Goal: Transaction & Acquisition: Book appointment/travel/reservation

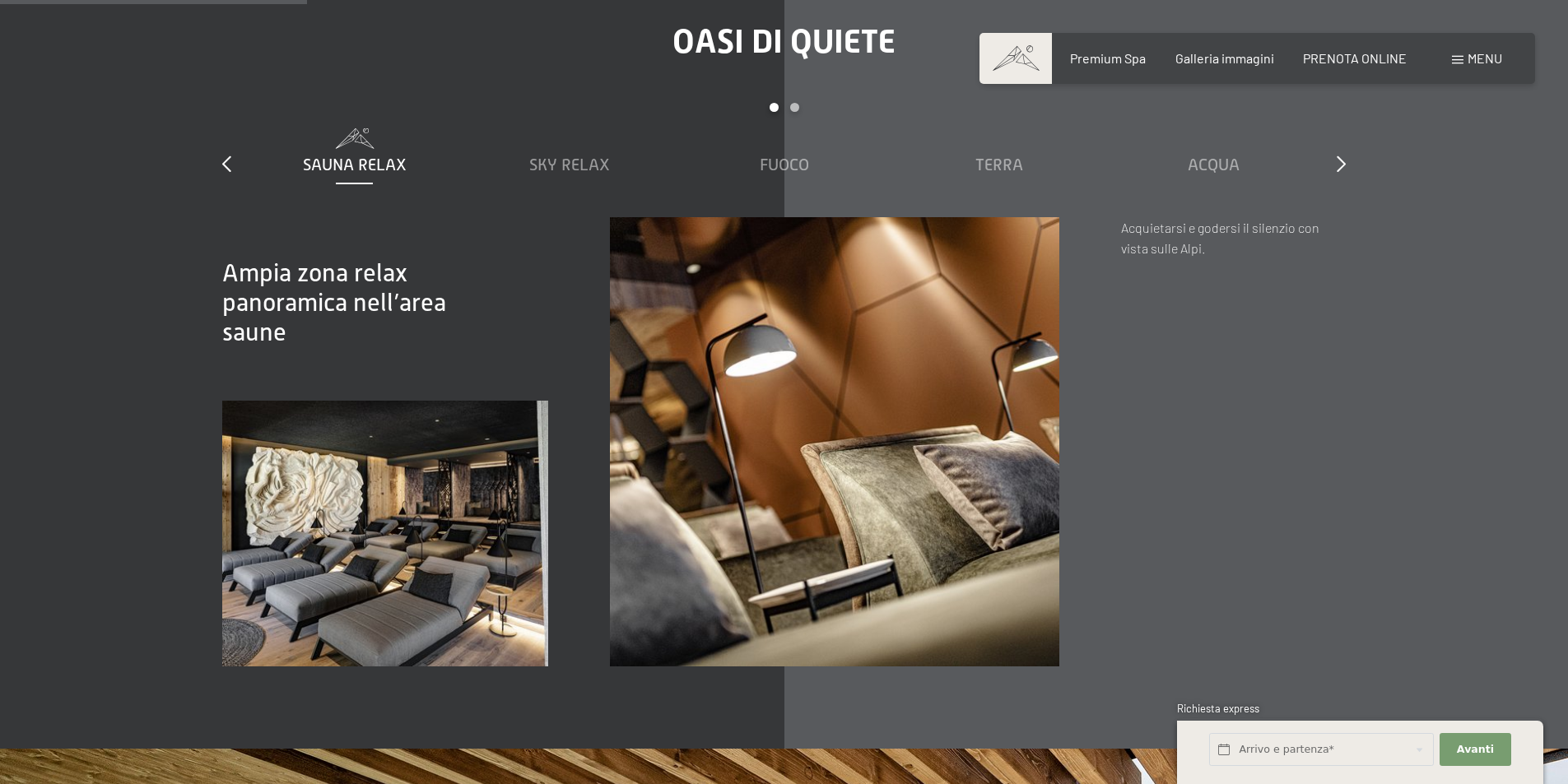
scroll to position [2386, 0]
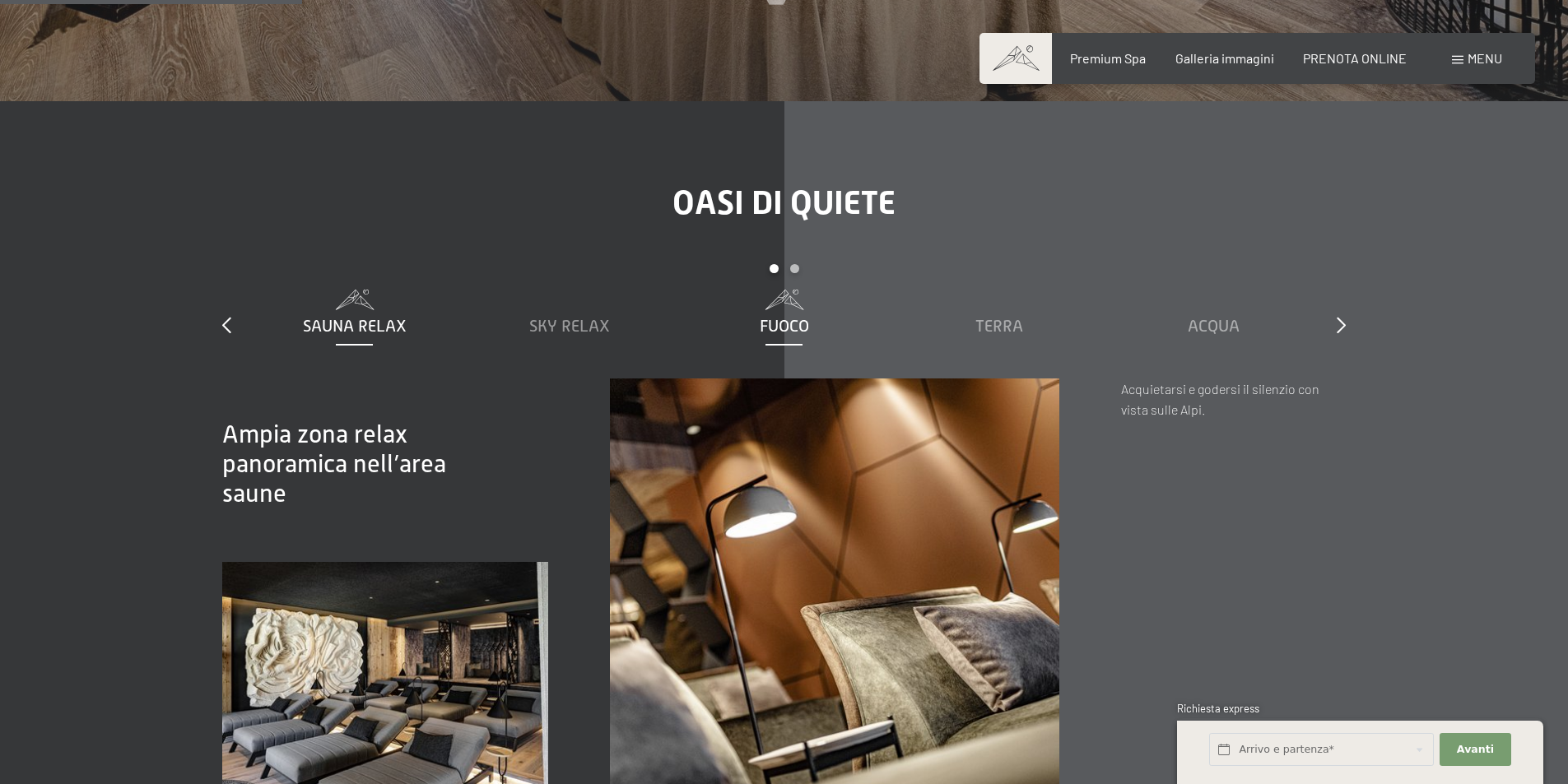
click at [777, 317] on span "Fuoco" at bounding box center [784, 326] width 50 height 18
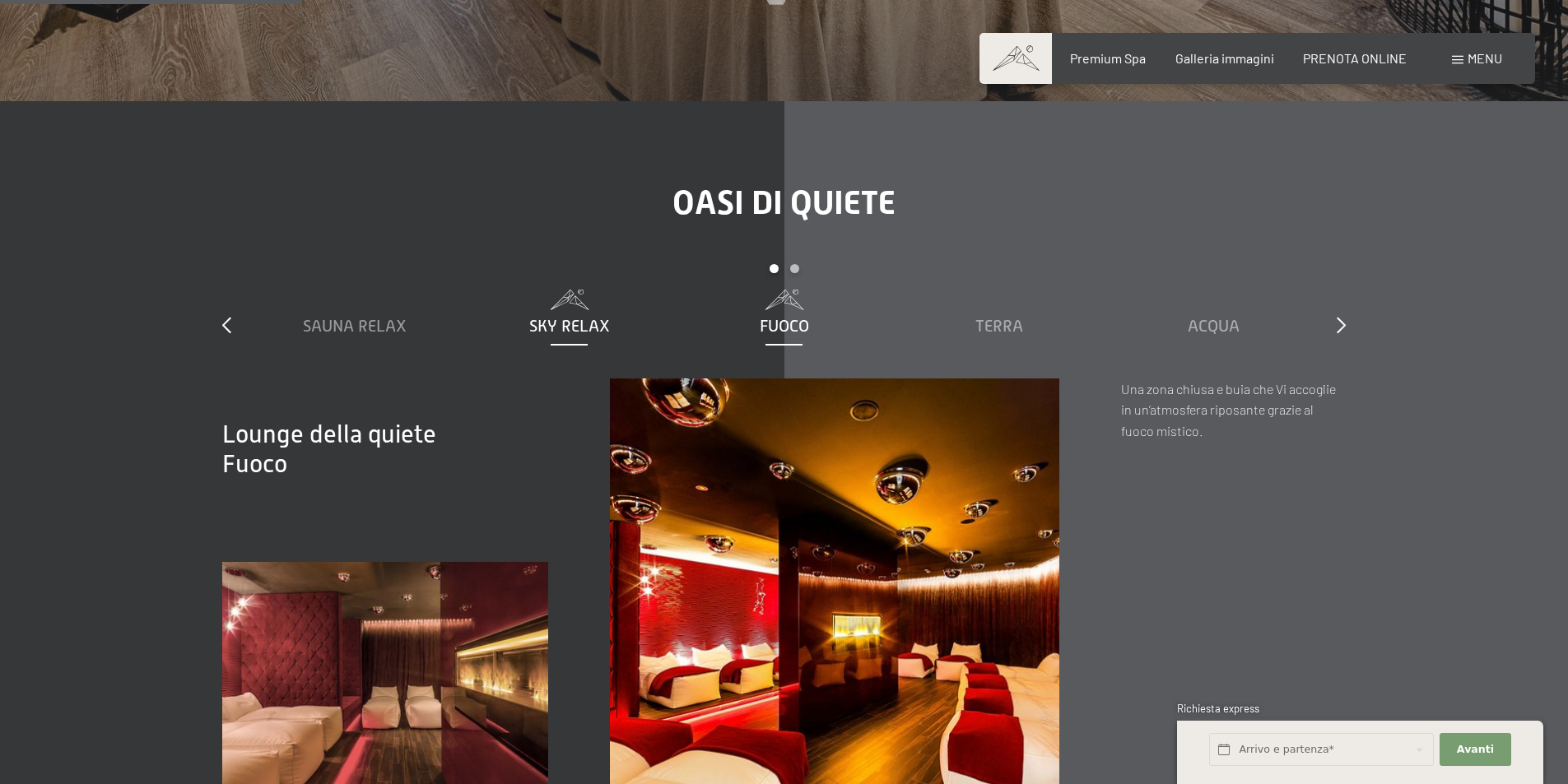
click at [597, 317] on span "Sky Relax" at bounding box center [570, 326] width 80 height 18
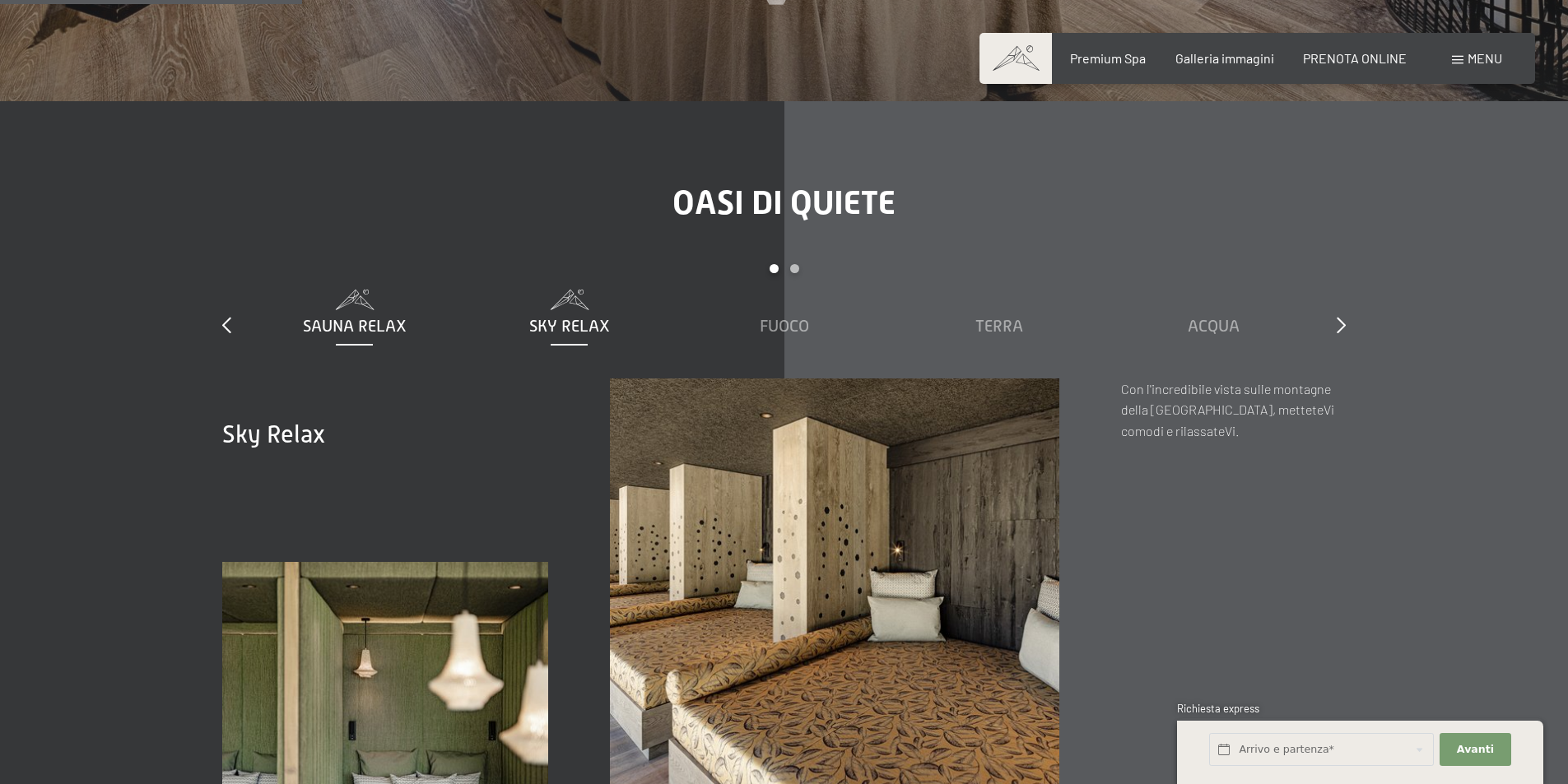
click at [363, 317] on span "Sauna relax" at bounding box center [355, 326] width 104 height 18
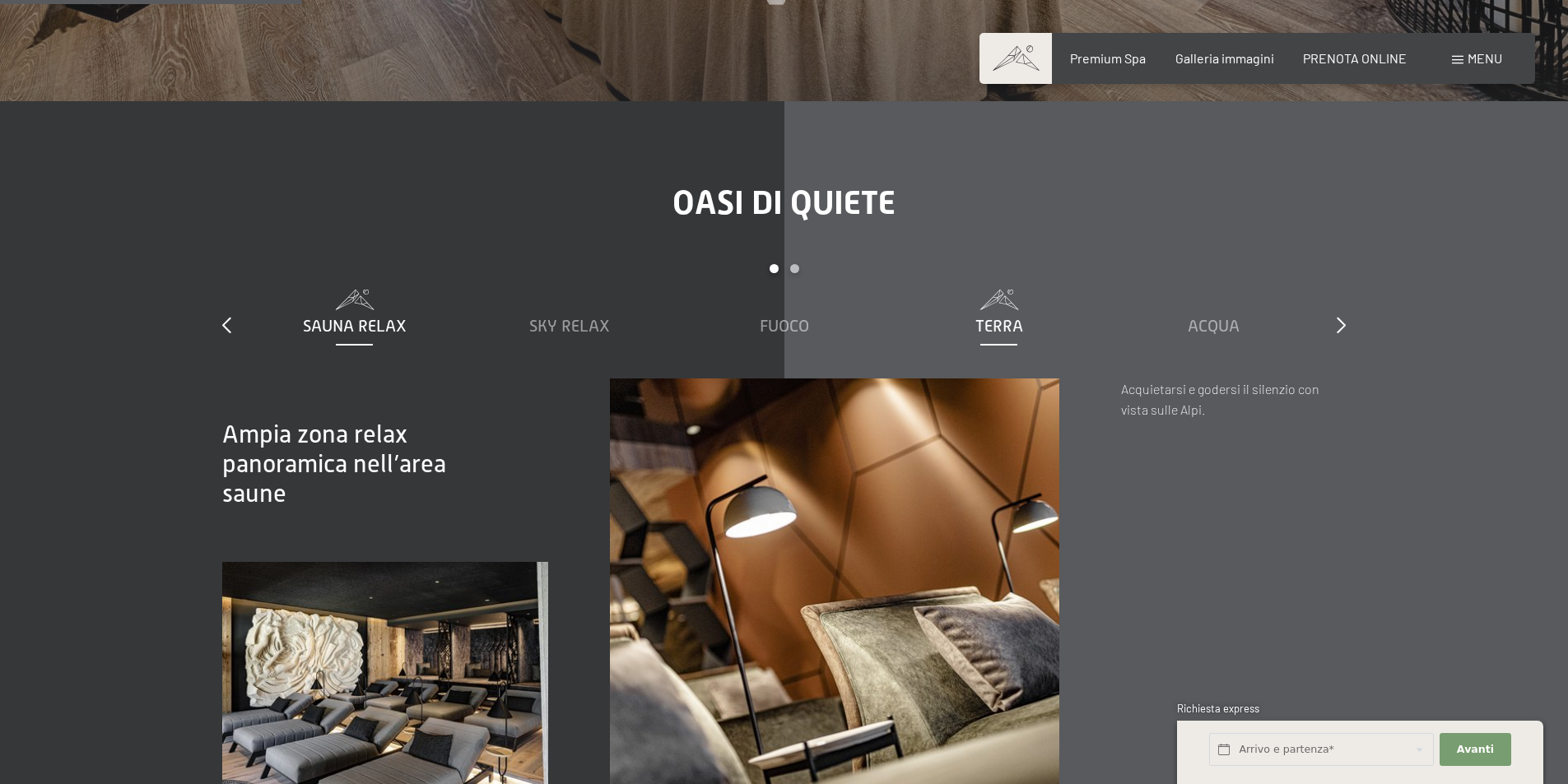
click at [1009, 317] on span "Terra" at bounding box center [999, 326] width 48 height 18
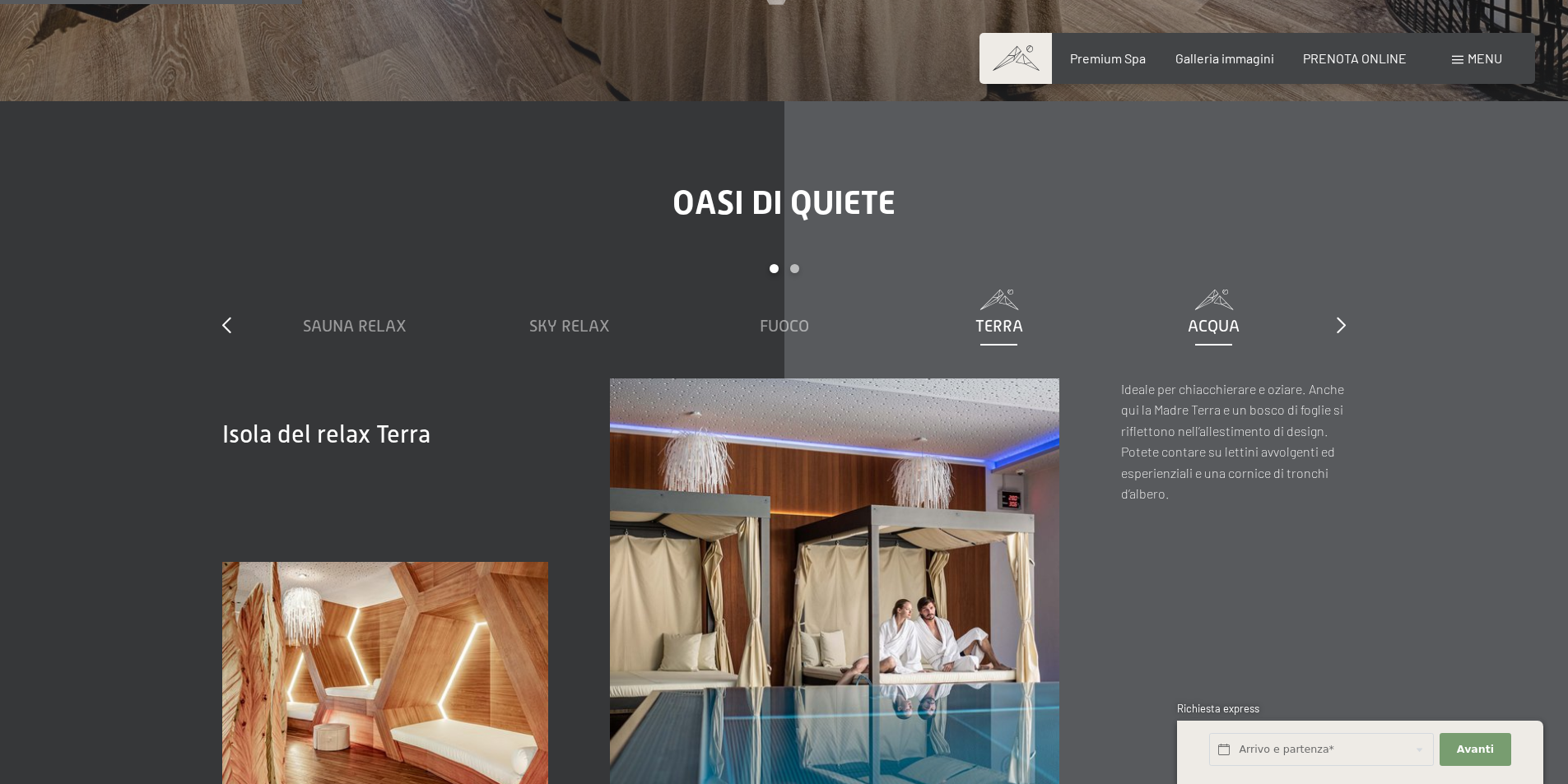
click at [1230, 317] on span "Acqua" at bounding box center [1213, 326] width 52 height 18
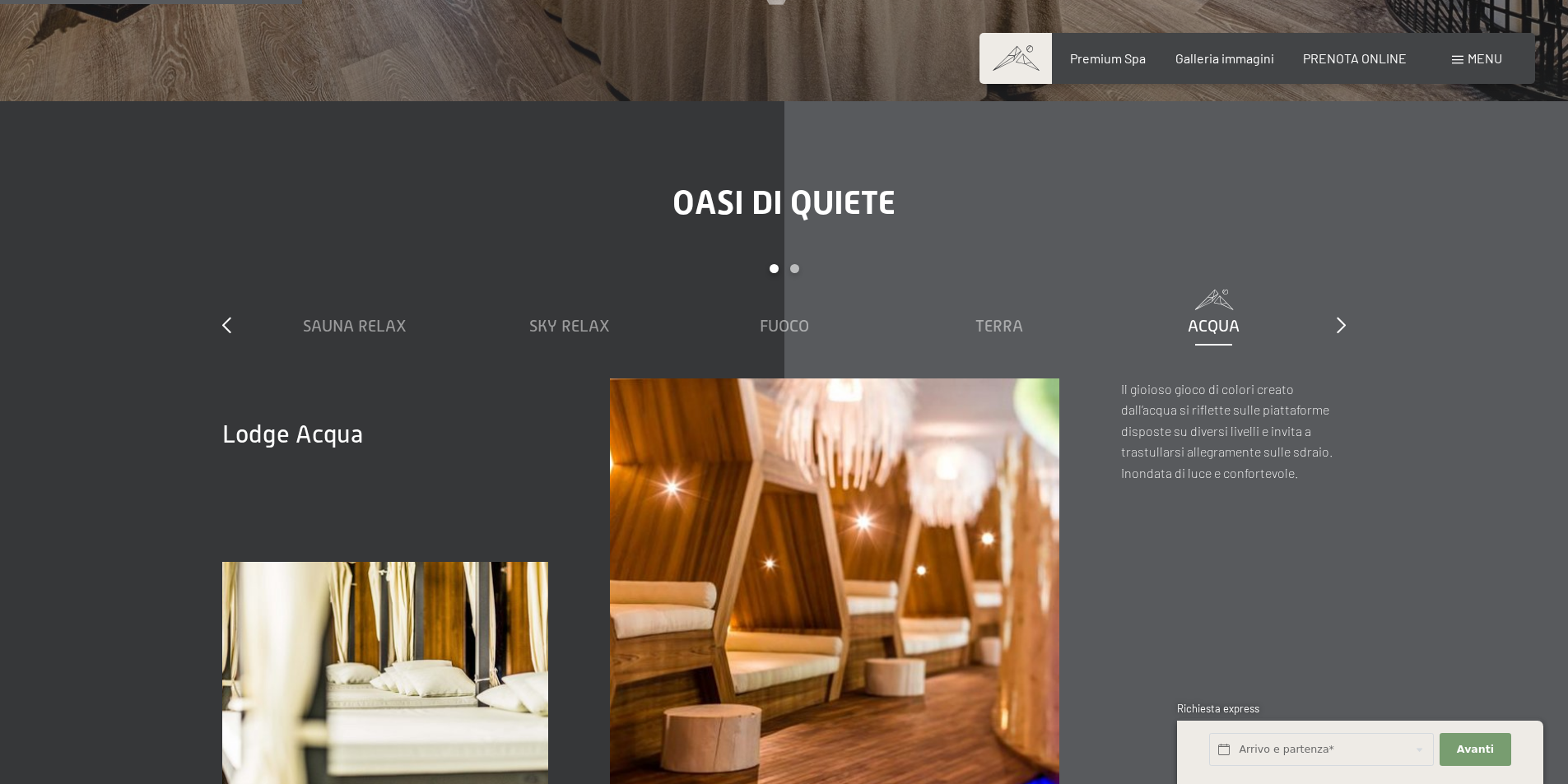
click at [1327, 301] on div "slide 1 to 5 of 7 Sauna relax Sky Relax Fuoco Terra Acqua Aria Settimo Cielo" at bounding box center [784, 320] width 1123 height 114
click at [1331, 310] on div "slide 1 to 5 of 7 Sauna relax Sky Relax Fuoco Terra Acqua Aria Settimo Cielo" at bounding box center [784, 320] width 1123 height 114
click at [1338, 317] on icon at bounding box center [1341, 325] width 9 height 17
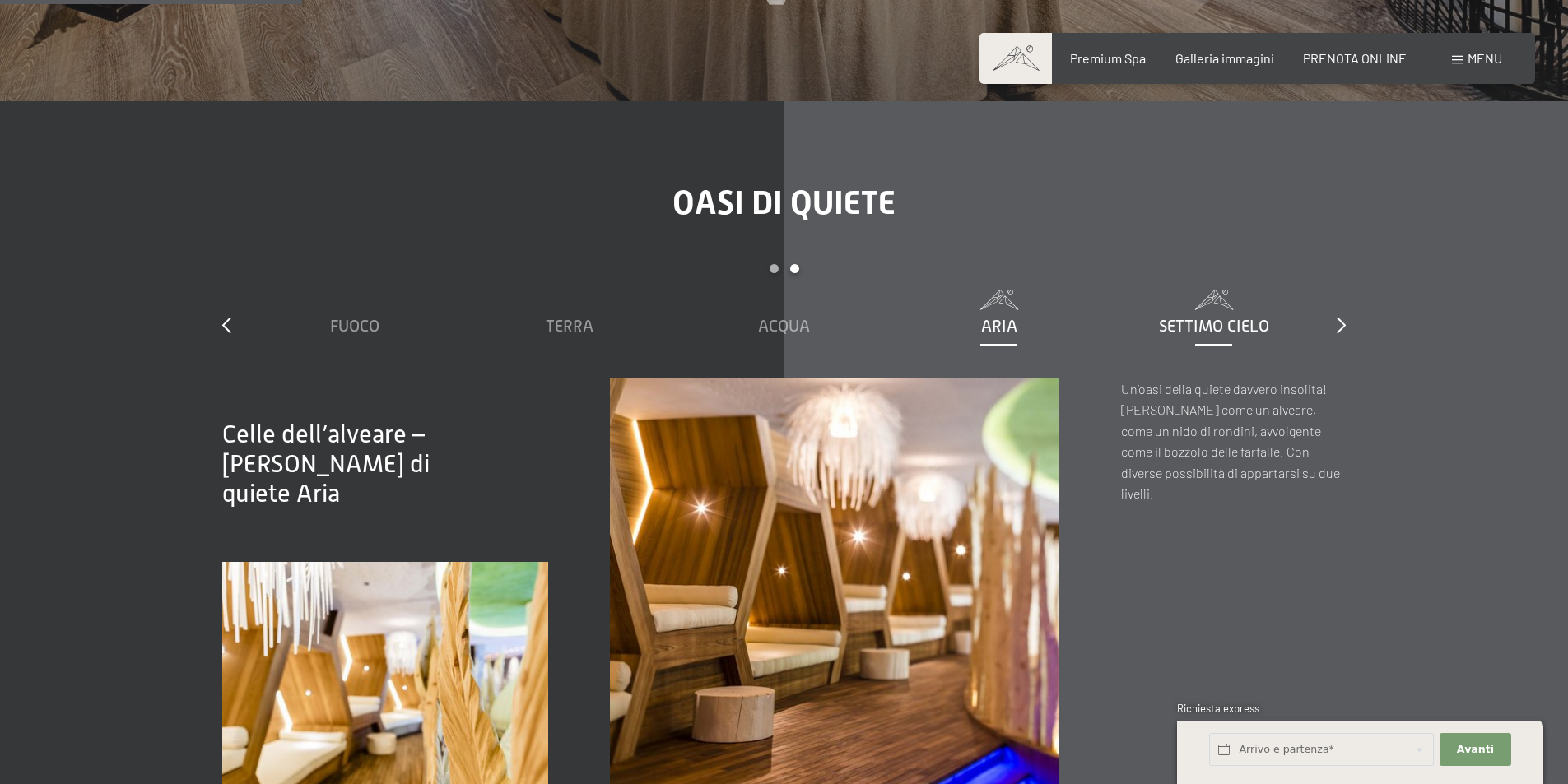
click at [1248, 317] on span "Settimo Cielo" at bounding box center [1214, 326] width 110 height 18
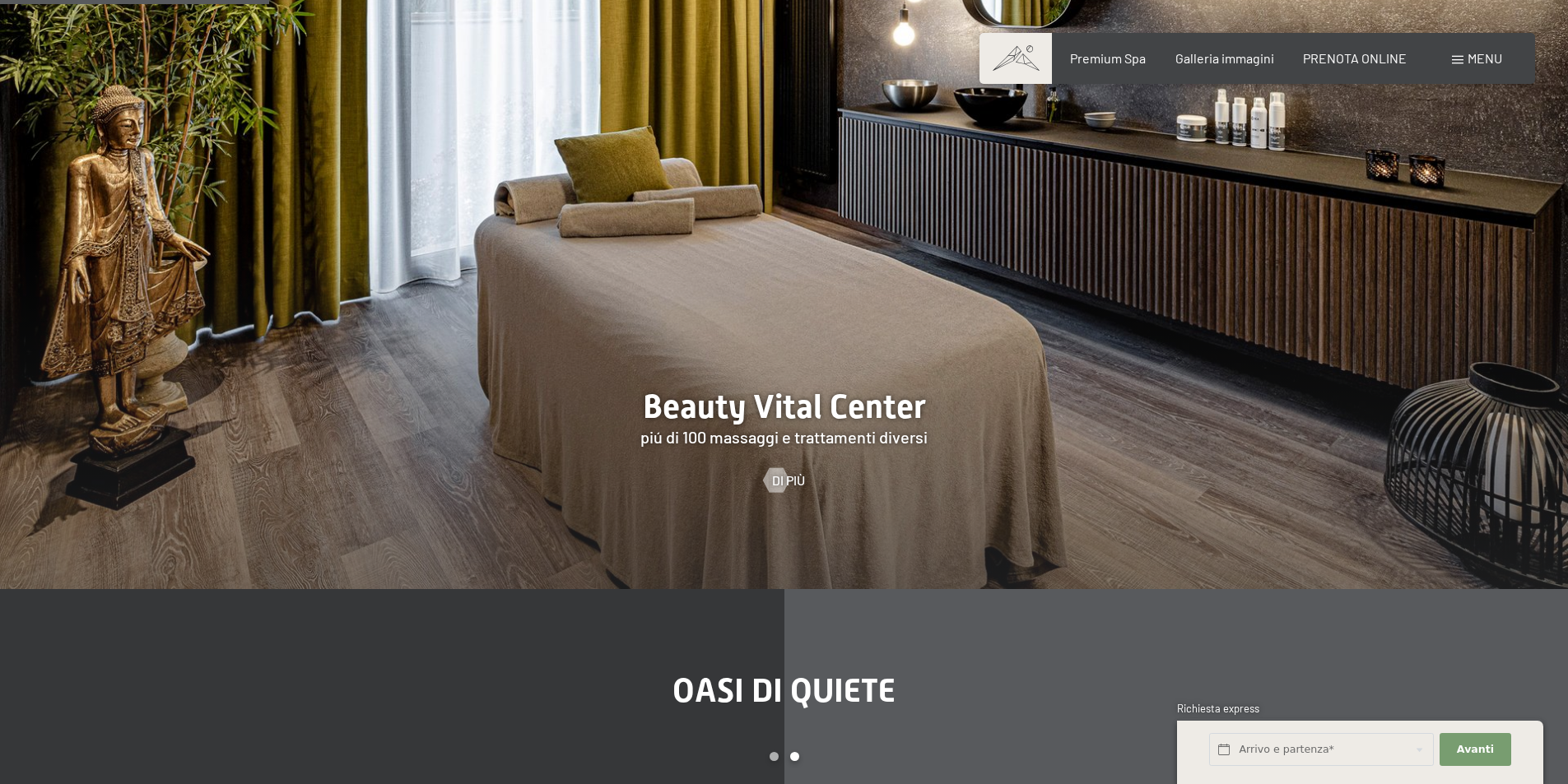
scroll to position [1892, 0]
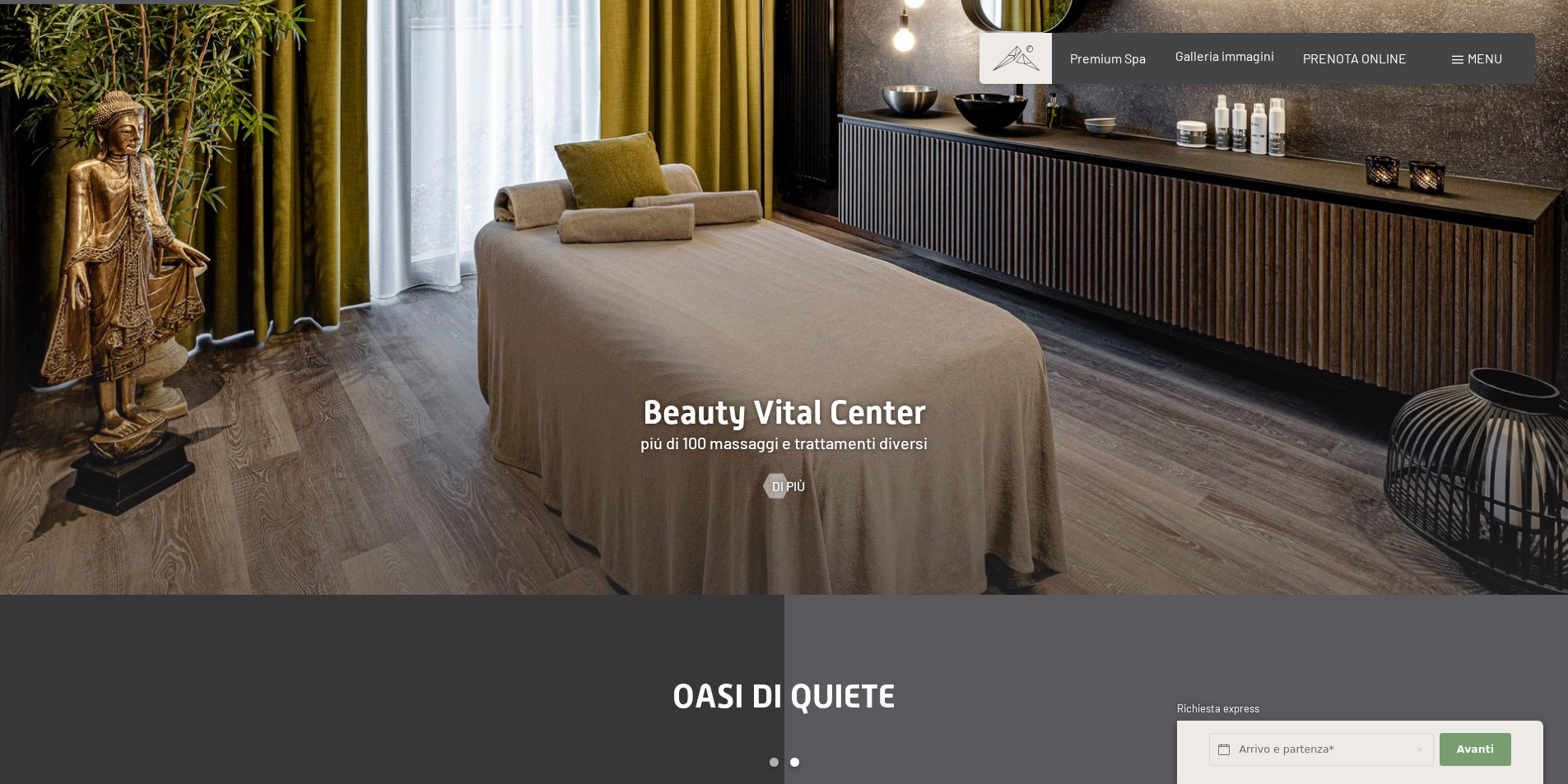
click at [1224, 58] on span "Galleria immagini" at bounding box center [1225, 56] width 99 height 16
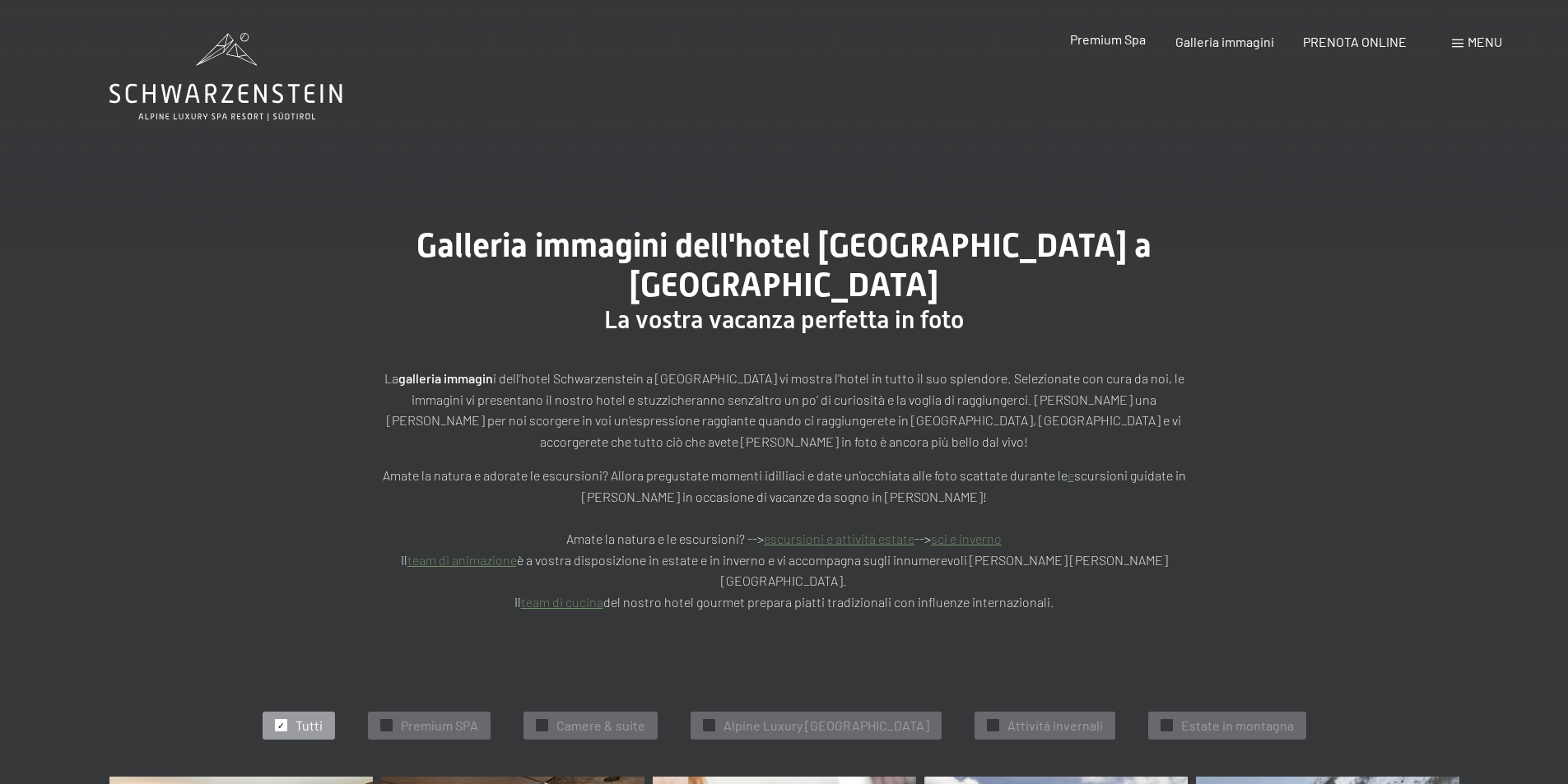
click at [1127, 45] on span "Premium Spa" at bounding box center [1108, 39] width 76 height 16
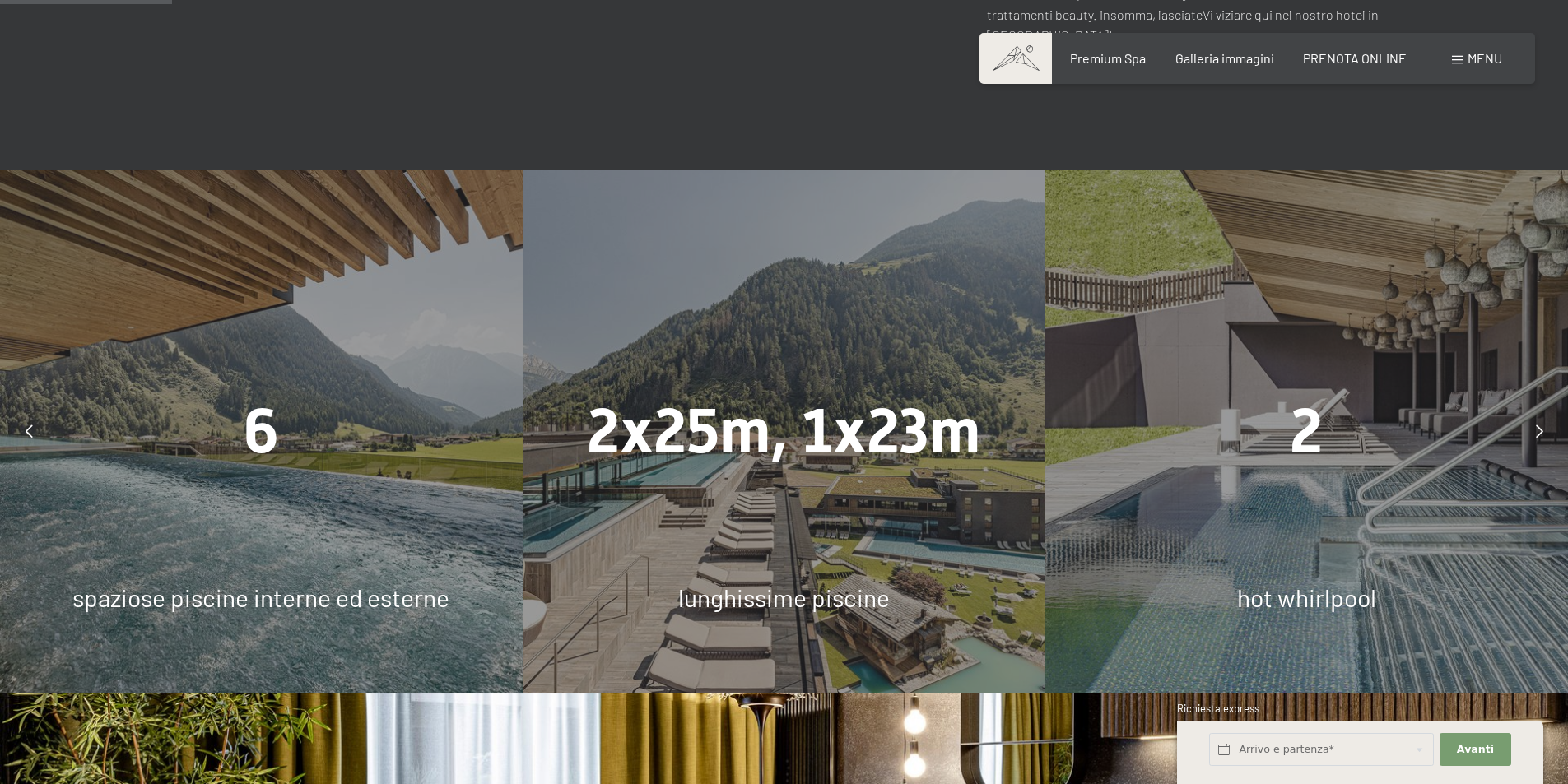
scroll to position [1069, 0]
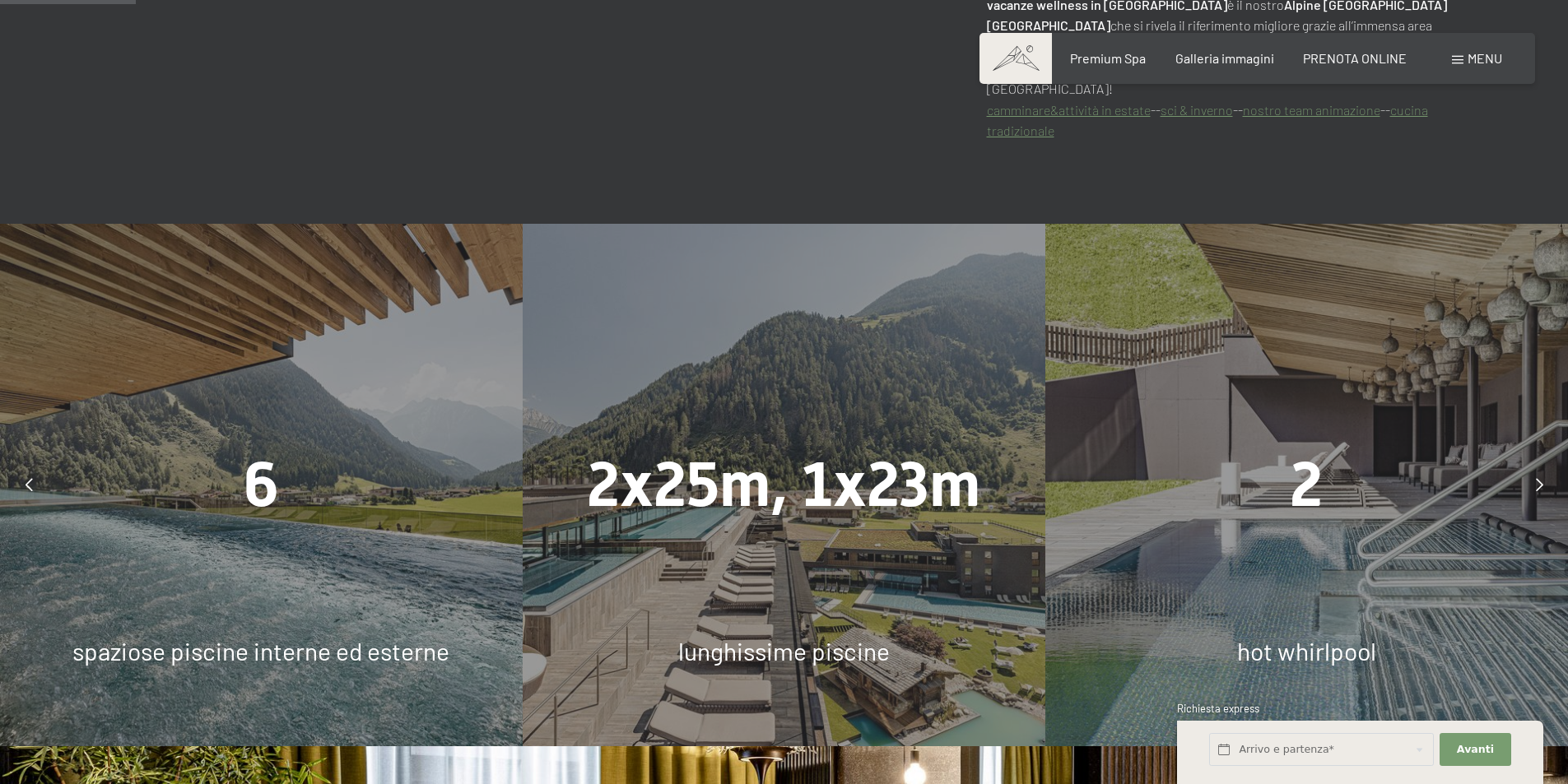
click at [1529, 467] on div at bounding box center [1539, 484] width 41 height 41
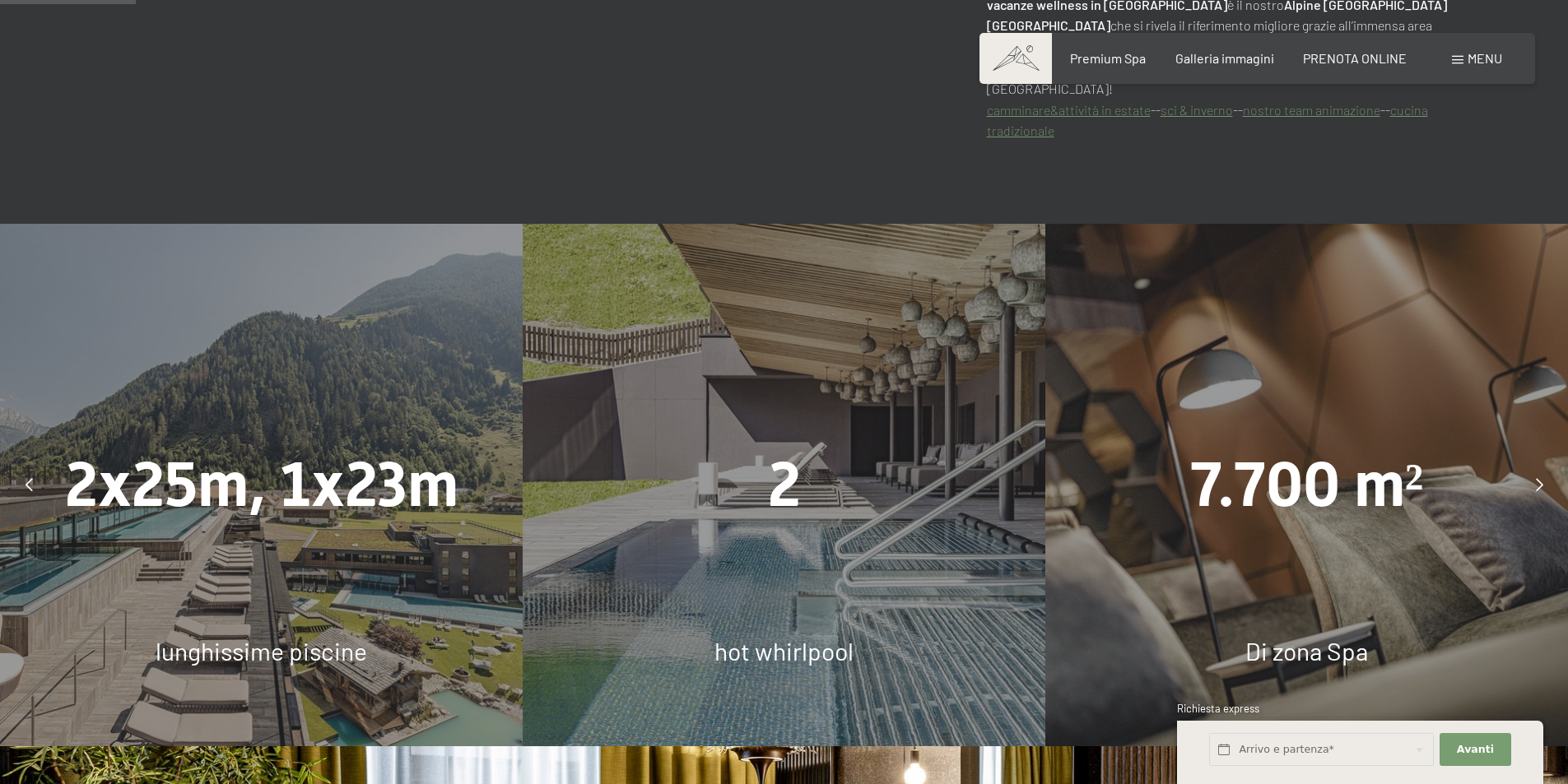
click at [1529, 467] on div at bounding box center [1539, 484] width 41 height 41
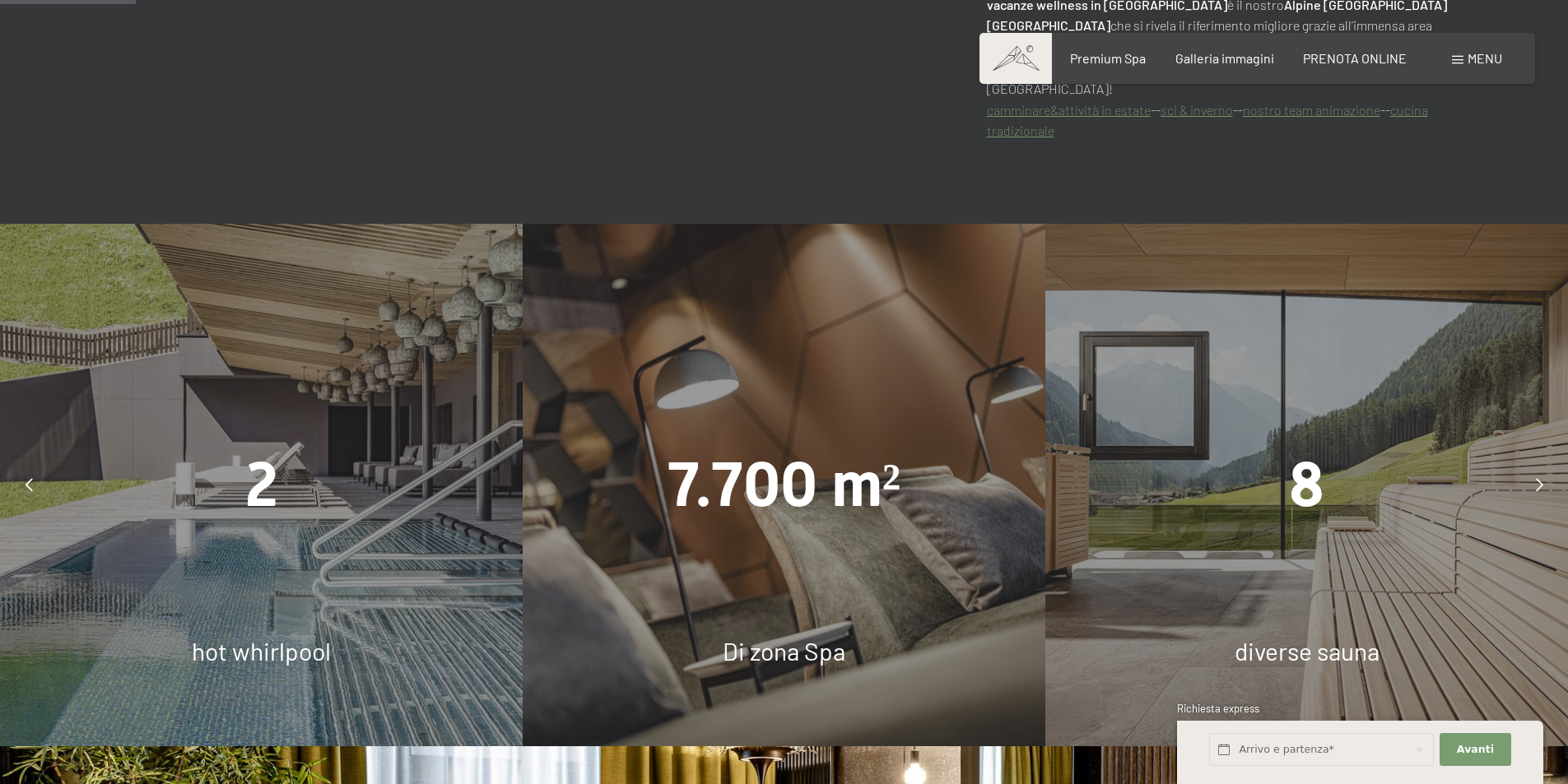
click at [1529, 467] on div at bounding box center [1539, 484] width 41 height 41
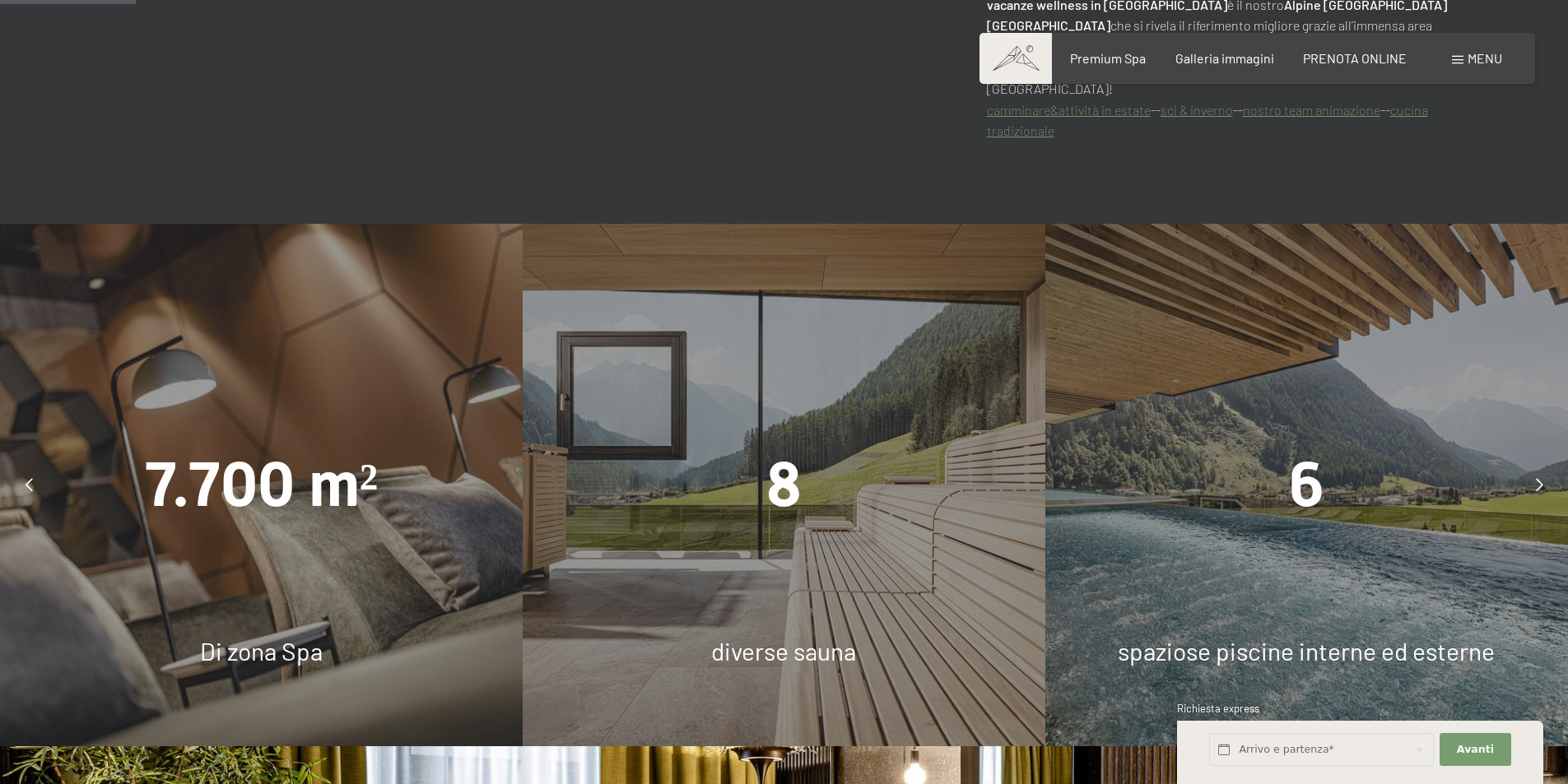
click at [1529, 467] on div at bounding box center [1539, 484] width 41 height 41
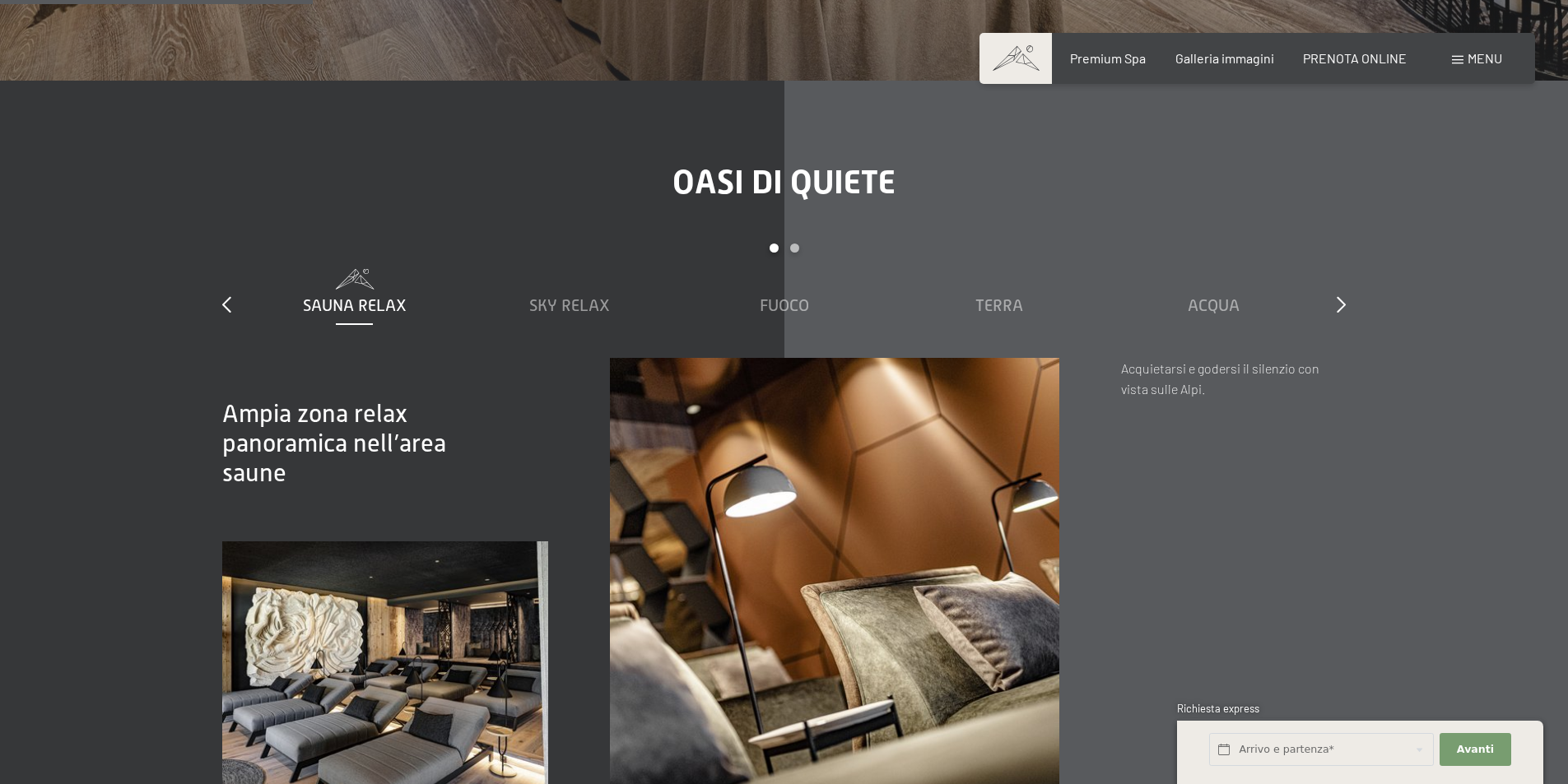
scroll to position [2468, 0]
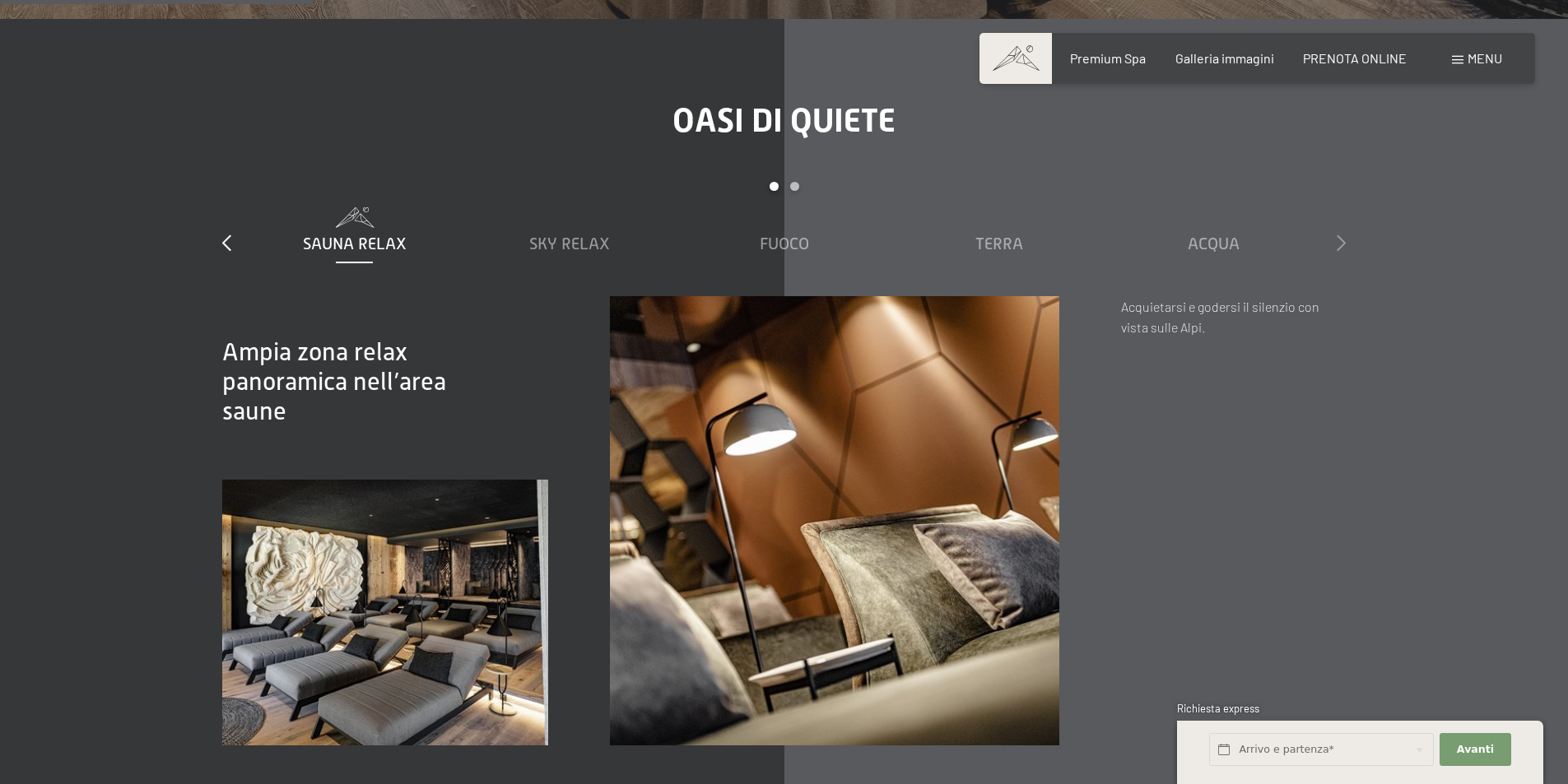
click at [1341, 235] on icon at bounding box center [1341, 243] width 9 height 17
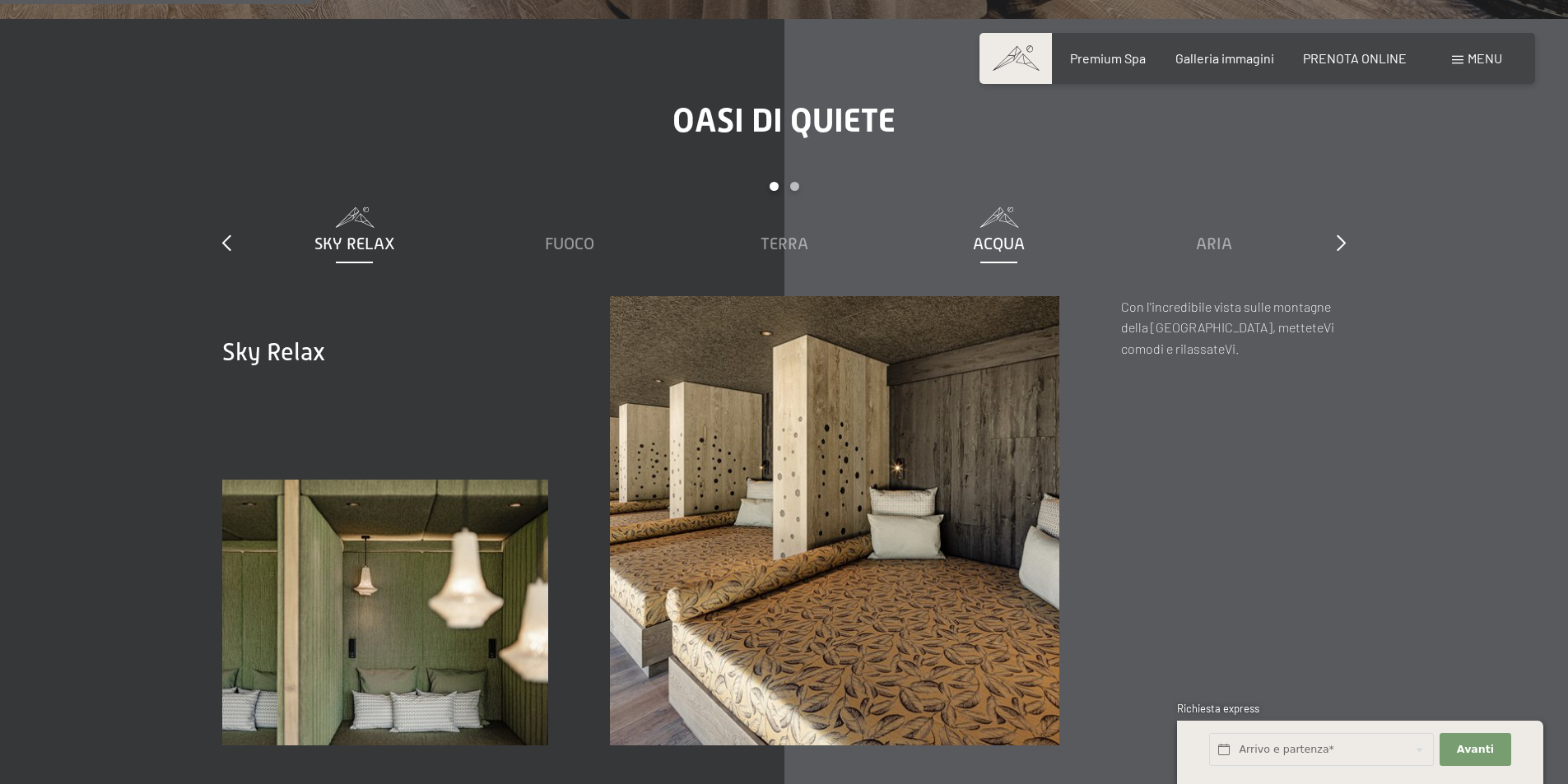
click at [999, 235] on span "Acqua" at bounding box center [998, 244] width 52 height 18
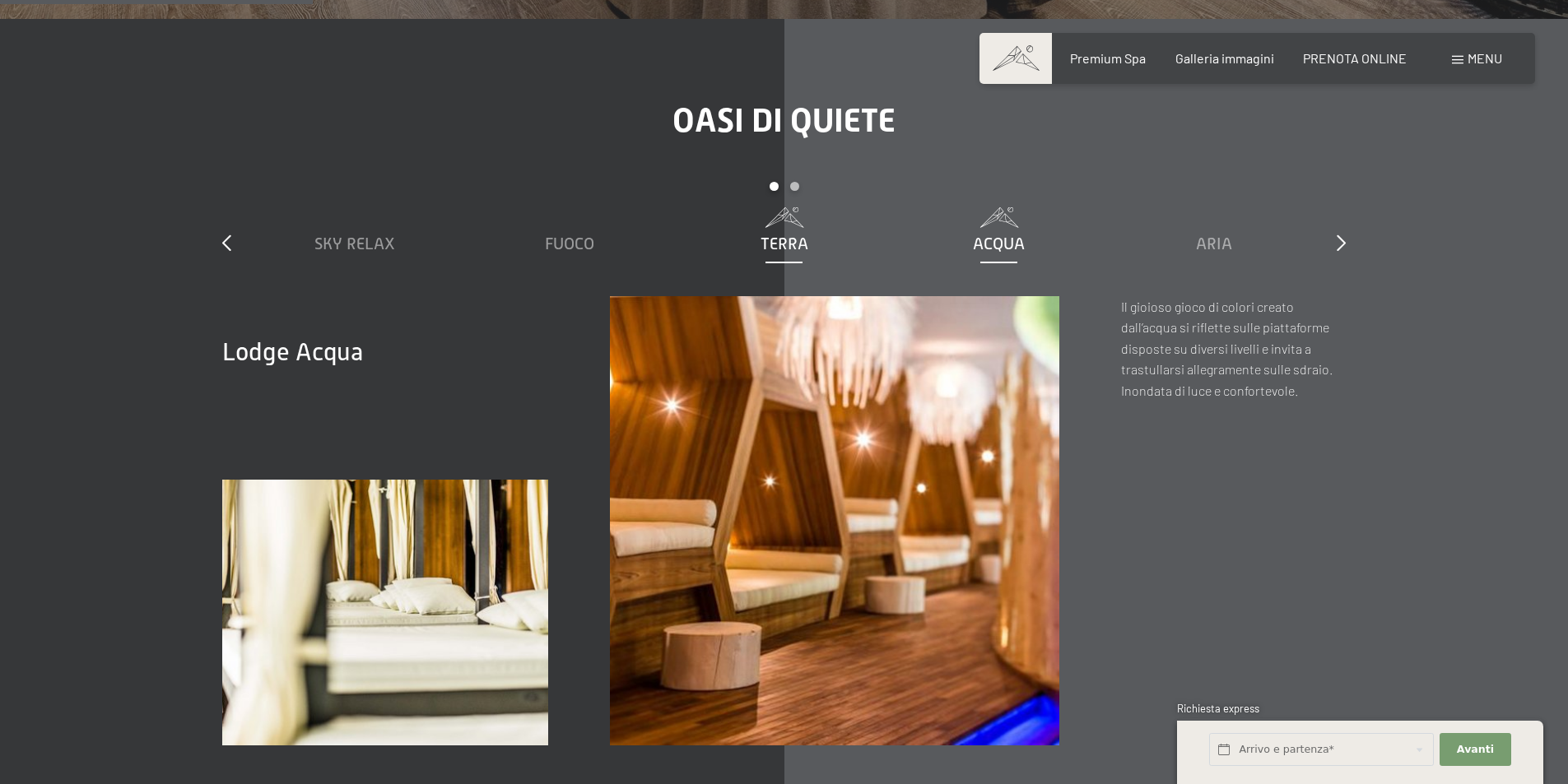
click at [788, 207] on span at bounding box center [784, 217] width 198 height 21
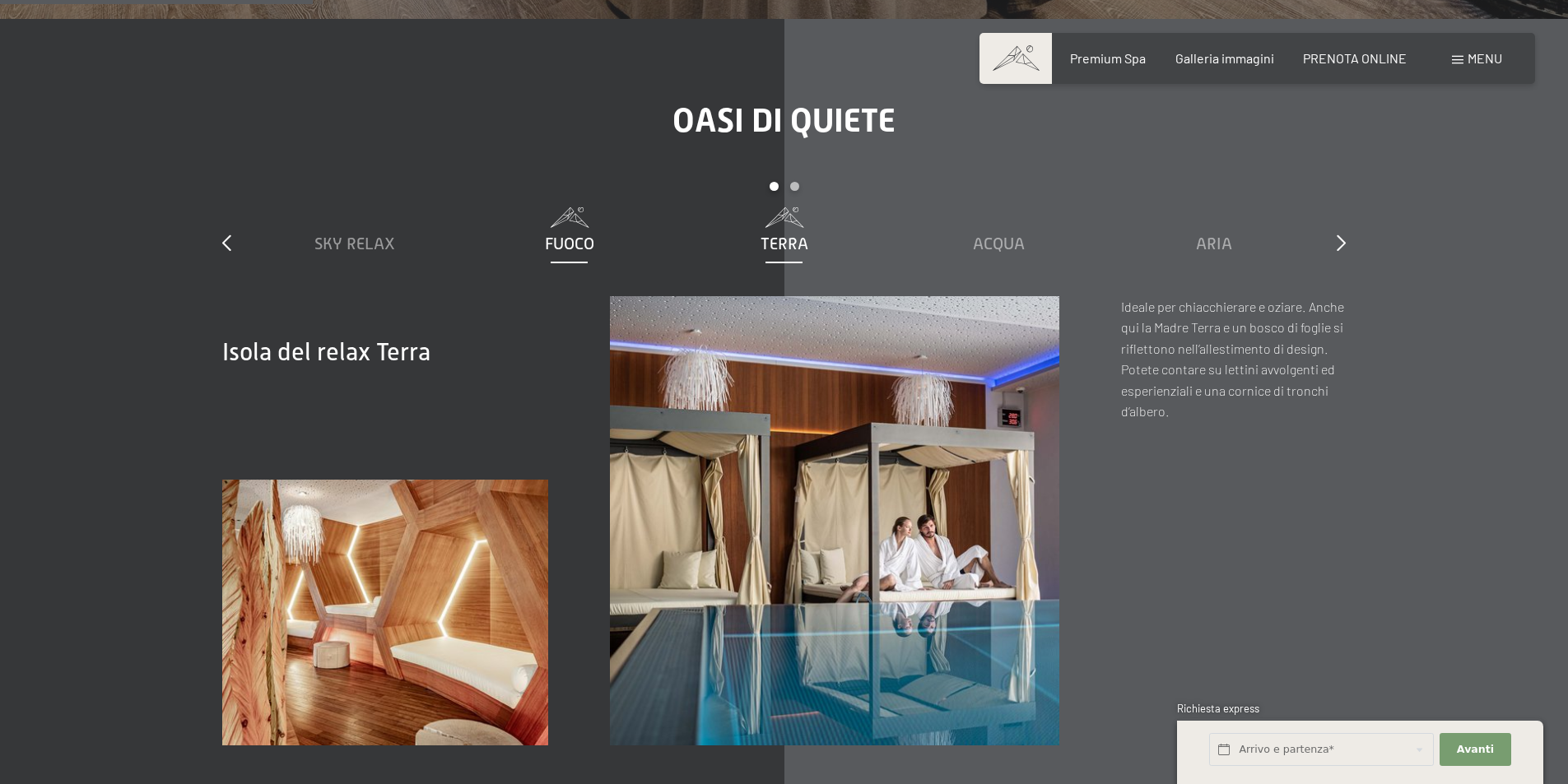
click at [554, 235] on span "Fuoco" at bounding box center [570, 244] width 50 height 18
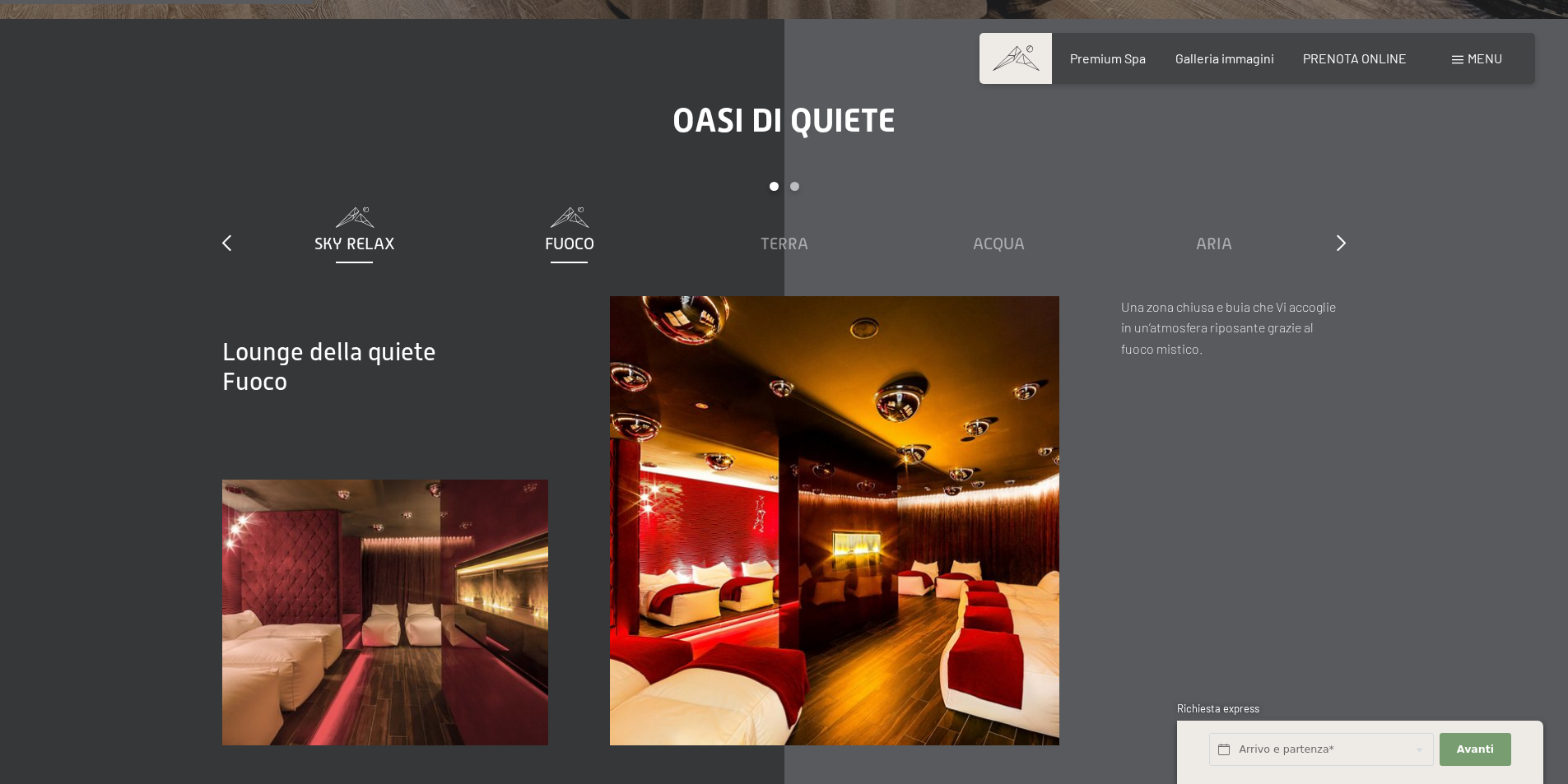
click at [307, 232] on div "Sky Relax" at bounding box center [354, 244] width 198 height 23
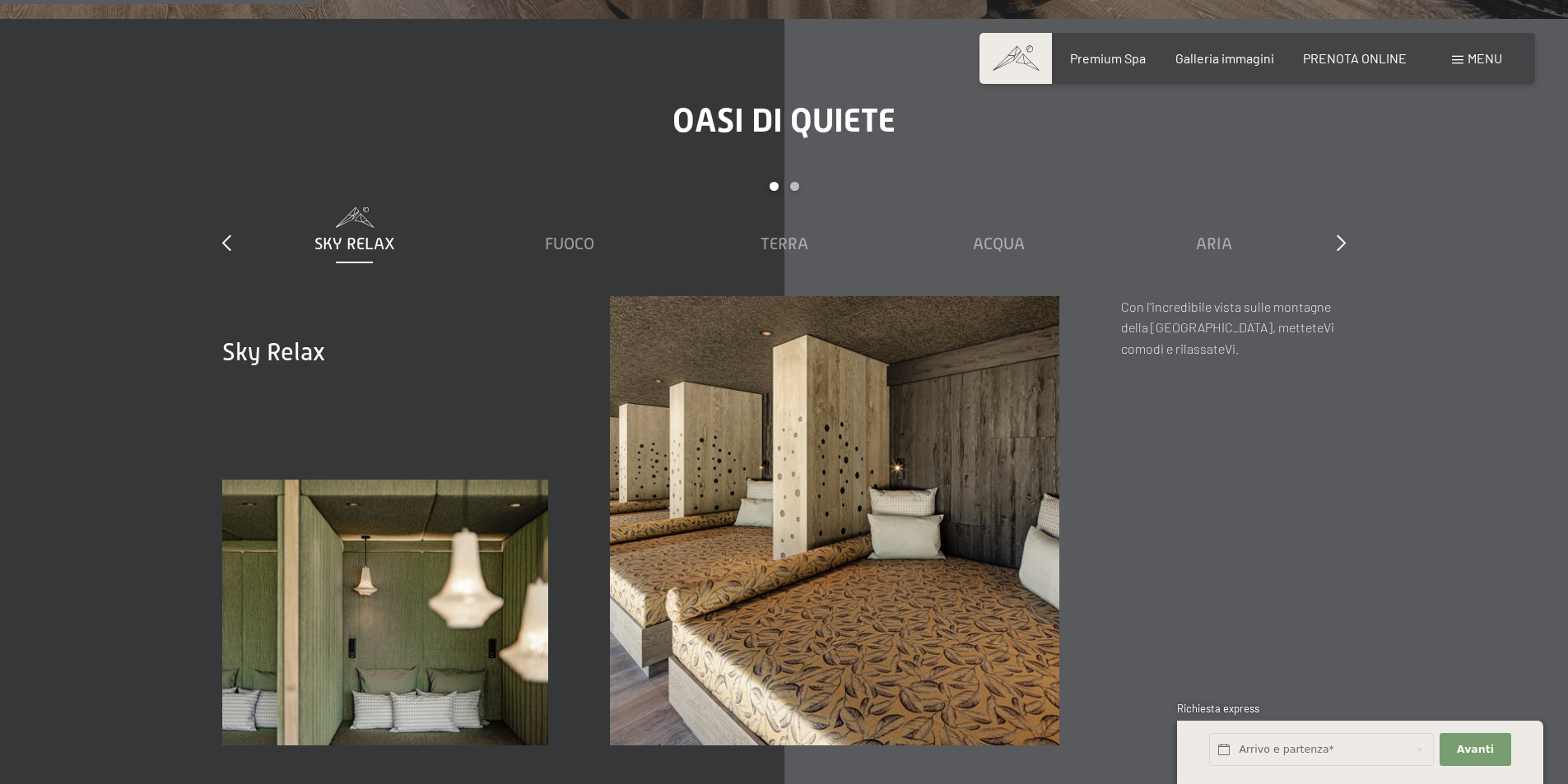
click at [221, 228] on div "Oasi di quiete slide 2 to 6 of 7 Sauna relax Sky Relax Fuoco Terra Acqua Aria S…" at bounding box center [784, 423] width 1247 height 644
click at [222, 235] on icon at bounding box center [226, 243] width 9 height 17
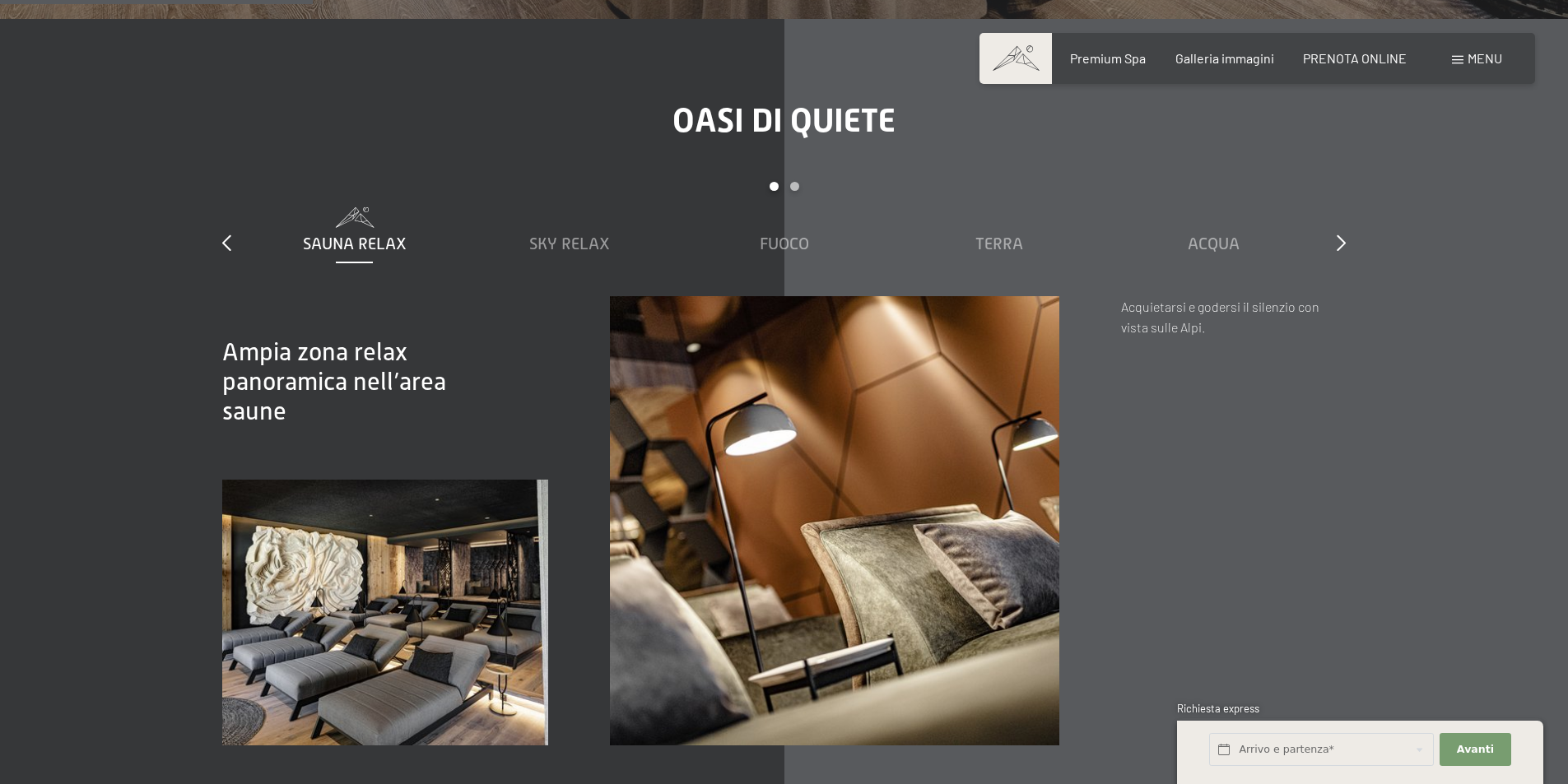
click at [374, 235] on span "Sauna relax" at bounding box center [355, 244] width 104 height 18
click at [1477, 65] on div "Menu" at bounding box center [1476, 58] width 50 height 18
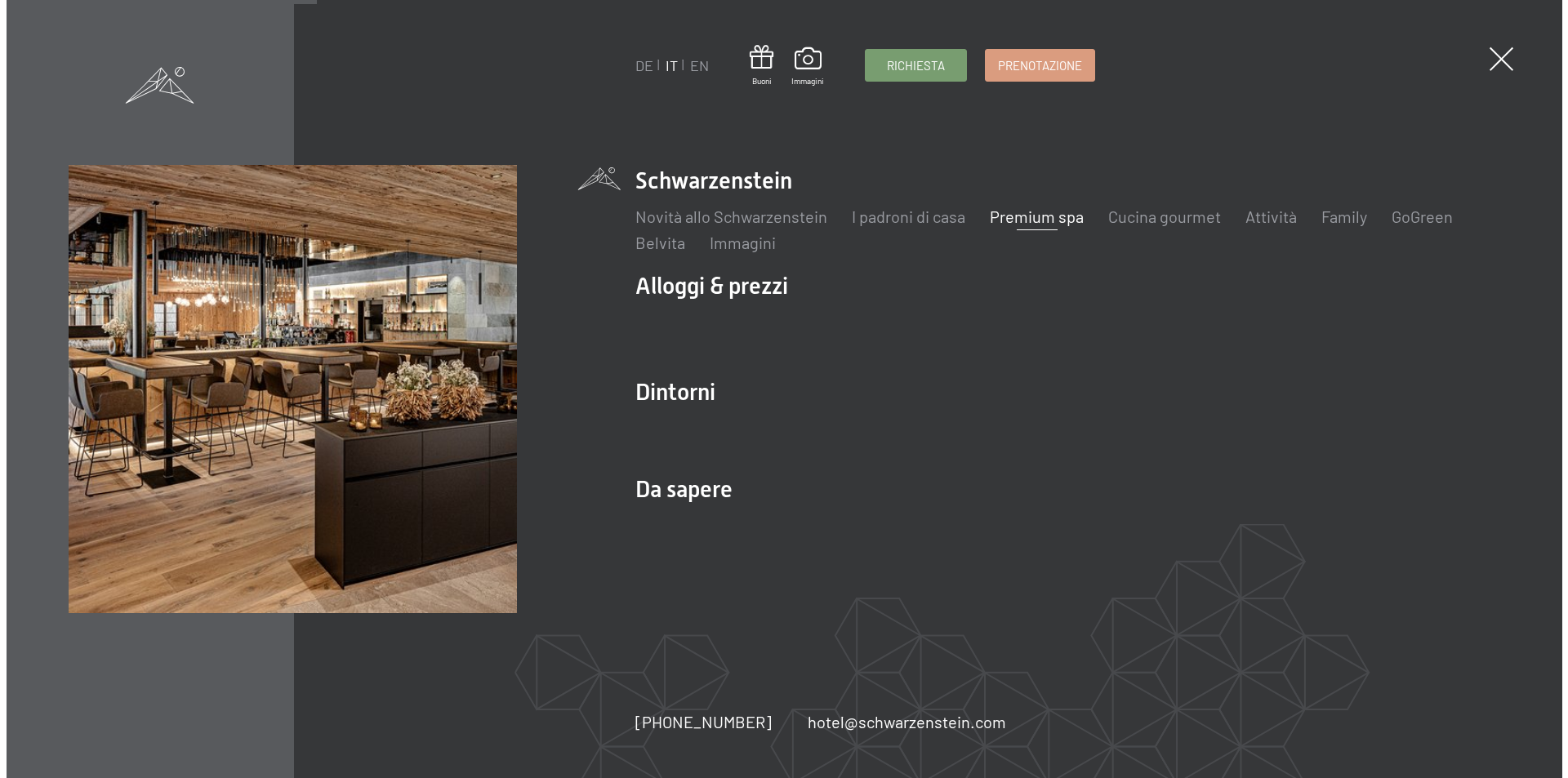
scroll to position [2458, 0]
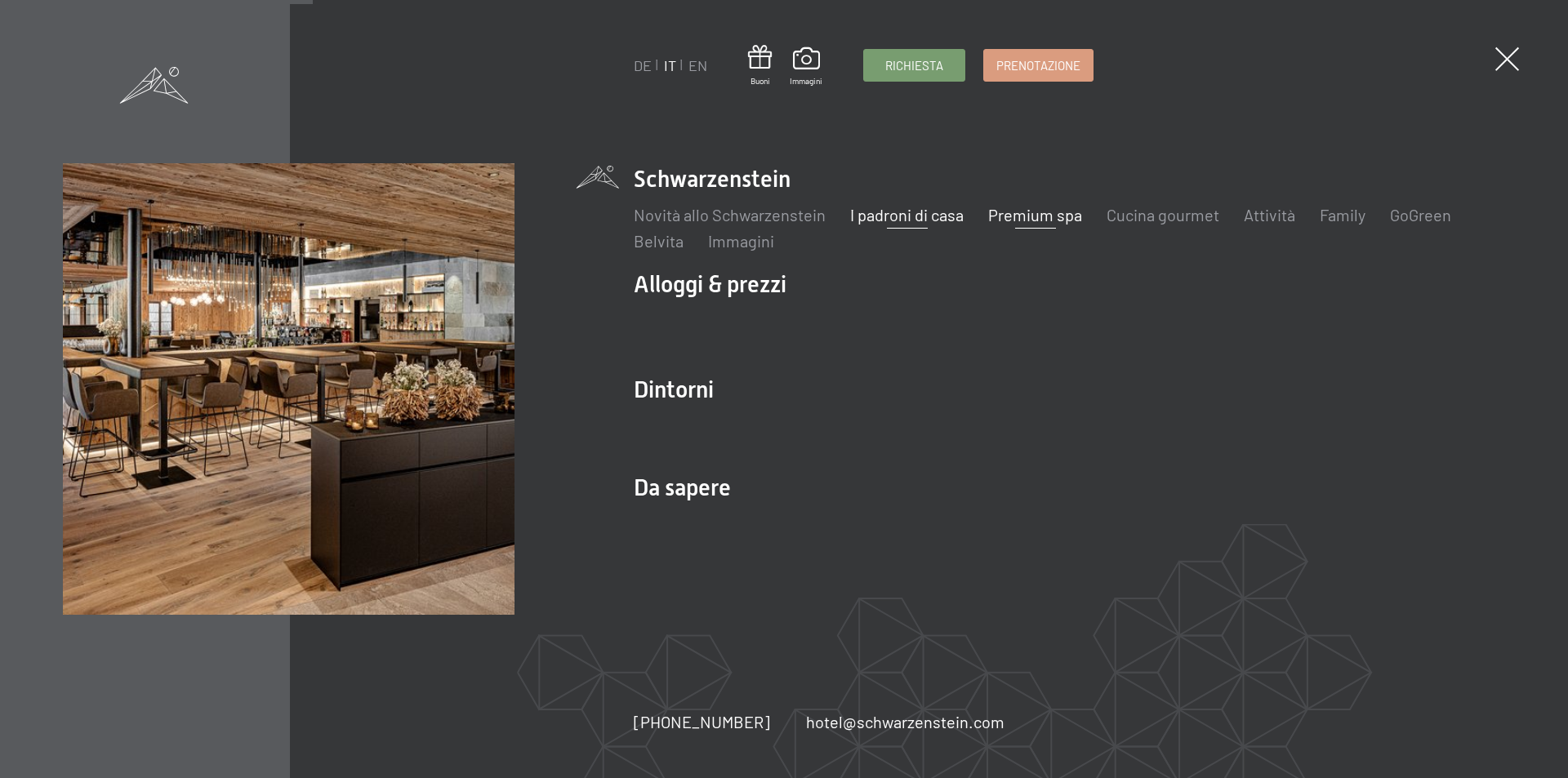
click at [923, 215] on link "I padroni di casa" at bounding box center [907, 215] width 114 height 20
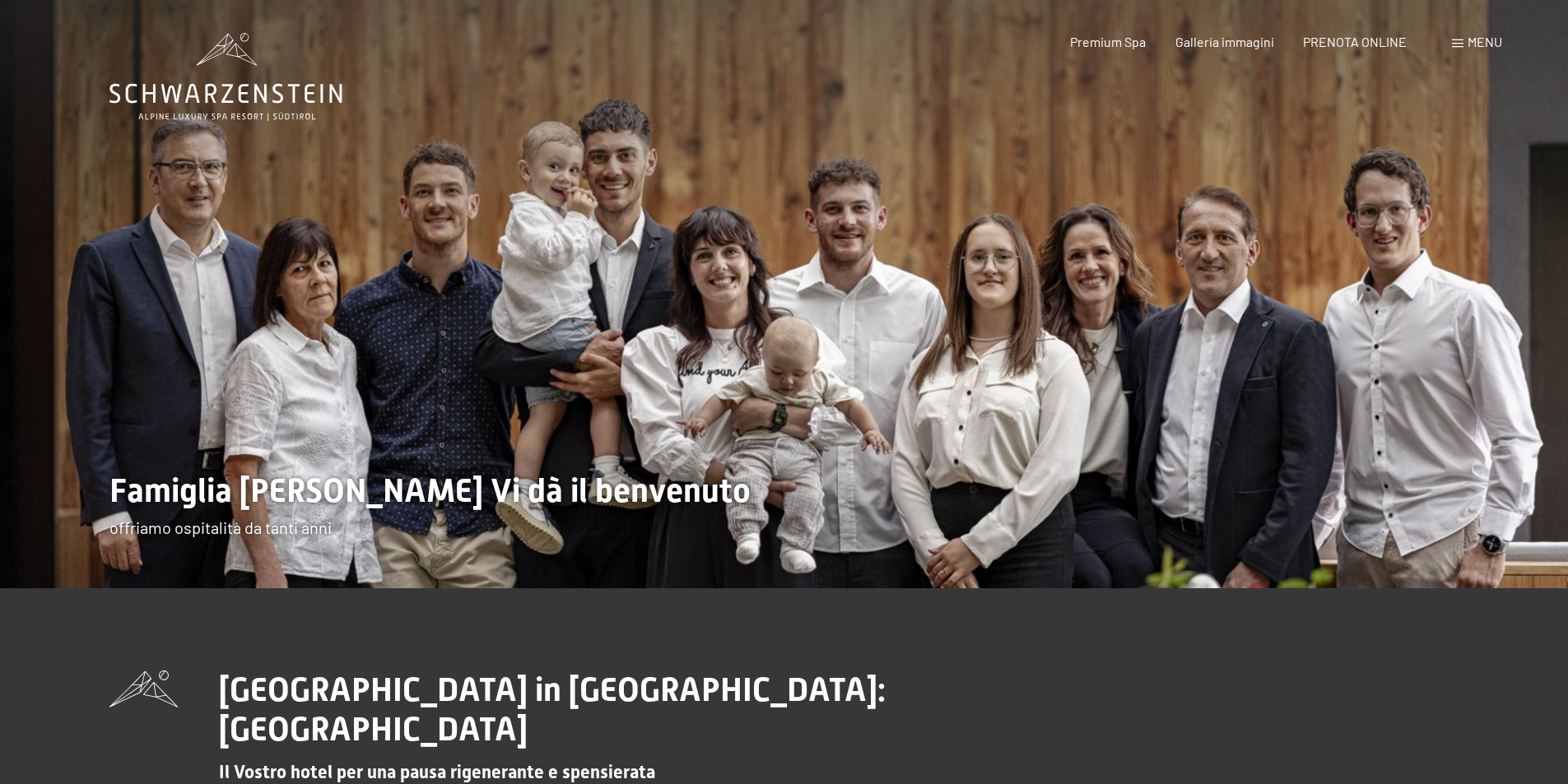
click at [1475, 36] on span "Menu" at bounding box center [1485, 42] width 35 height 16
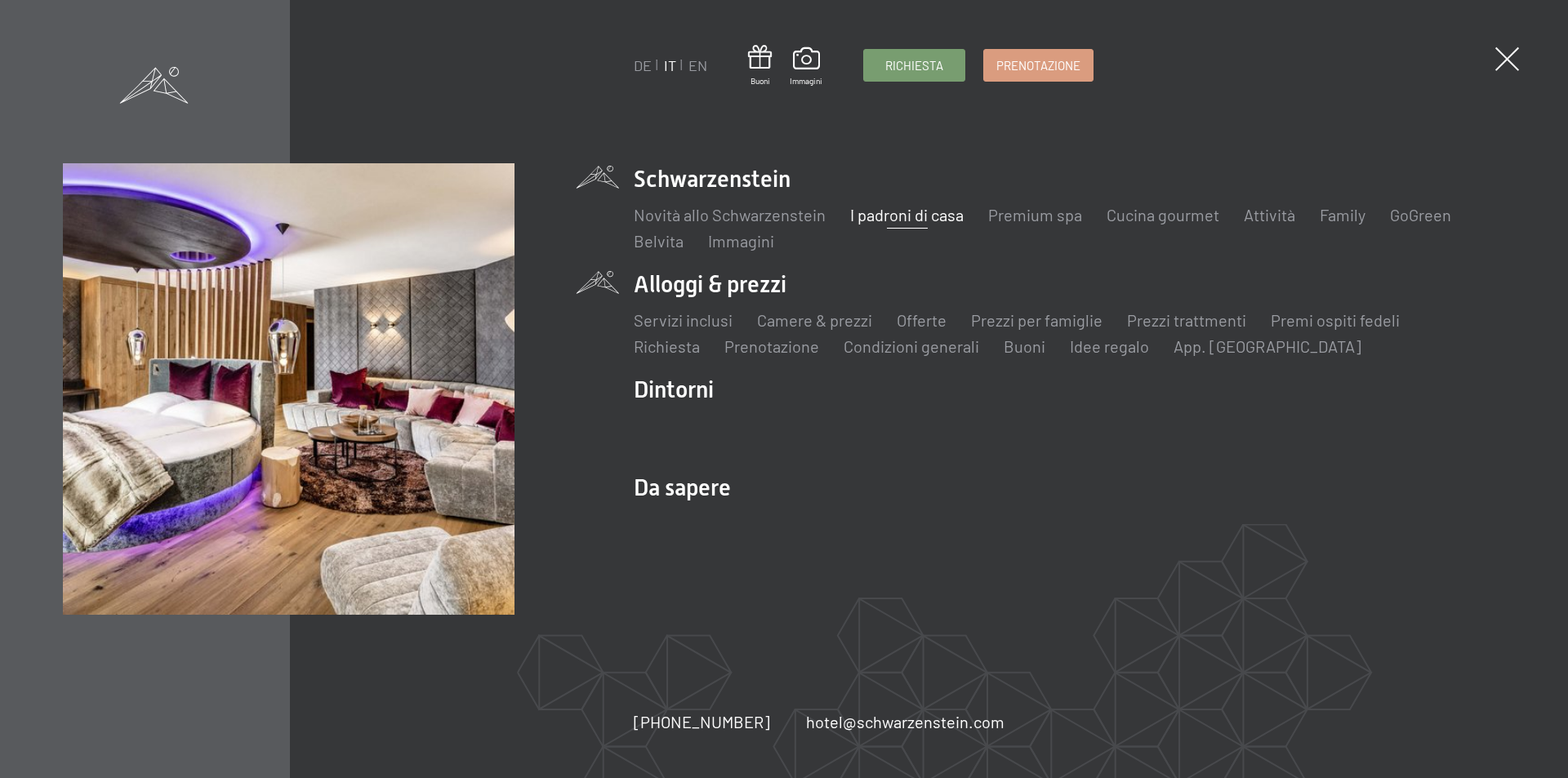
click at [726, 294] on li "Alloggi & prezzi Servizi inclusi Camere & prezzi Lista Offerte Lista Prezzi per…" at bounding box center [1069, 313] width 871 height 89
click at [726, 290] on li "Alloggi & prezzi Servizi inclusi Camere & prezzi Lista Offerte Lista Prezzi per…" at bounding box center [1069, 313] width 871 height 89
click at [1113, 346] on link "Idee regalo" at bounding box center [1109, 346] width 79 height 20
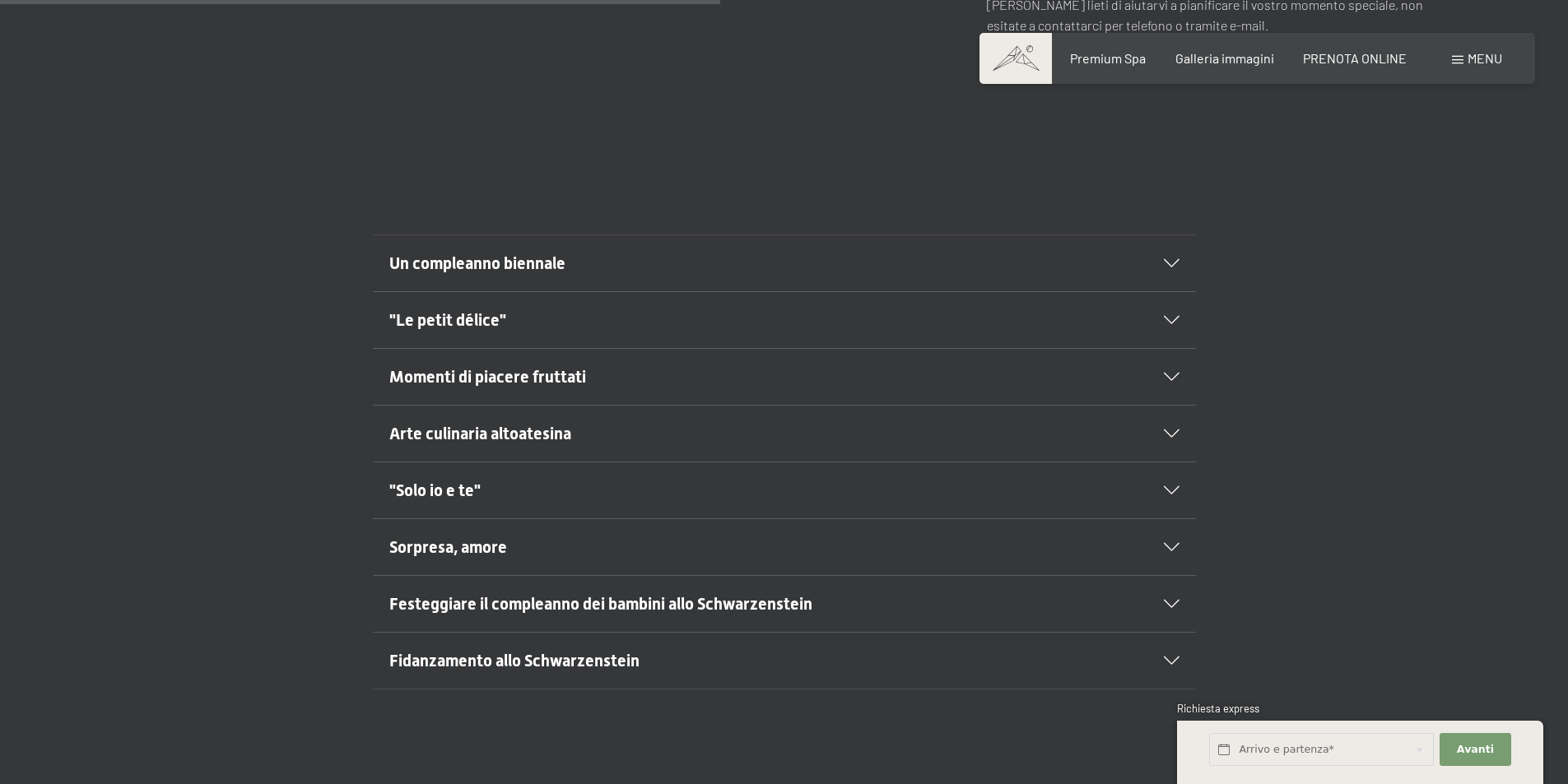
scroll to position [905, 0]
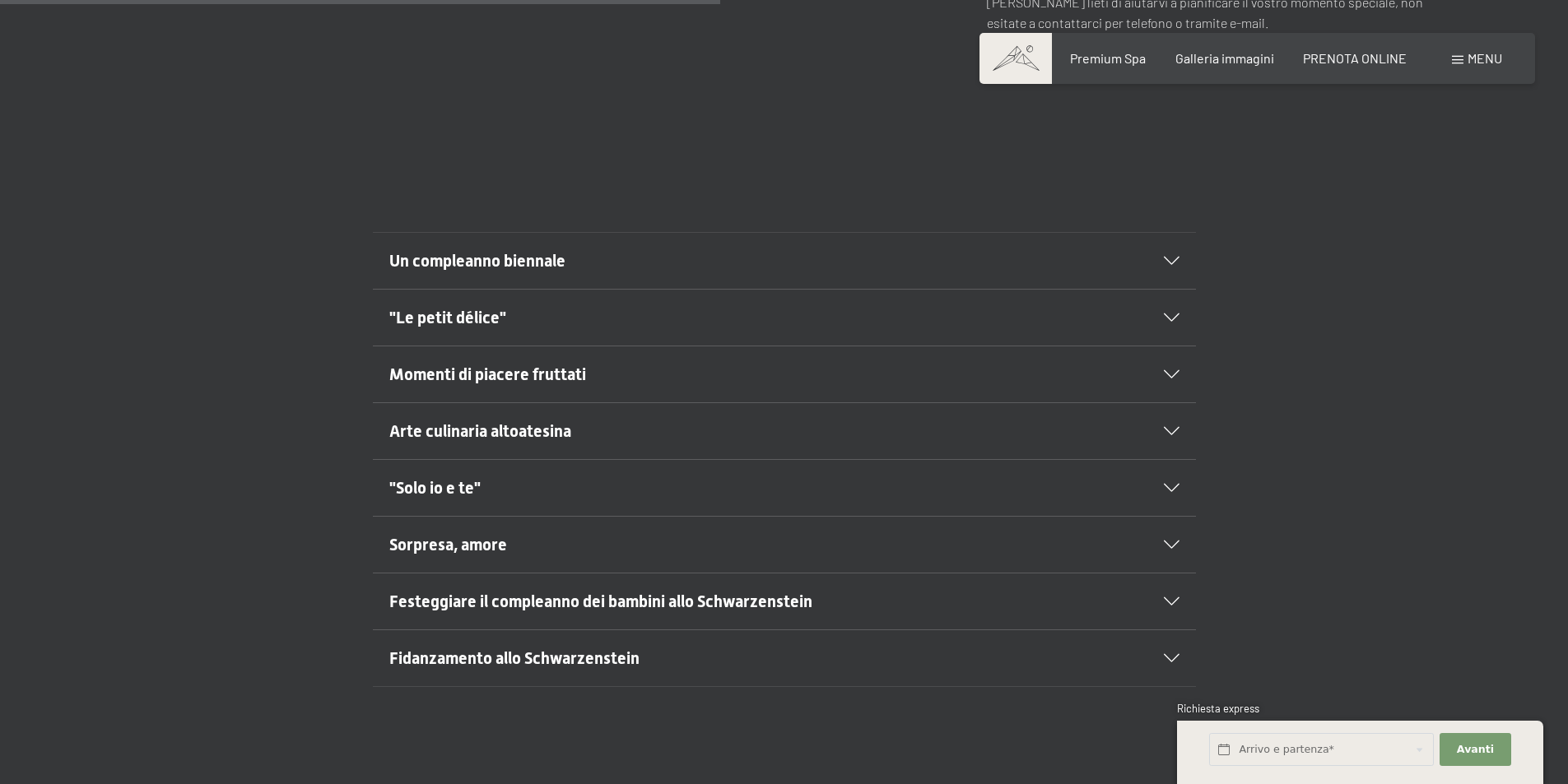
click at [1176, 235] on div "Un compleanno biennale" at bounding box center [784, 261] width 791 height 56
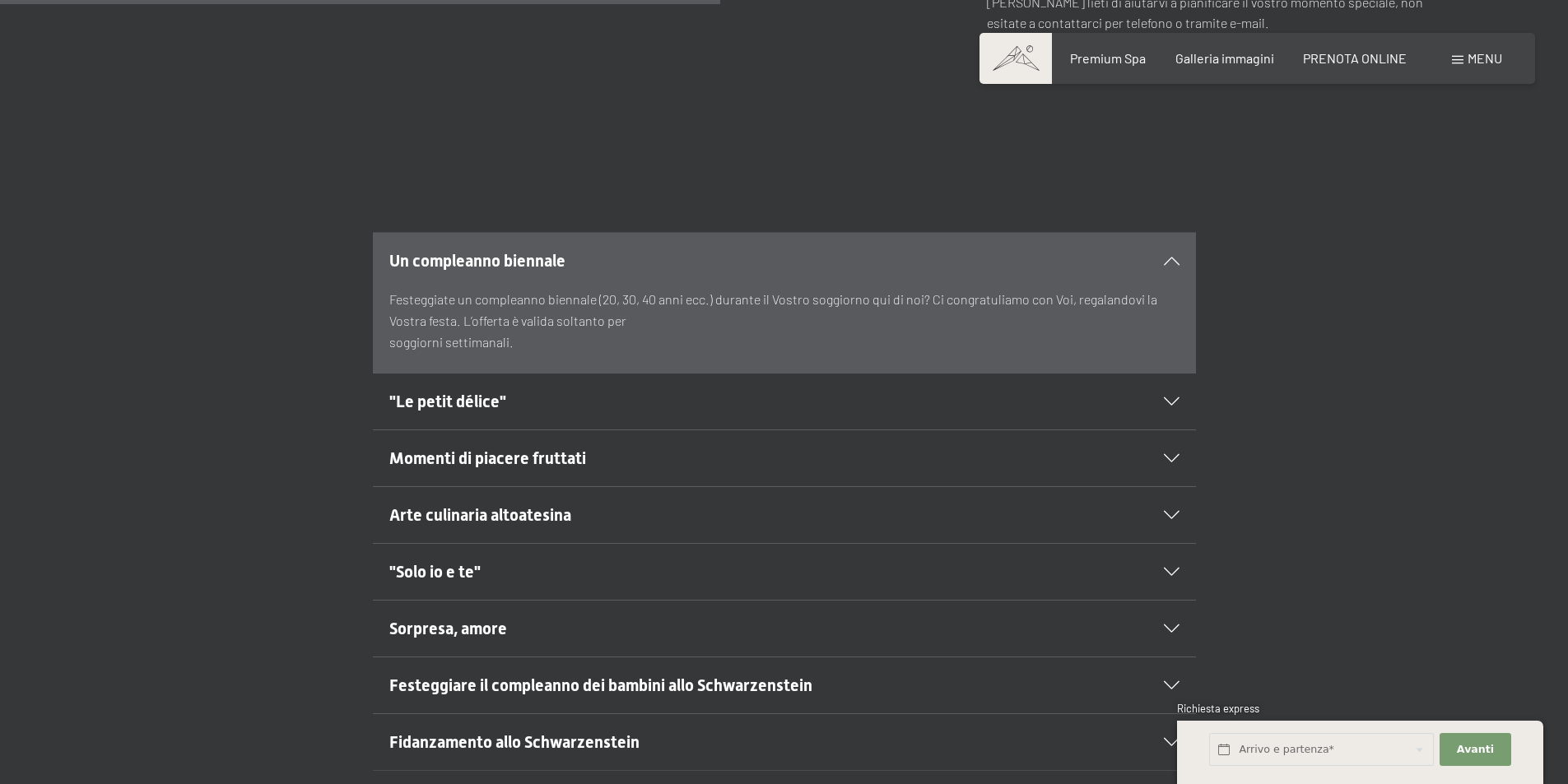
click at [1175, 397] on icon at bounding box center [1171, 401] width 16 height 8
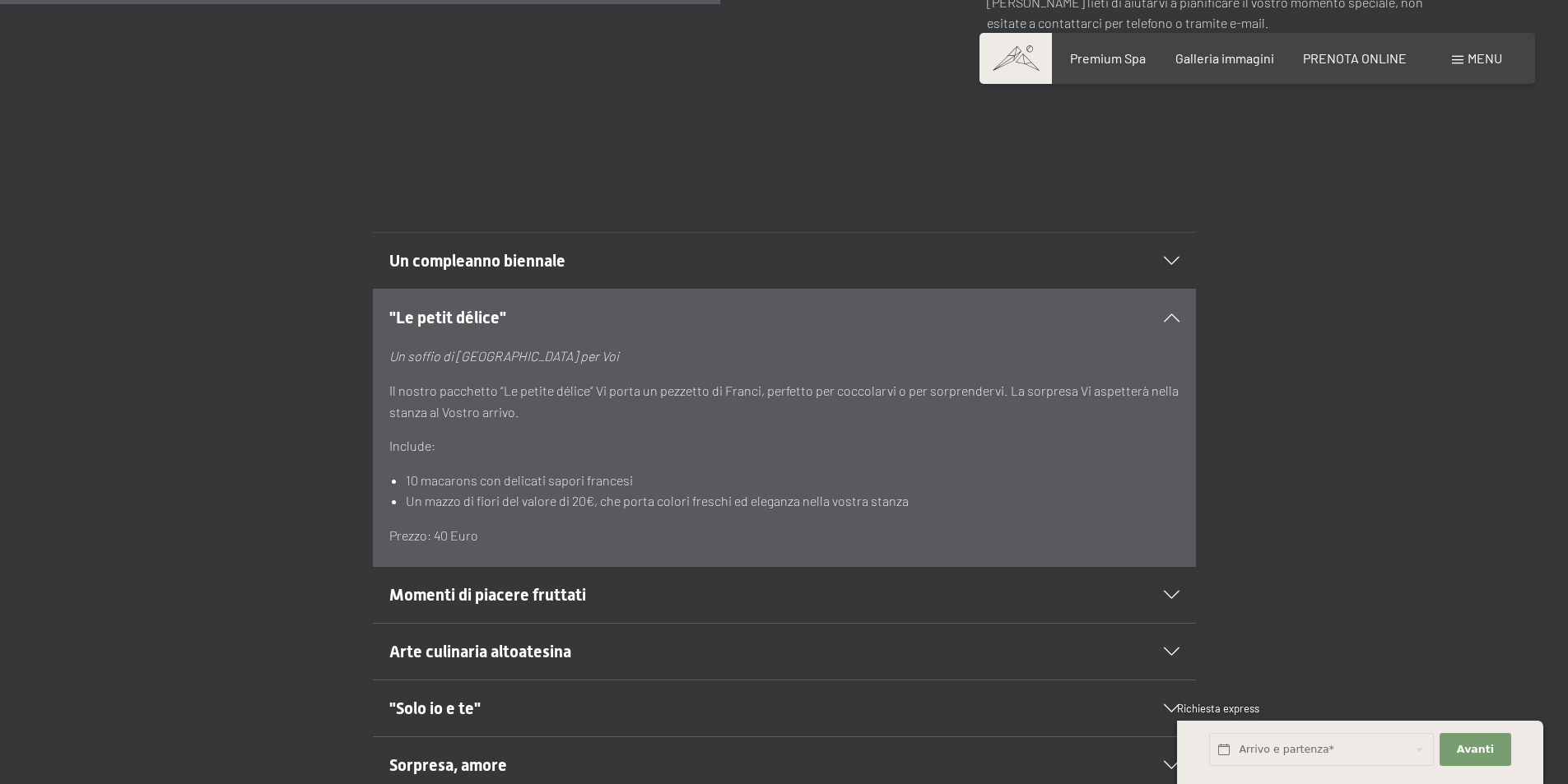
click at [1169, 591] on icon at bounding box center [1171, 595] width 16 height 8
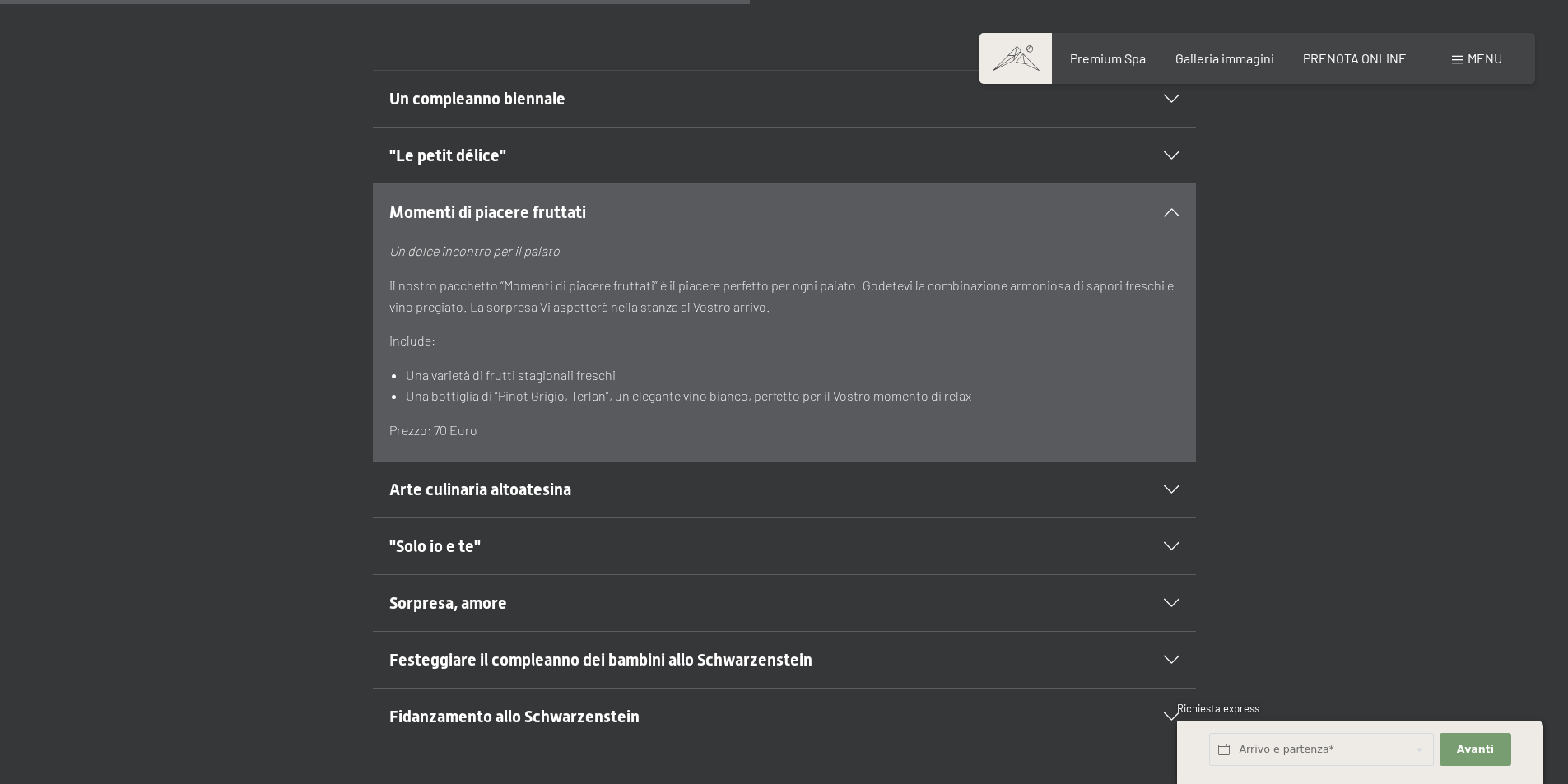
scroll to position [1069, 0]
click at [1177, 540] on icon at bounding box center [1171, 543] width 16 height 8
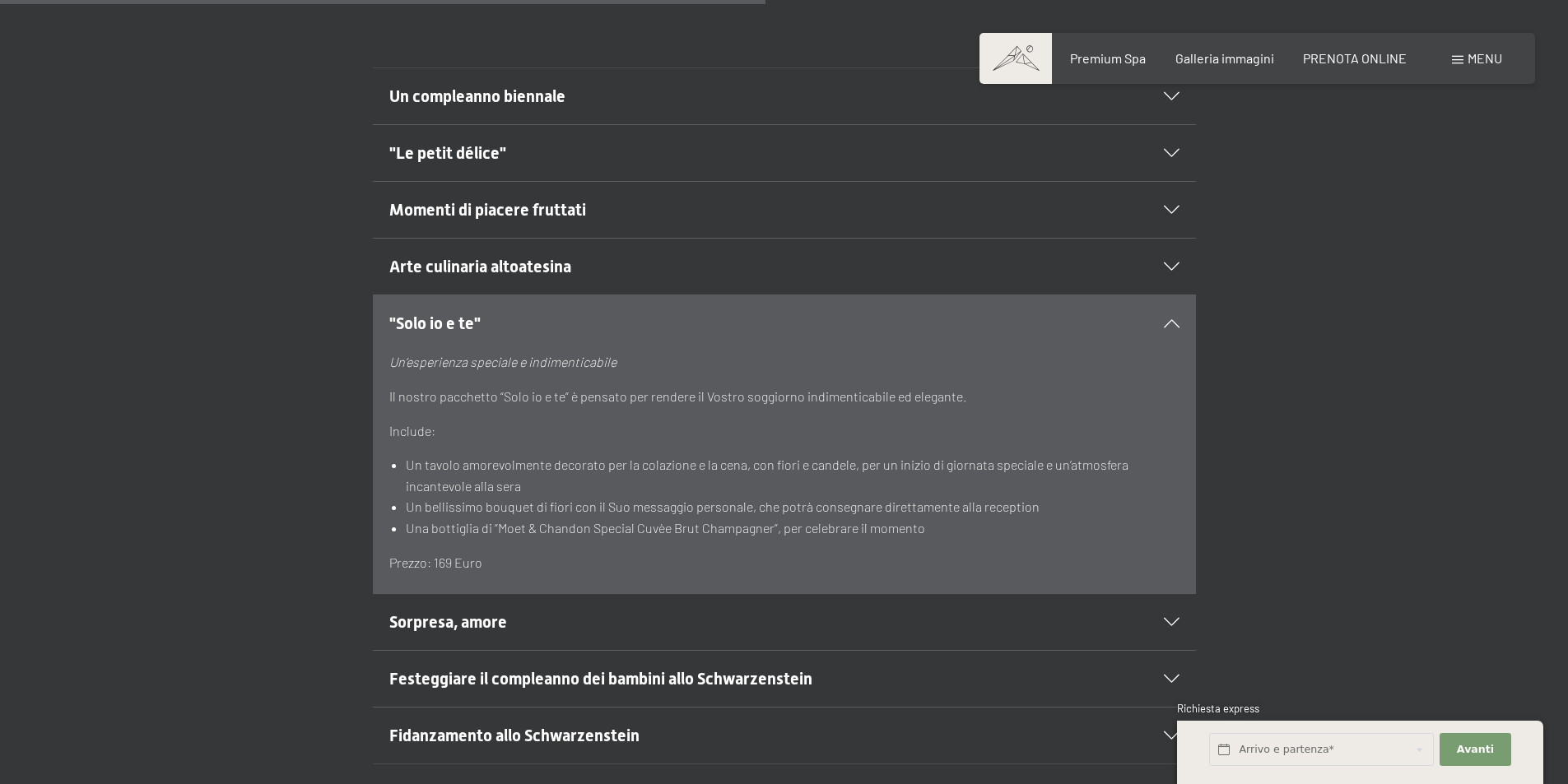
click at [1170, 618] on icon at bounding box center [1171, 622] width 16 height 8
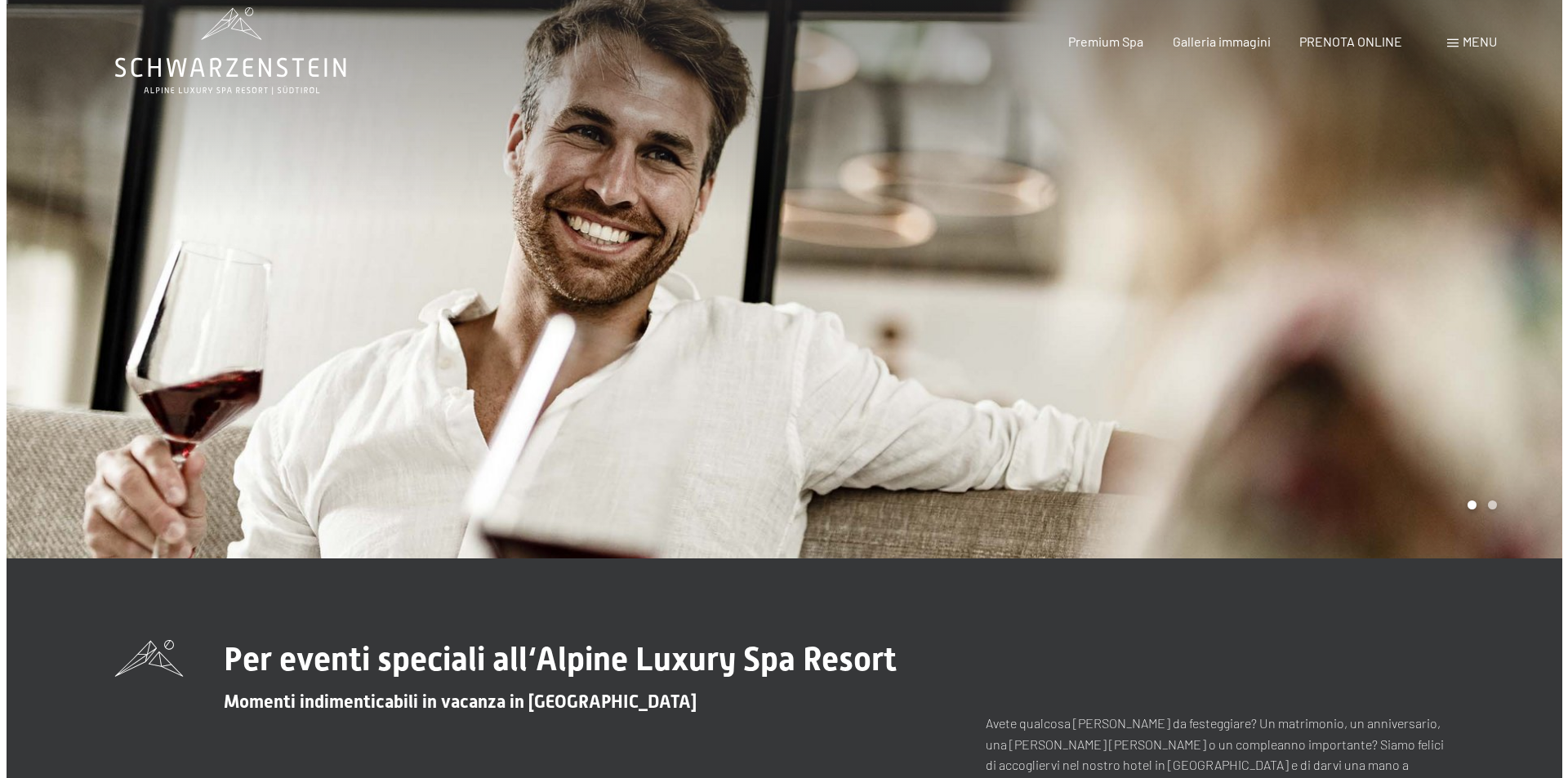
scroll to position [0, 0]
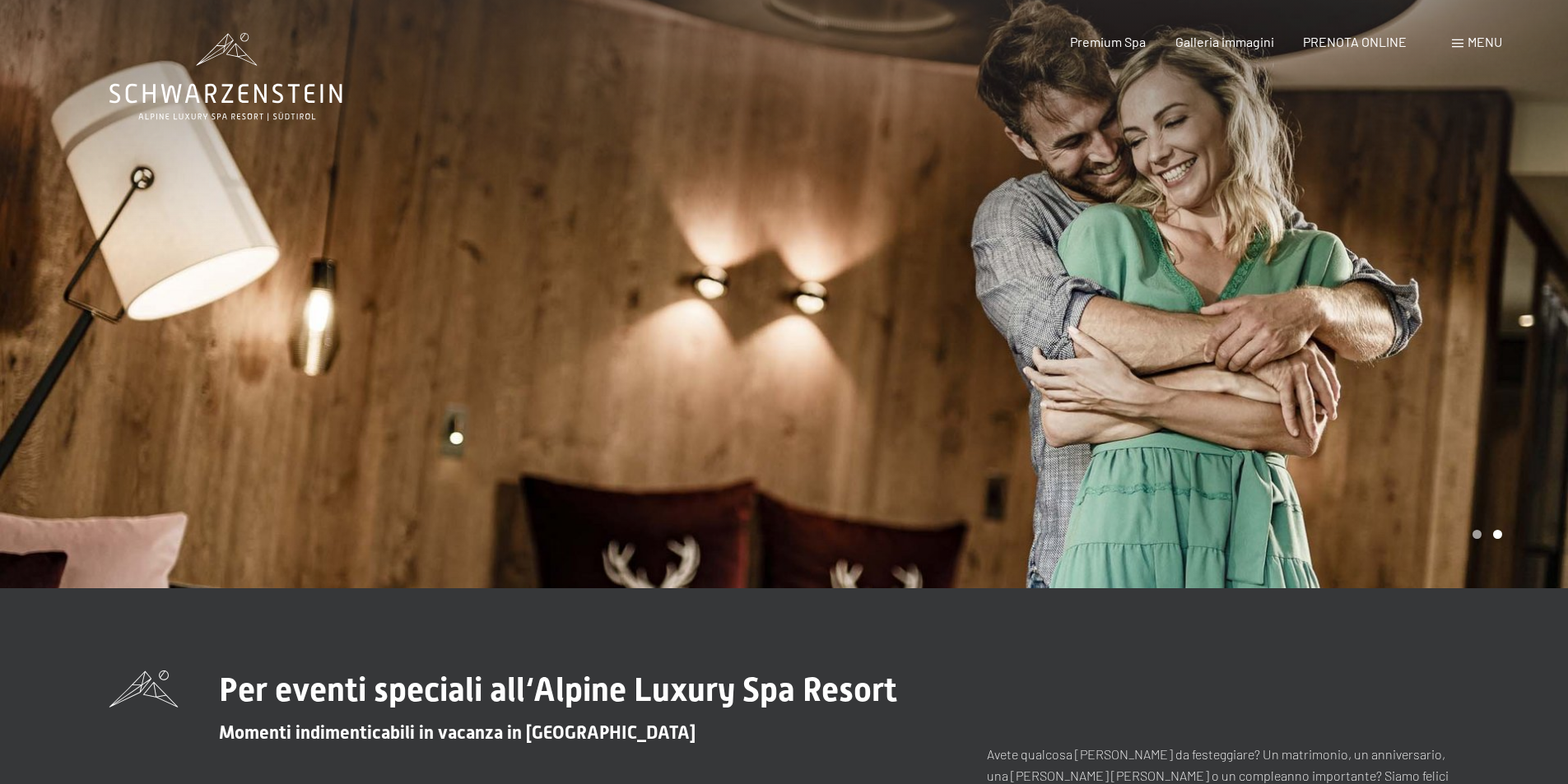
click at [1472, 37] on span "Menu" at bounding box center [1485, 42] width 35 height 16
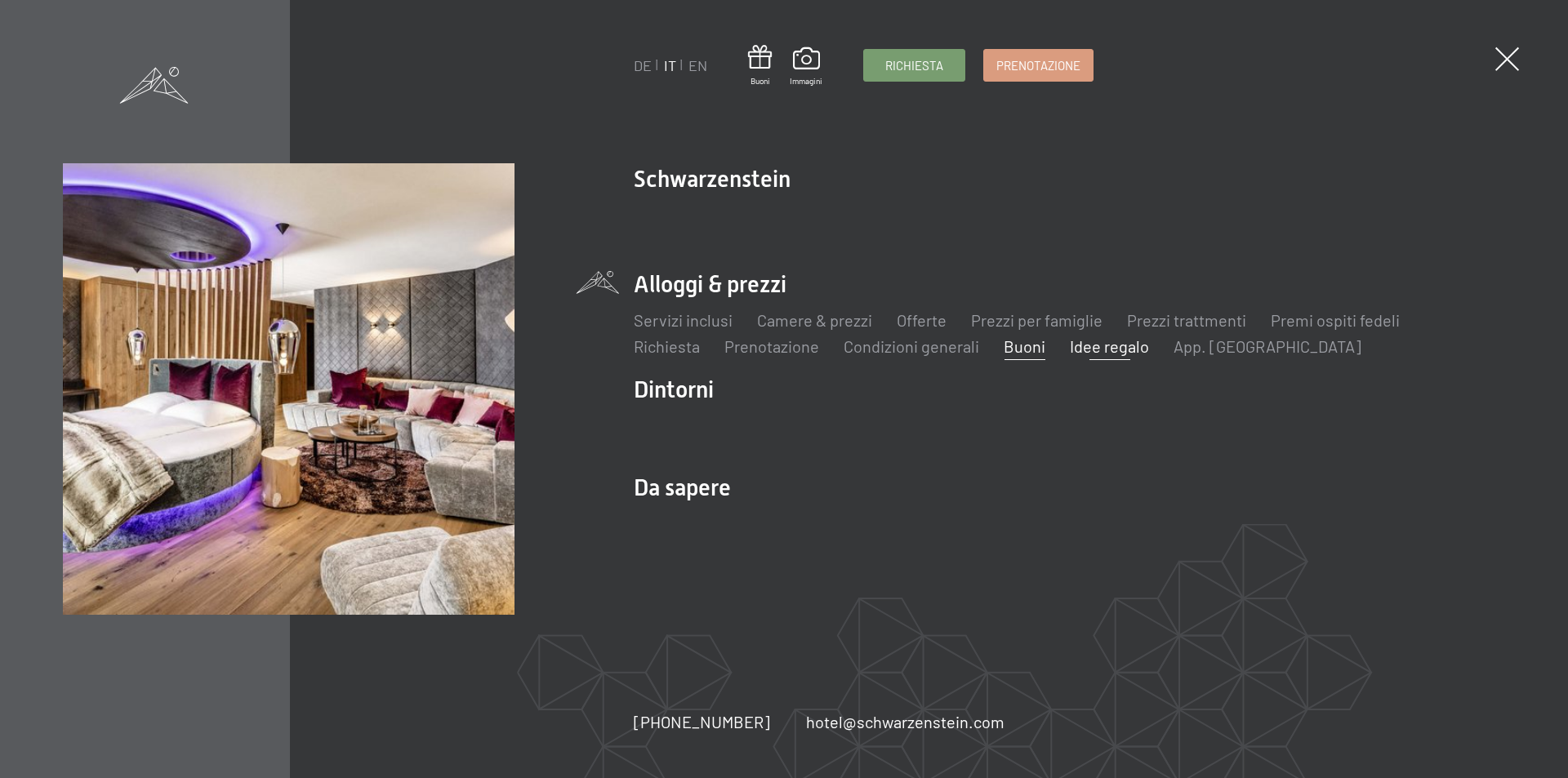
click at [1025, 347] on link "Buoni" at bounding box center [1025, 346] width 42 height 20
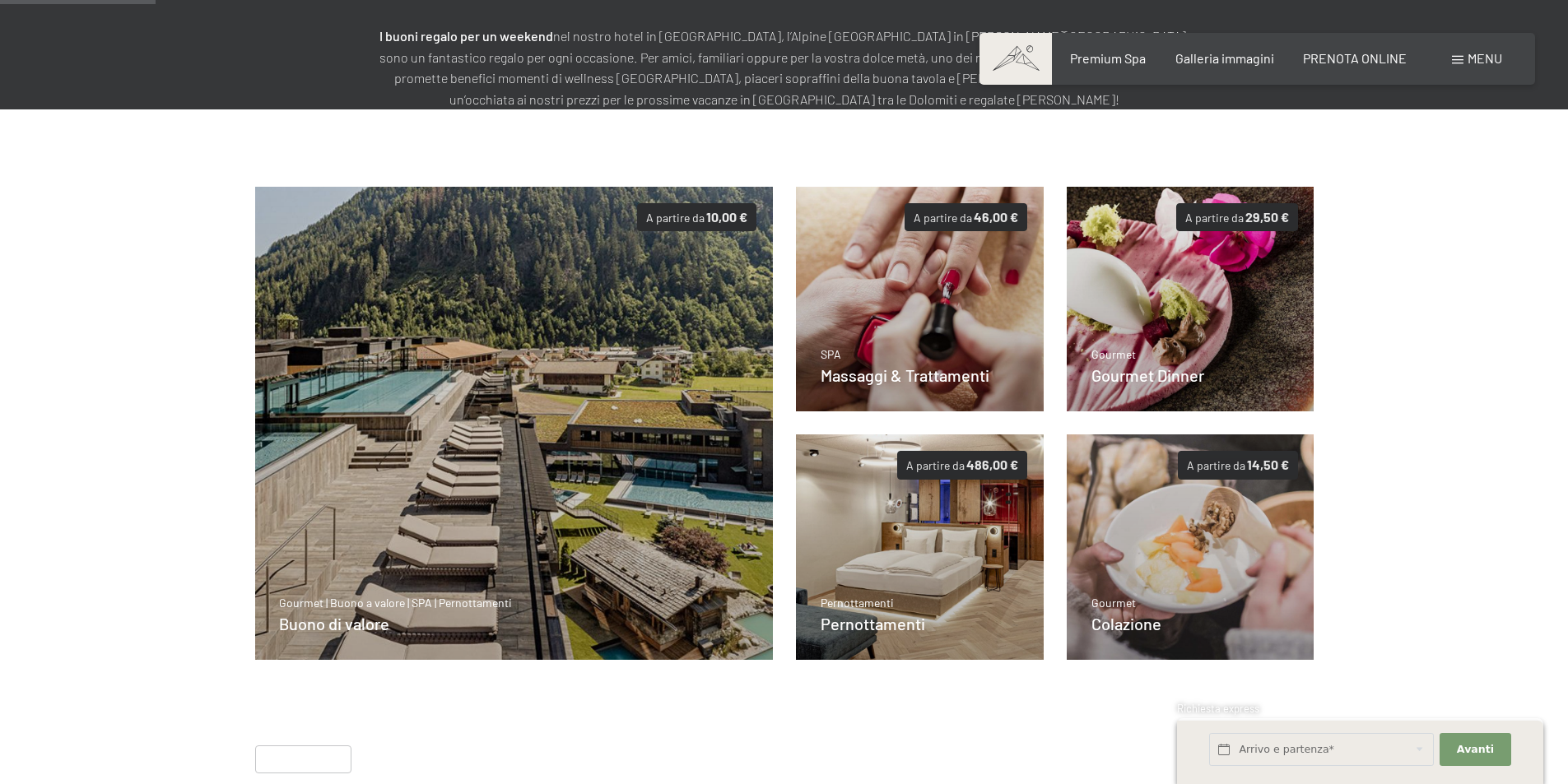
scroll to position [238, 0]
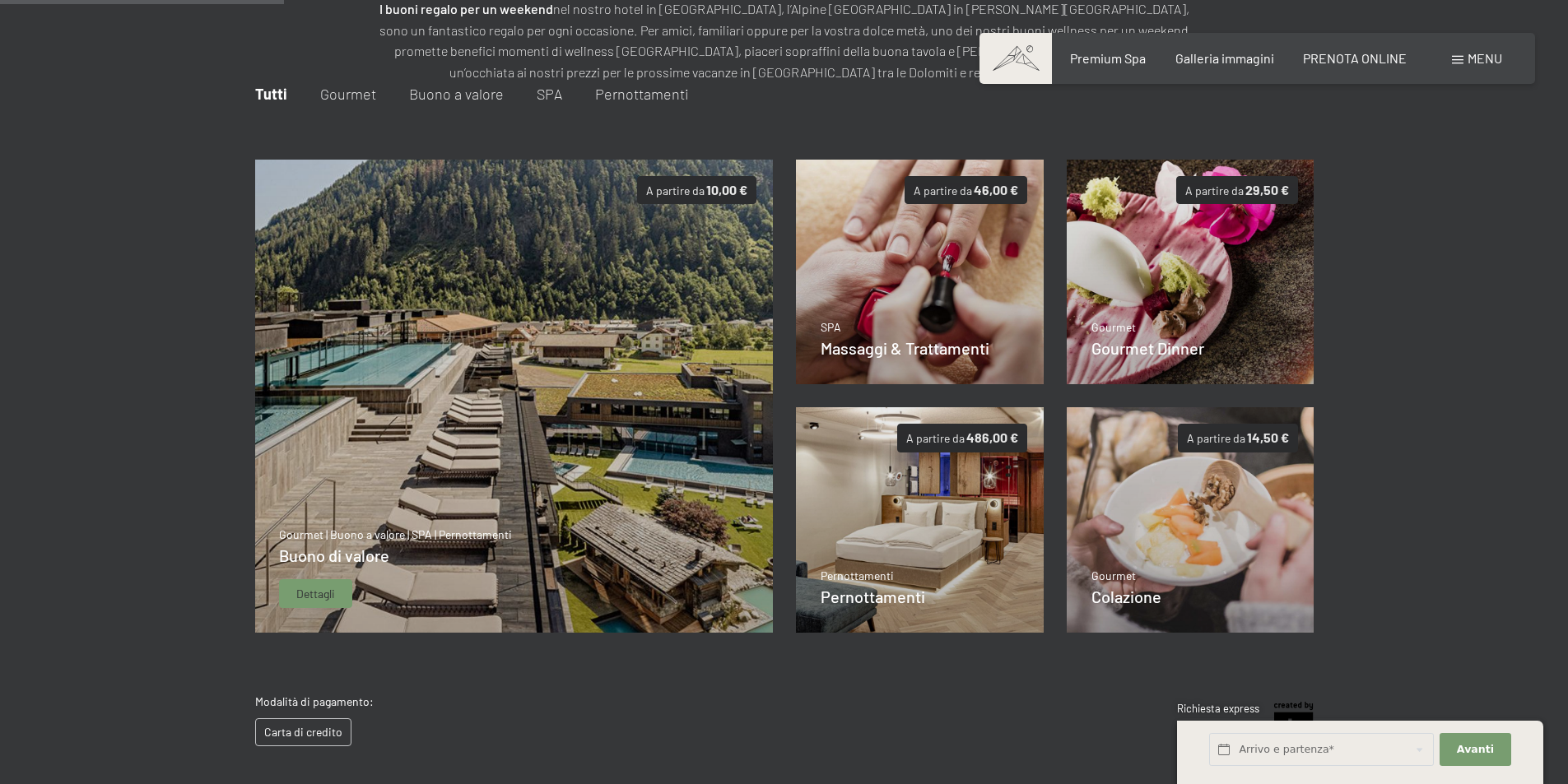
click at [336, 592] on div "Dettagli" at bounding box center [315, 594] width 73 height 30
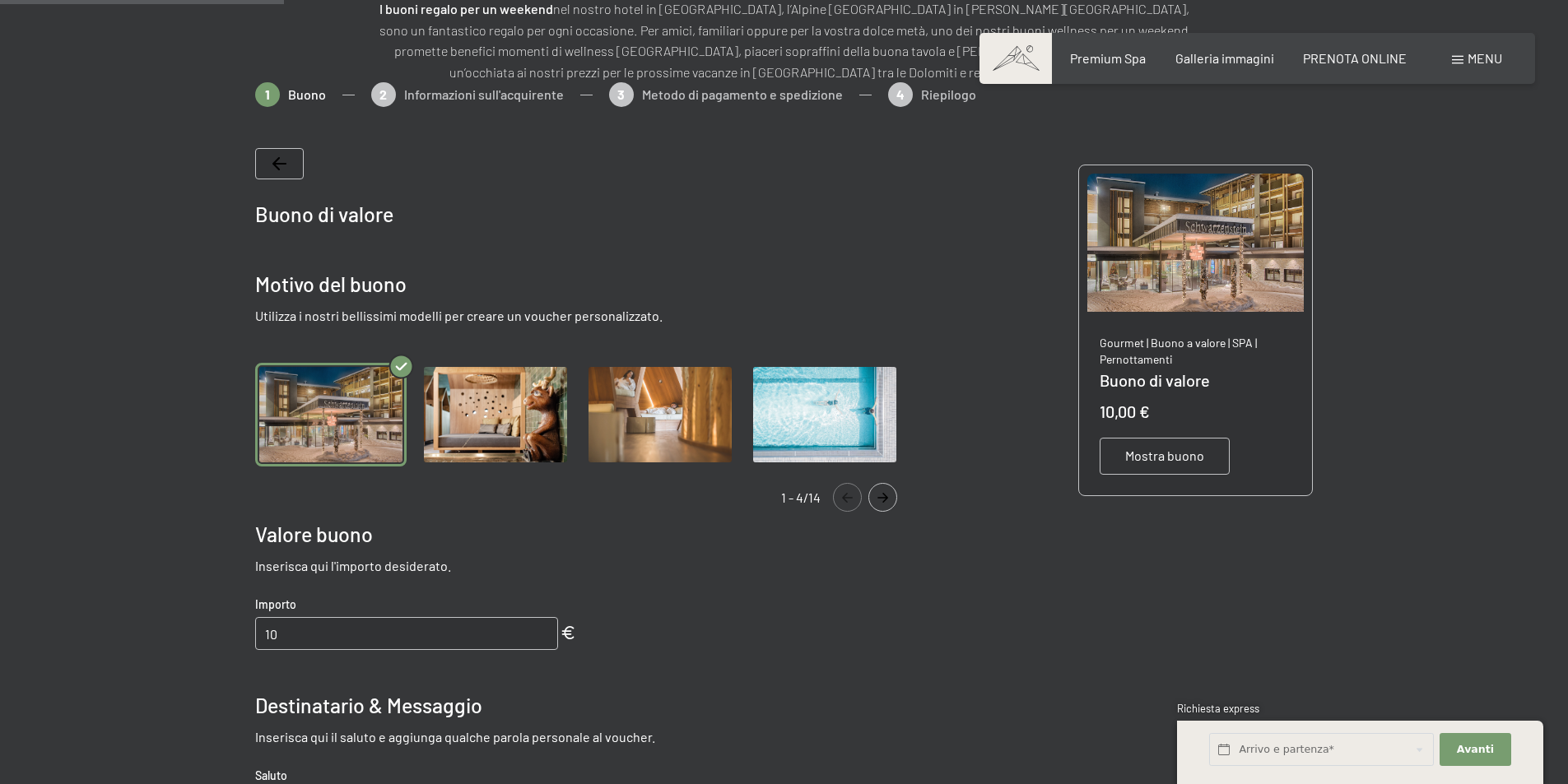
click at [516, 415] on img "Gallery" at bounding box center [495, 416] width 151 height 105
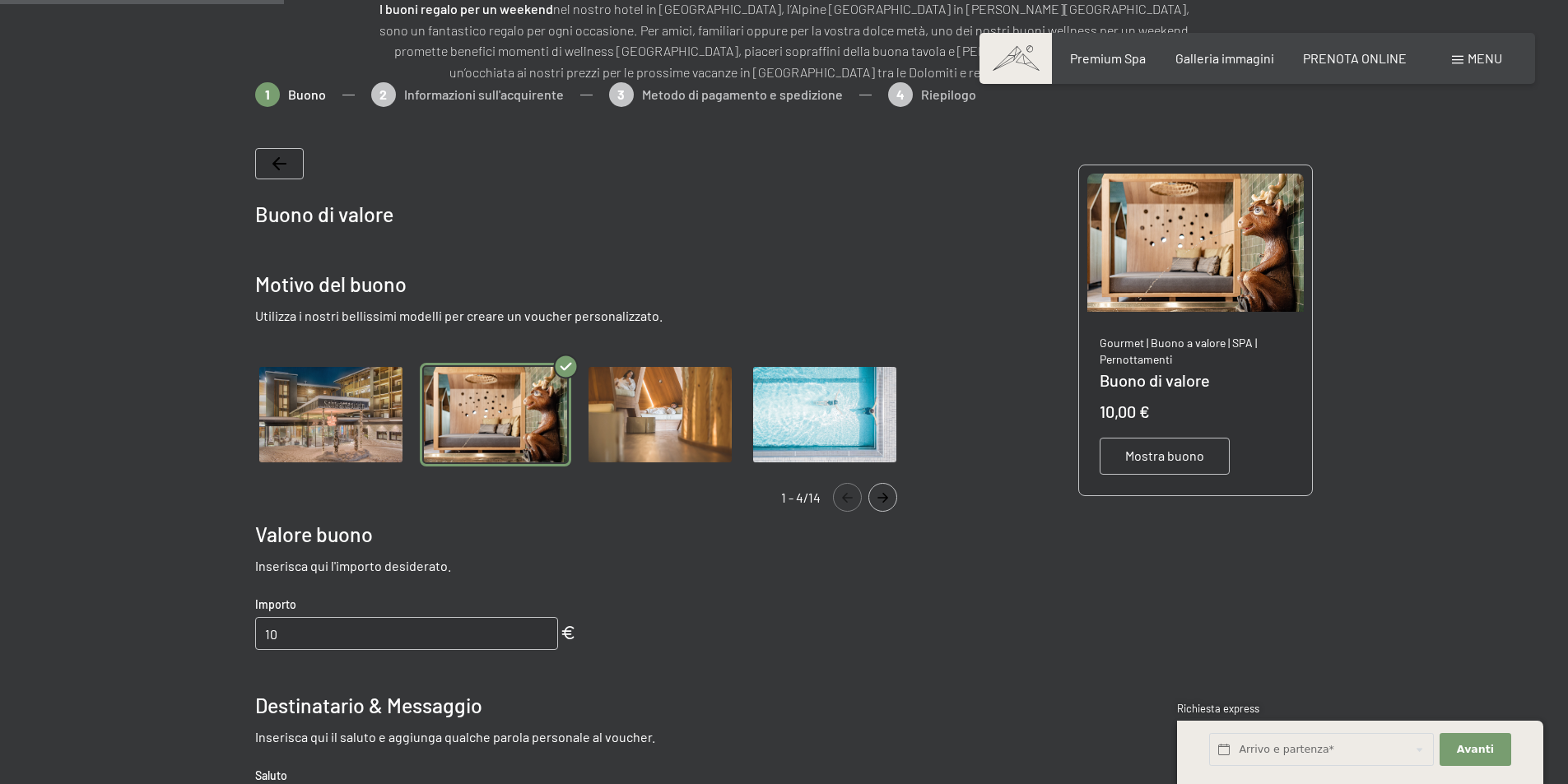
click at [641, 416] on img "Gallery" at bounding box center [660, 416] width 151 height 105
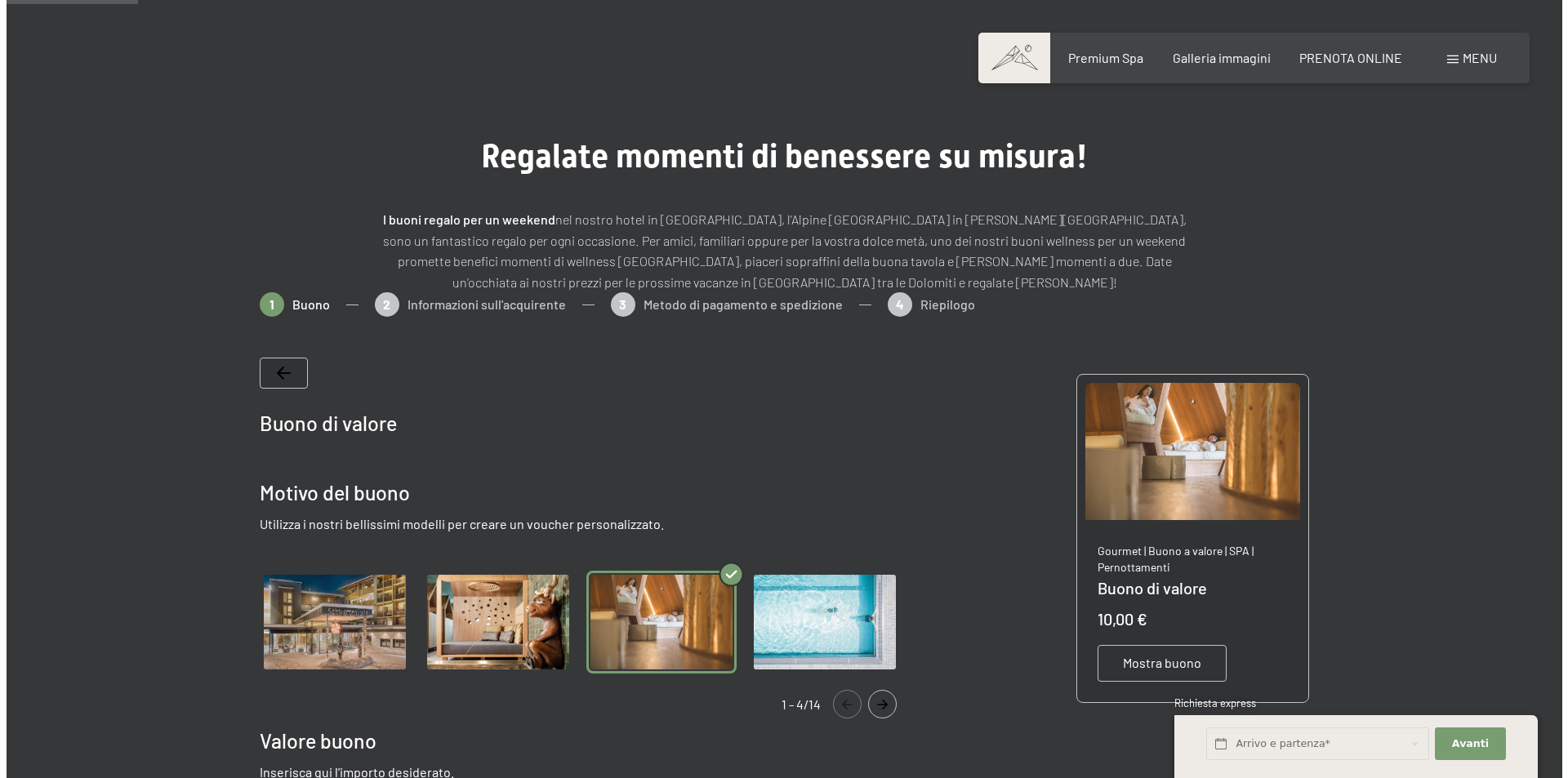
scroll to position [0, 0]
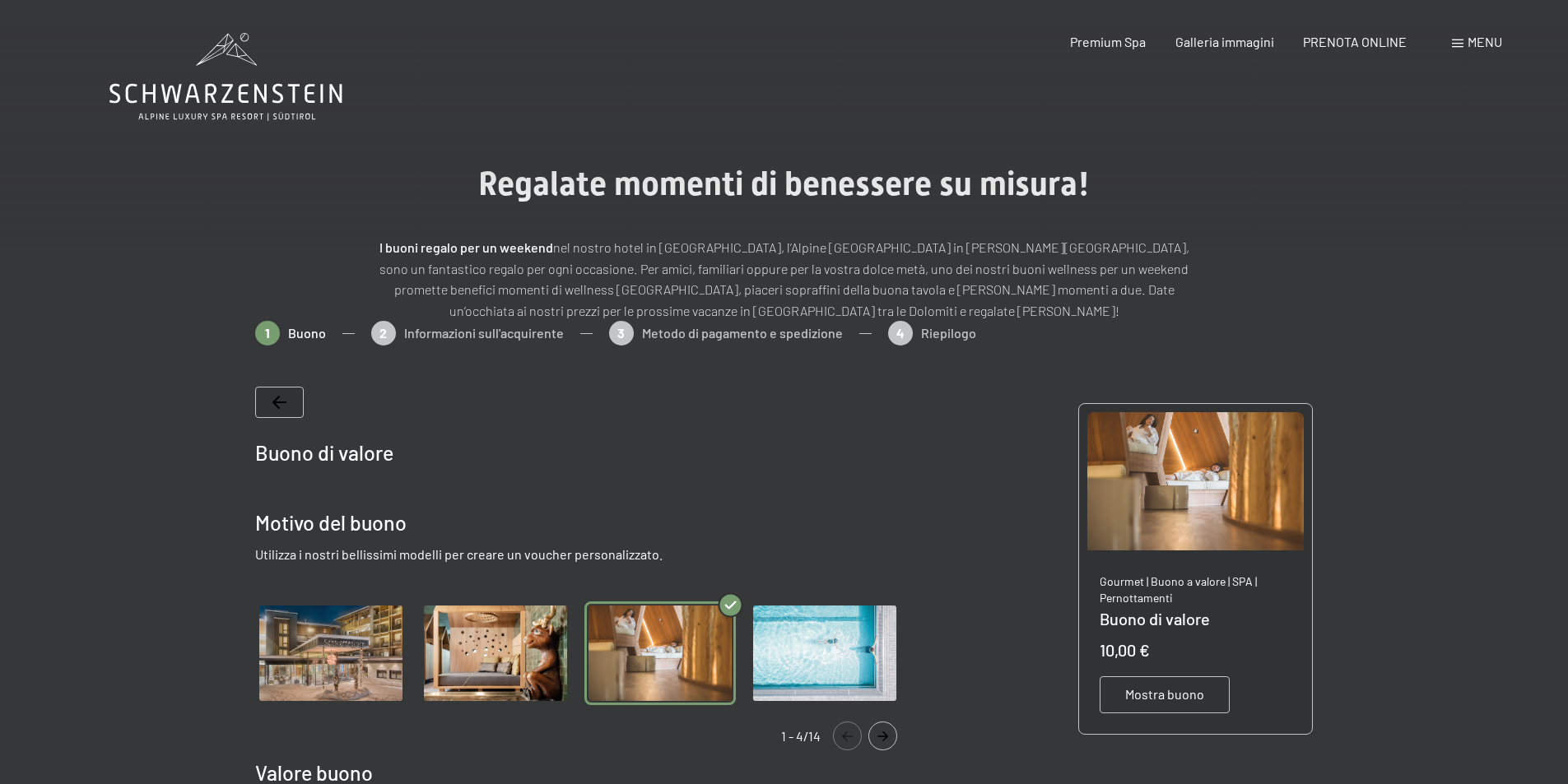
click at [1502, 43] on div "Prenotazione Richiesta Premium Spa Galleria immagini PRENOTA ONLINE Menu DE IT …" at bounding box center [1257, 42] width 490 height 18
click at [1486, 45] on span "Menu" at bounding box center [1485, 42] width 35 height 16
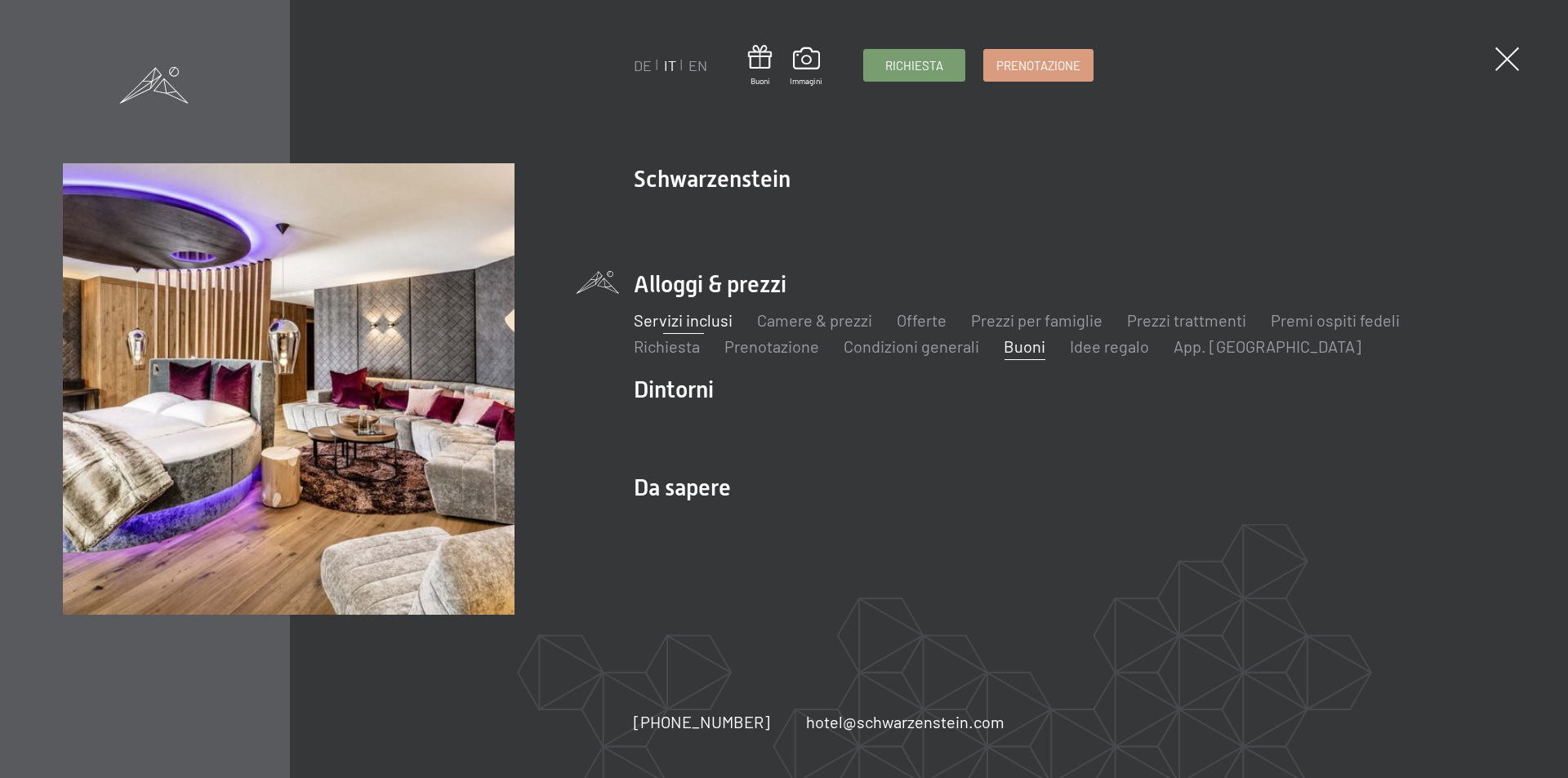
click at [720, 322] on link "Servizi inclusi" at bounding box center [683, 320] width 99 height 20
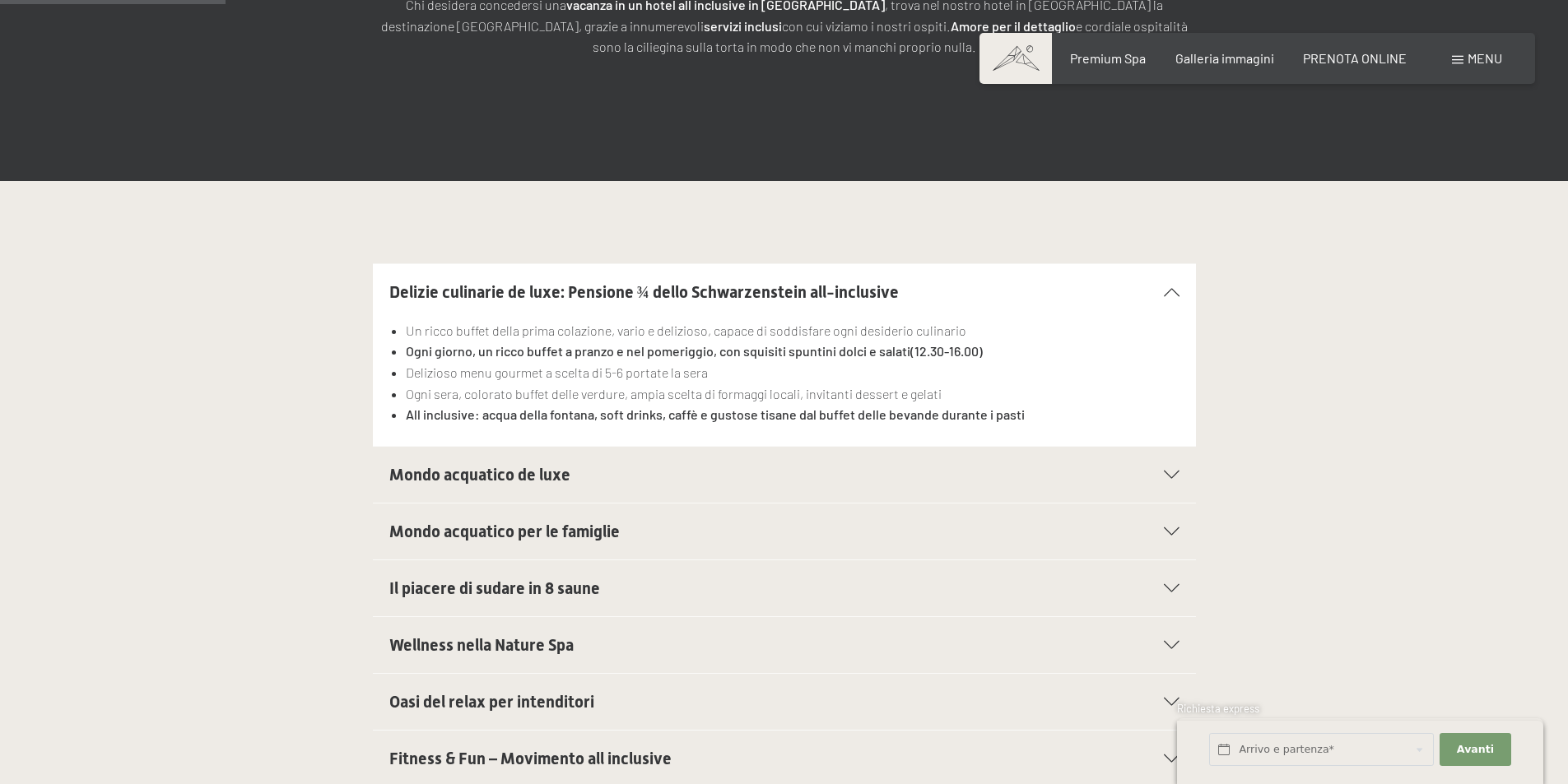
scroll to position [493, 0]
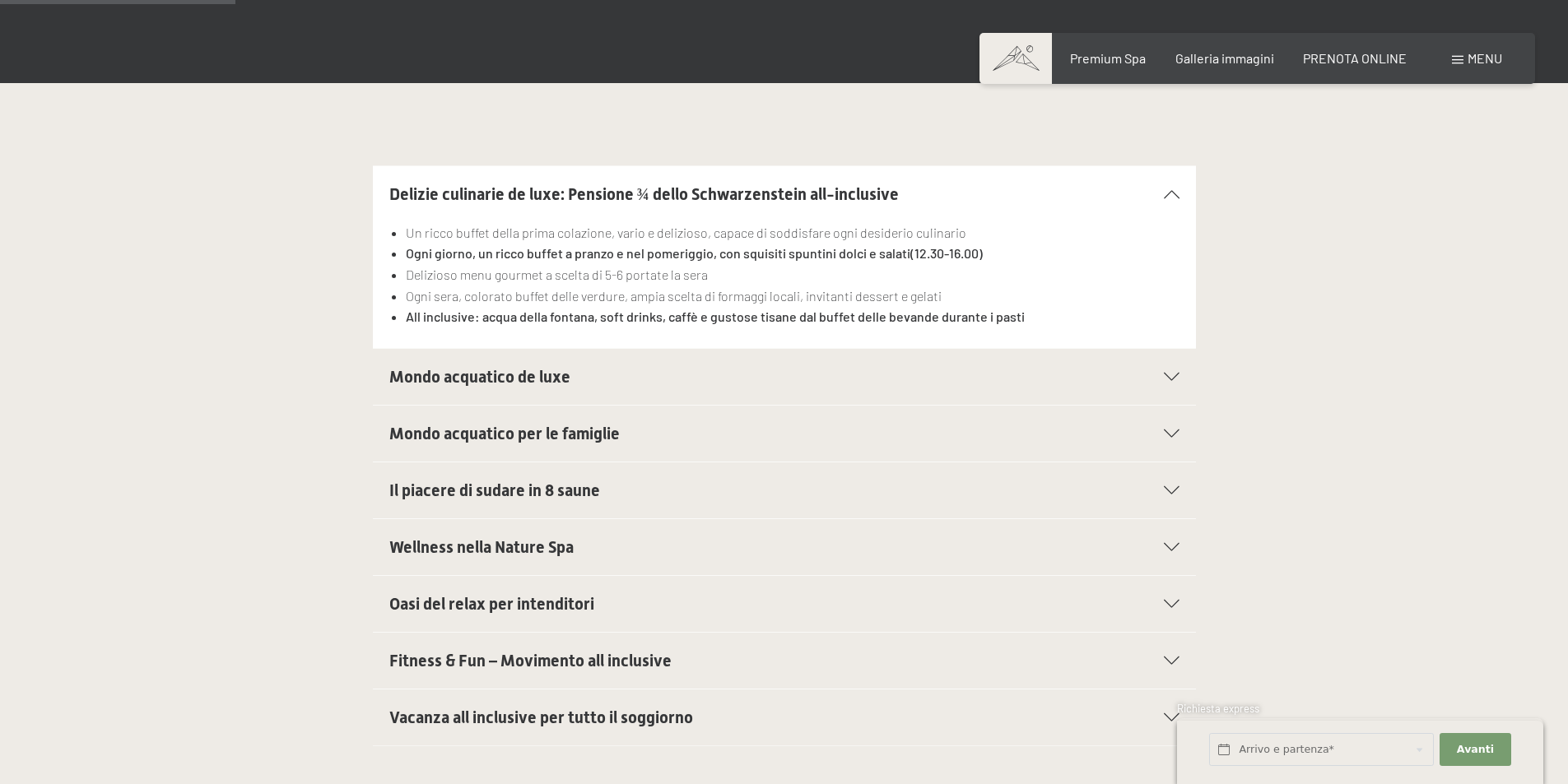
click at [1164, 377] on icon at bounding box center [1171, 376] width 16 height 8
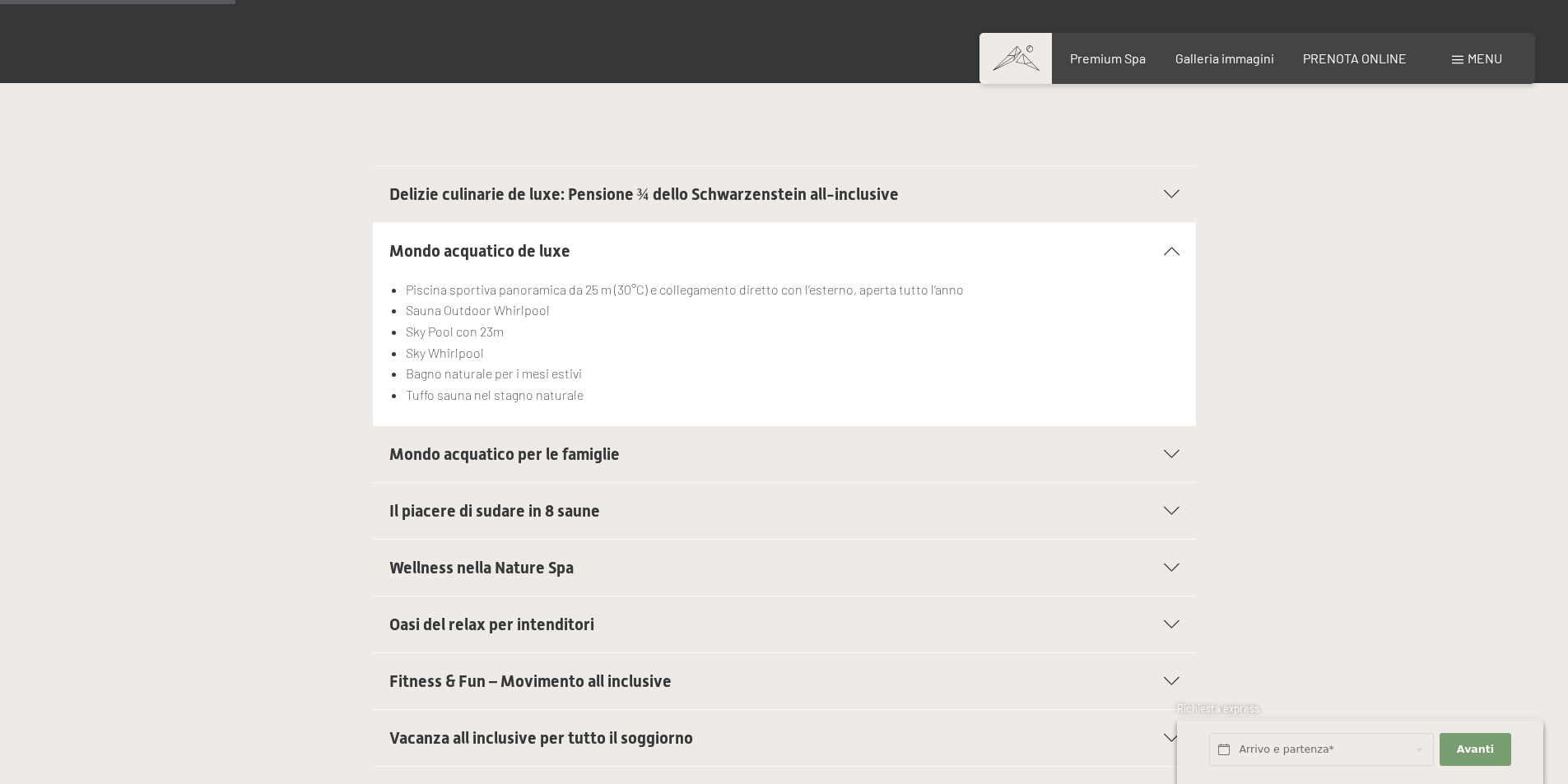
click at [1172, 192] on icon at bounding box center [1171, 194] width 16 height 8
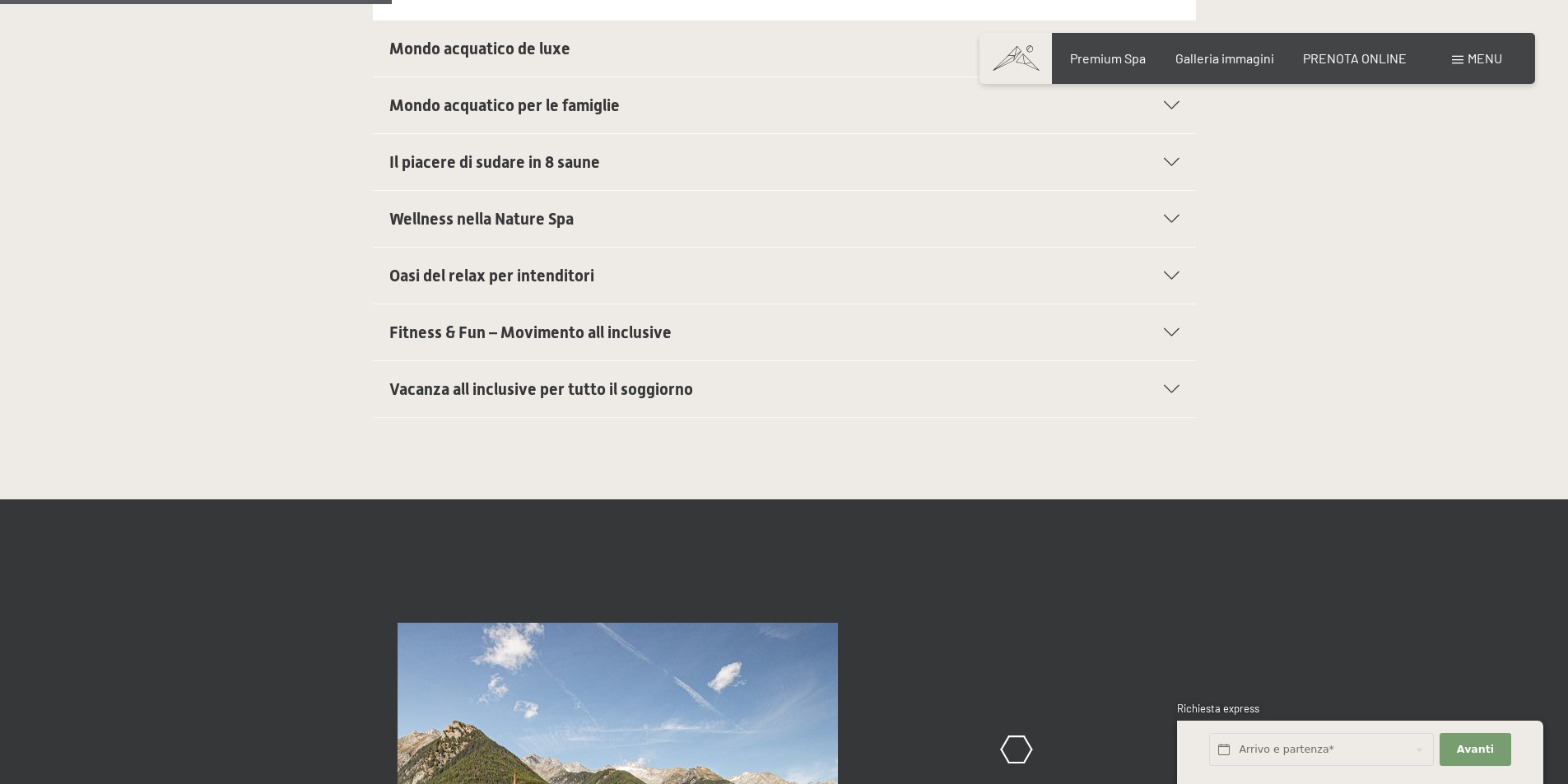
scroll to position [822, 0]
click at [1166, 386] on icon at bounding box center [1171, 388] width 16 height 8
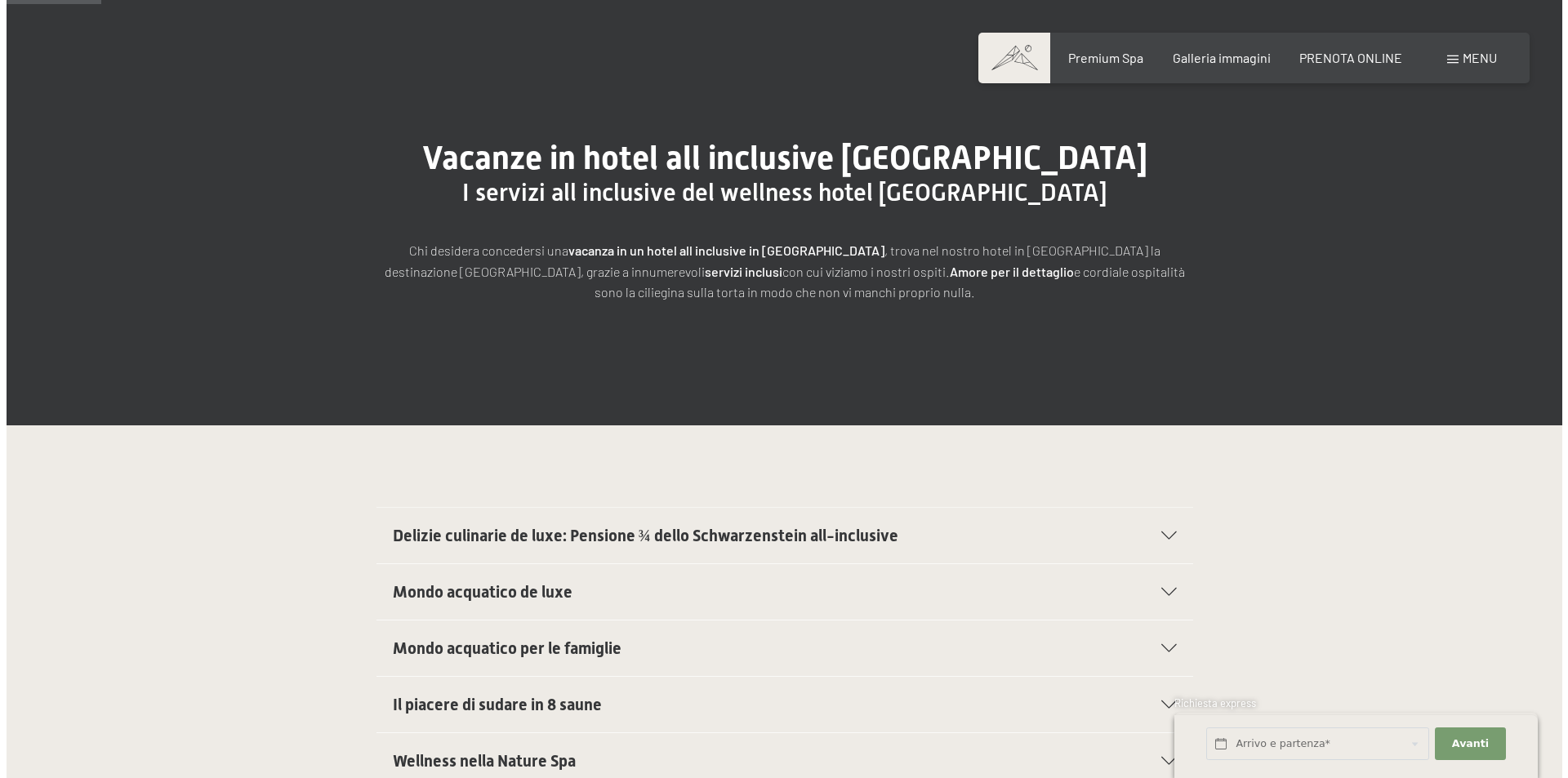
scroll to position [0, 0]
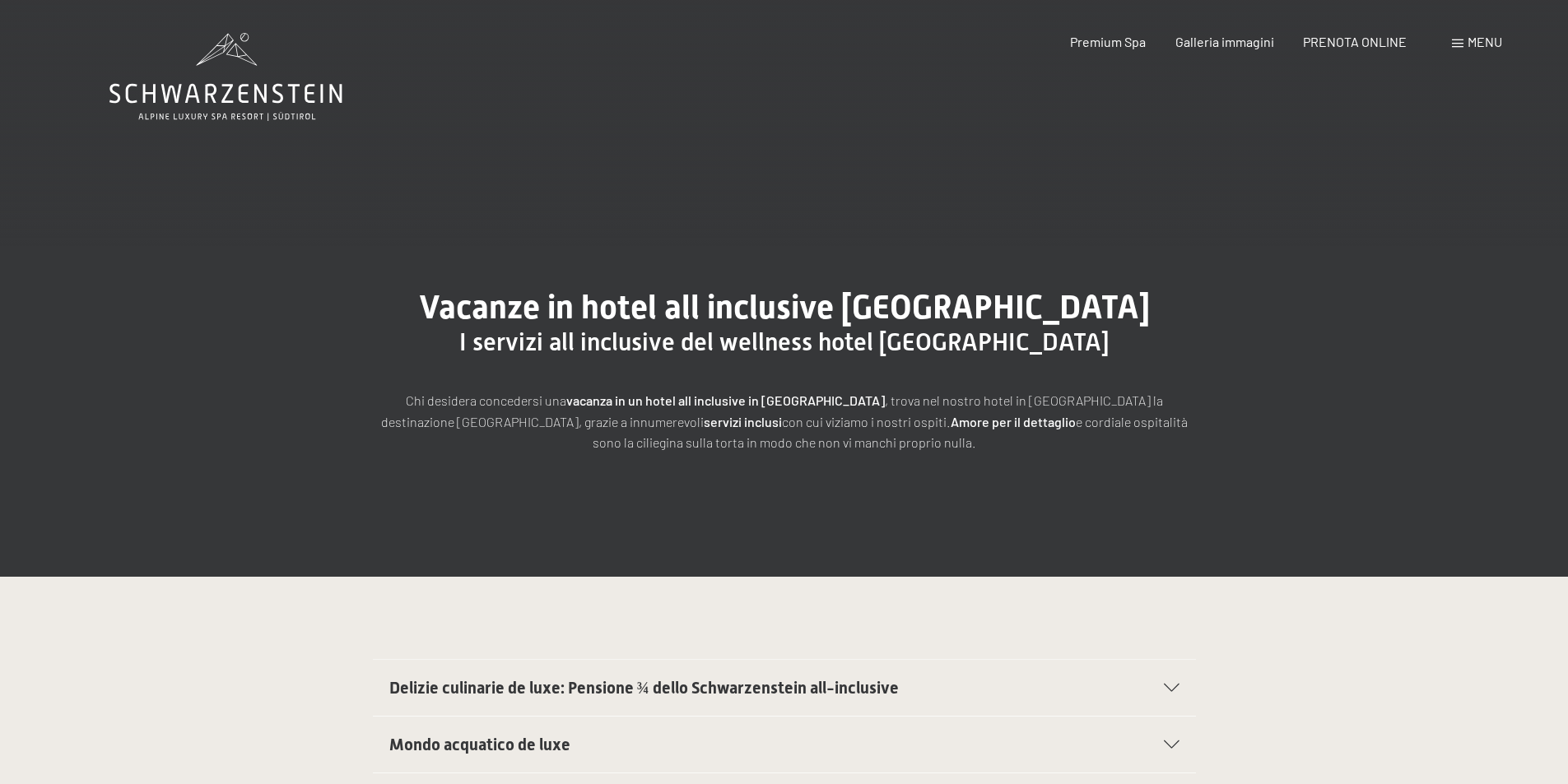
click at [1484, 46] on span "Menu" at bounding box center [1485, 42] width 35 height 16
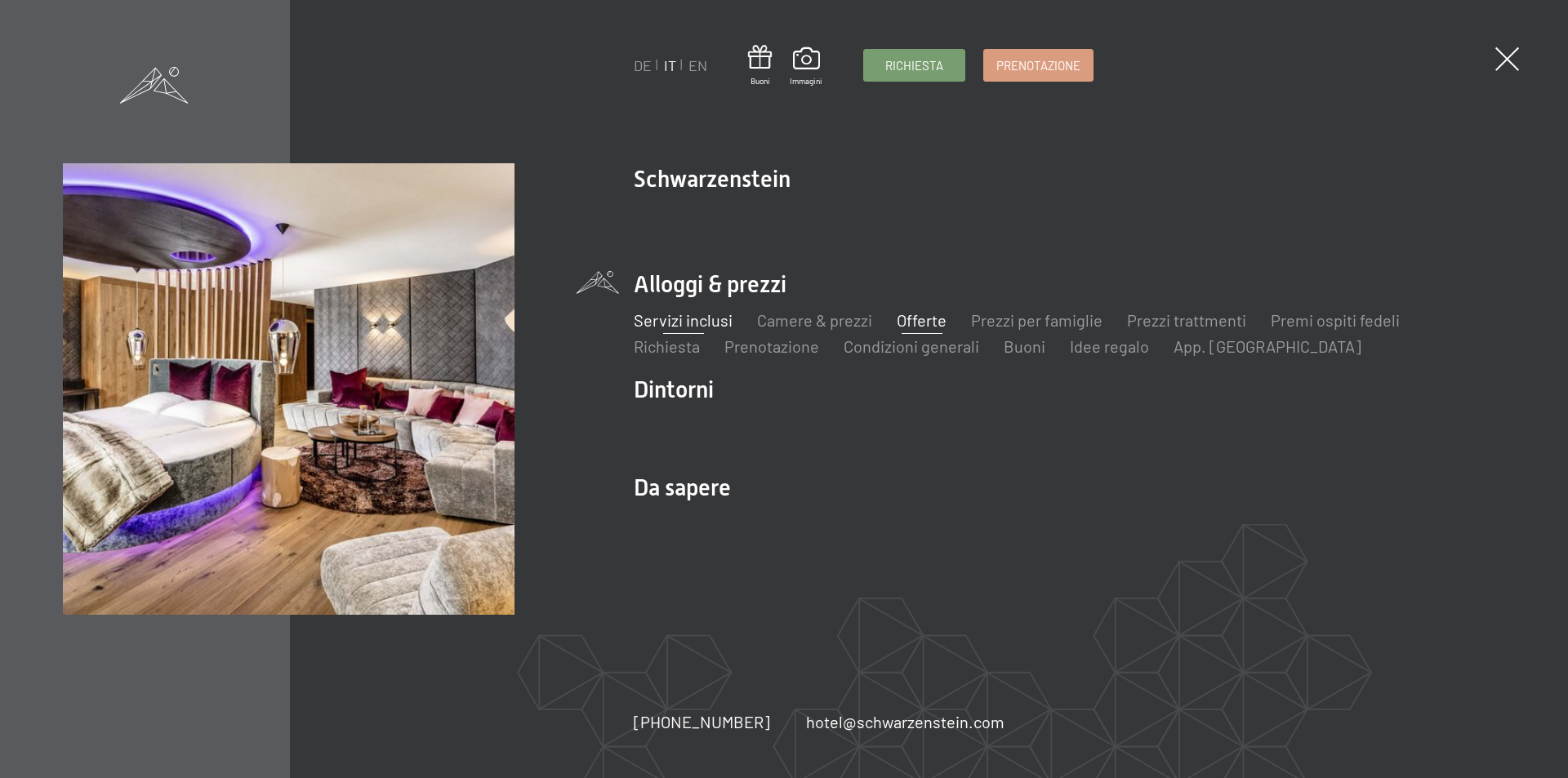
click at [919, 320] on link "Offerte" at bounding box center [921, 320] width 49 height 20
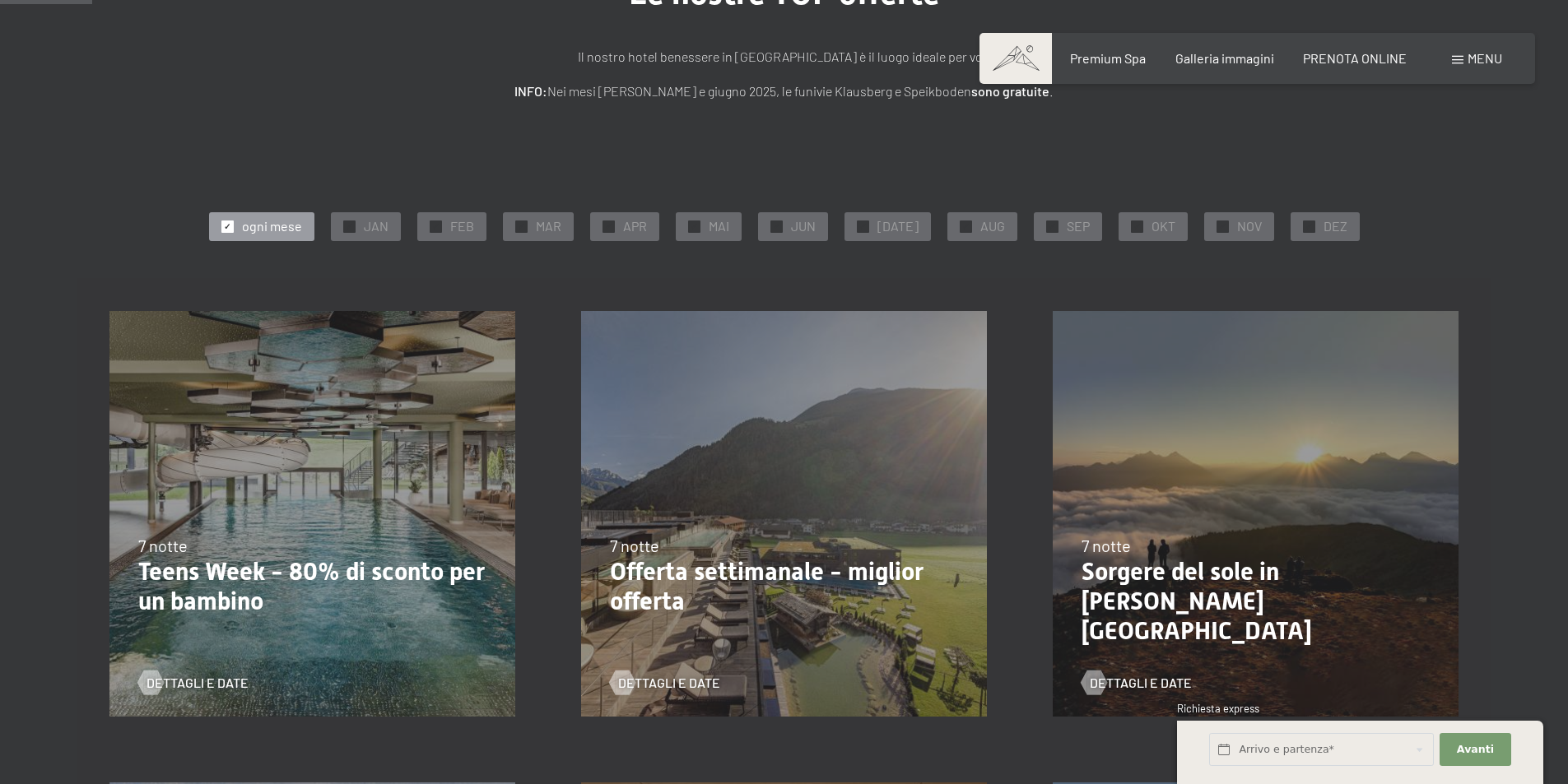
scroll to position [189, 0]
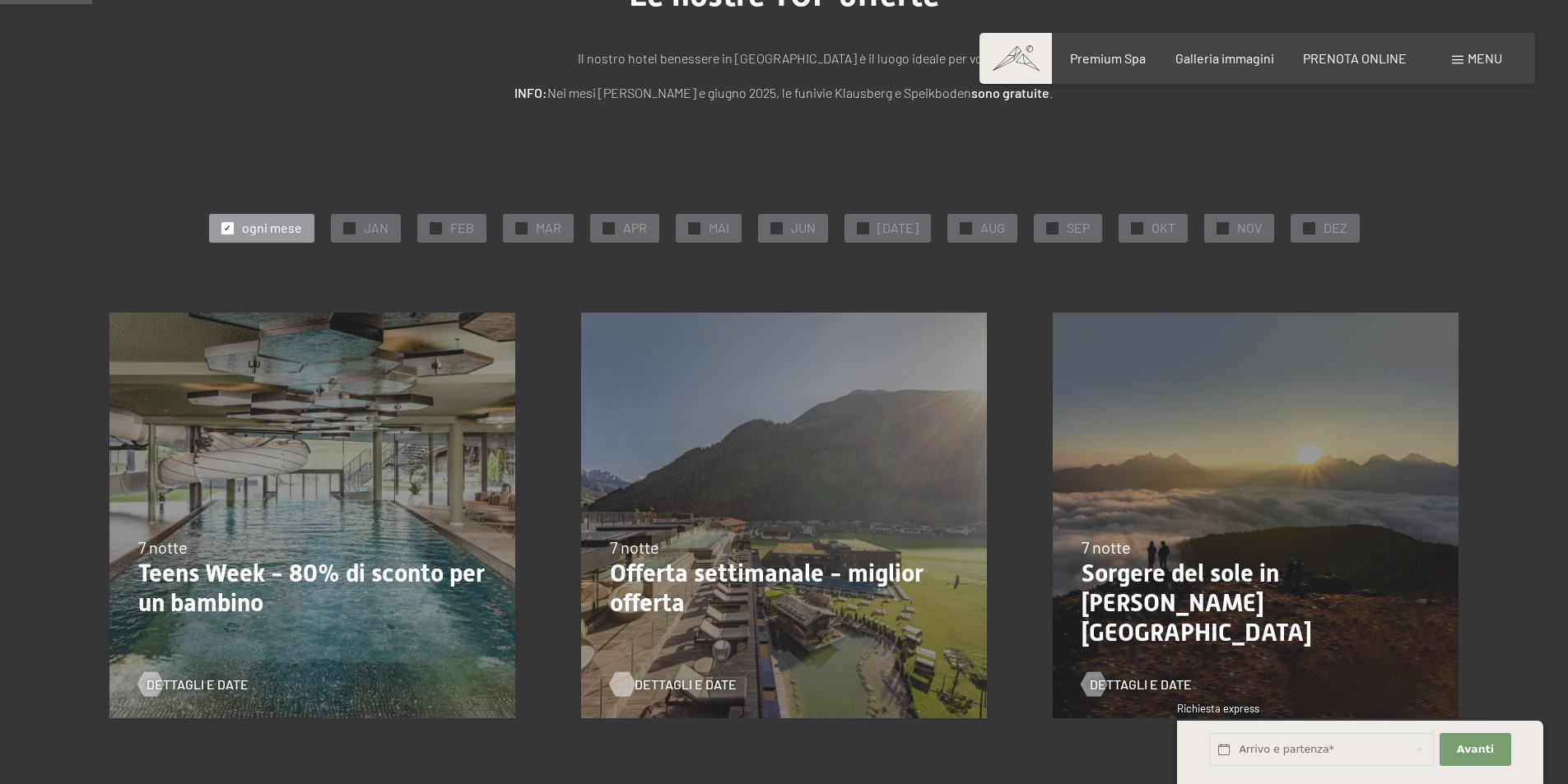
click at [683, 684] on span "Dettagli e Date" at bounding box center [686, 684] width 102 height 18
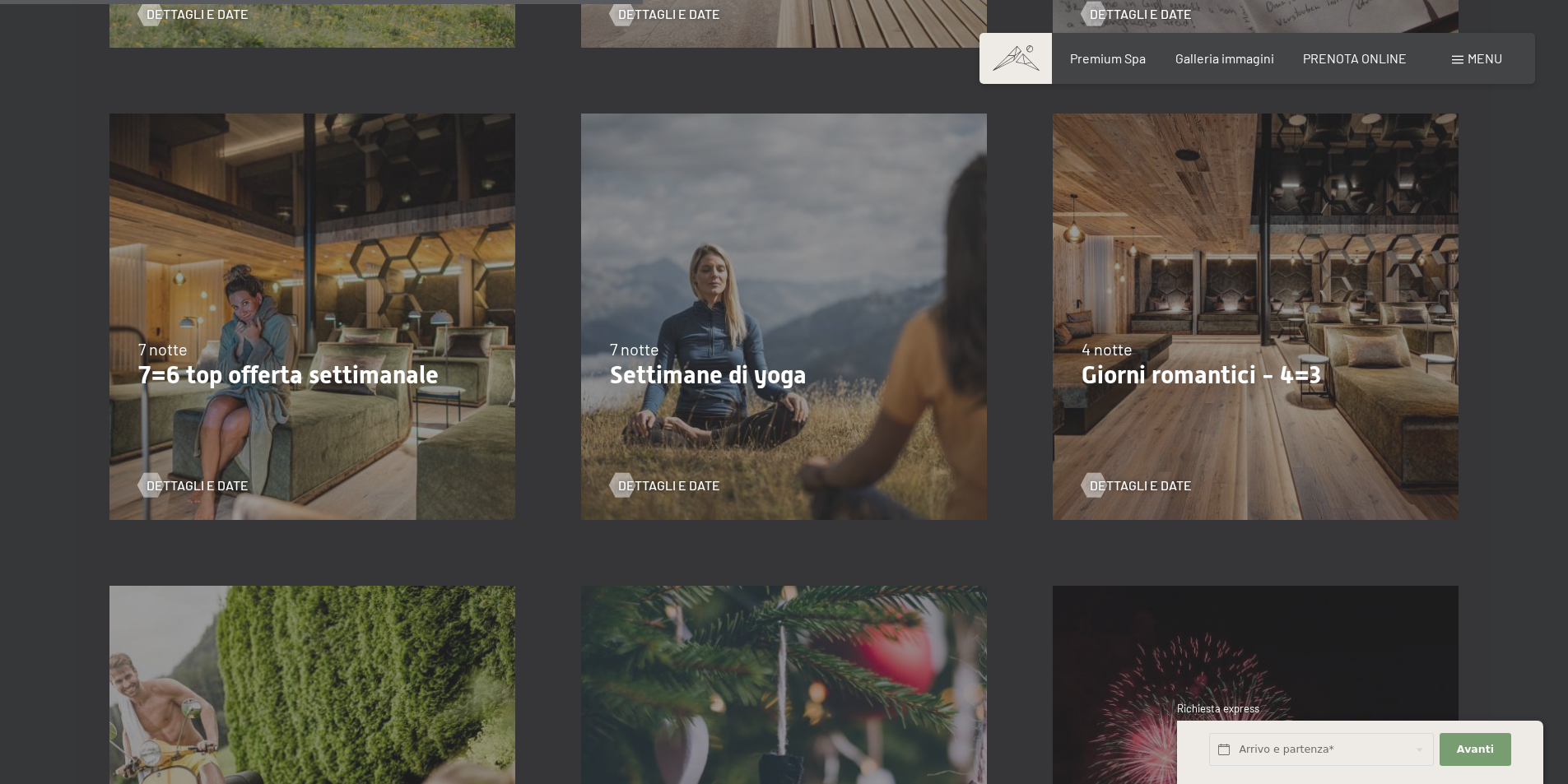
scroll to position [1341, 0]
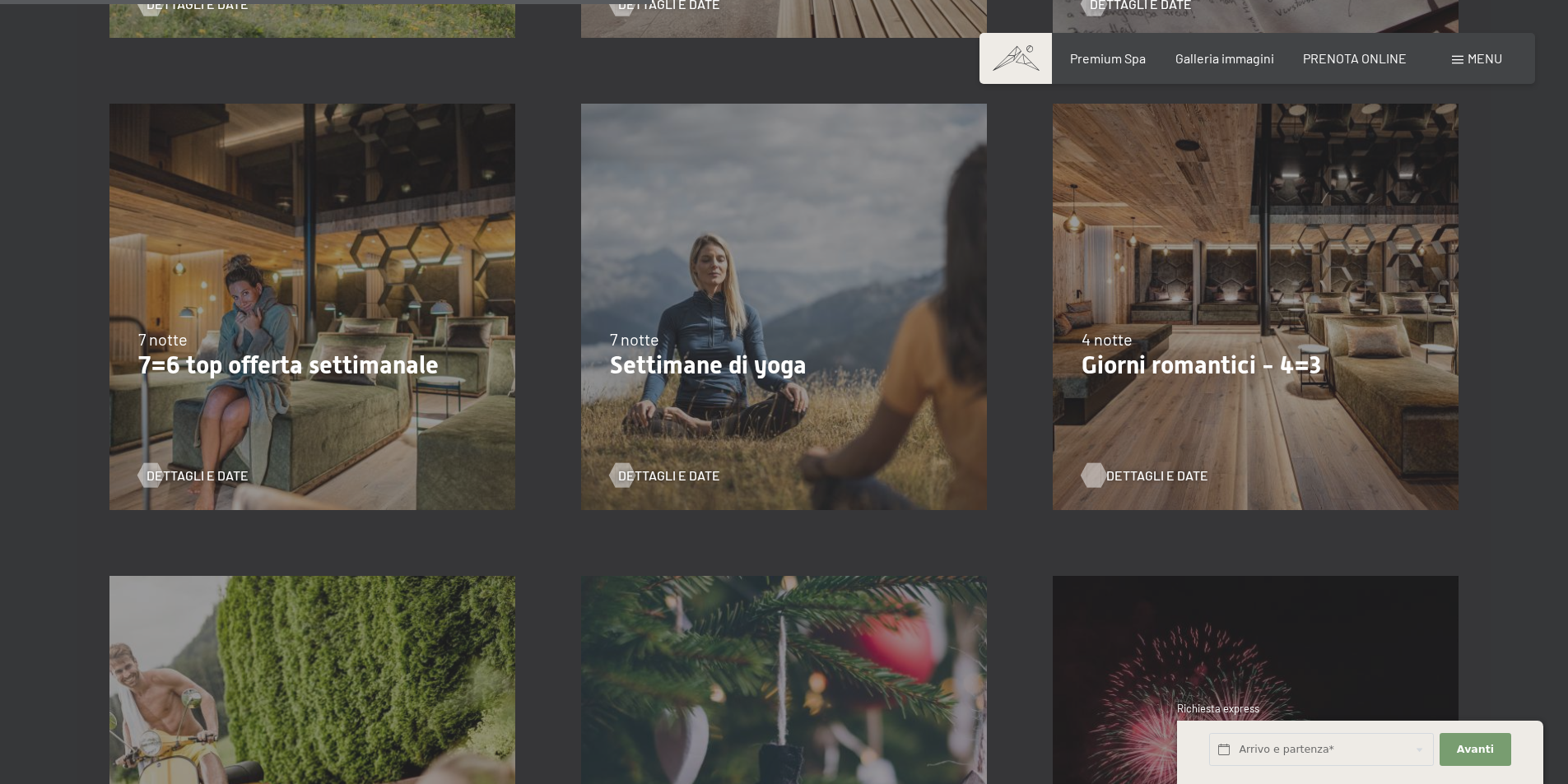
click at [1140, 470] on span "Dettagli e Date" at bounding box center [1157, 475] width 102 height 18
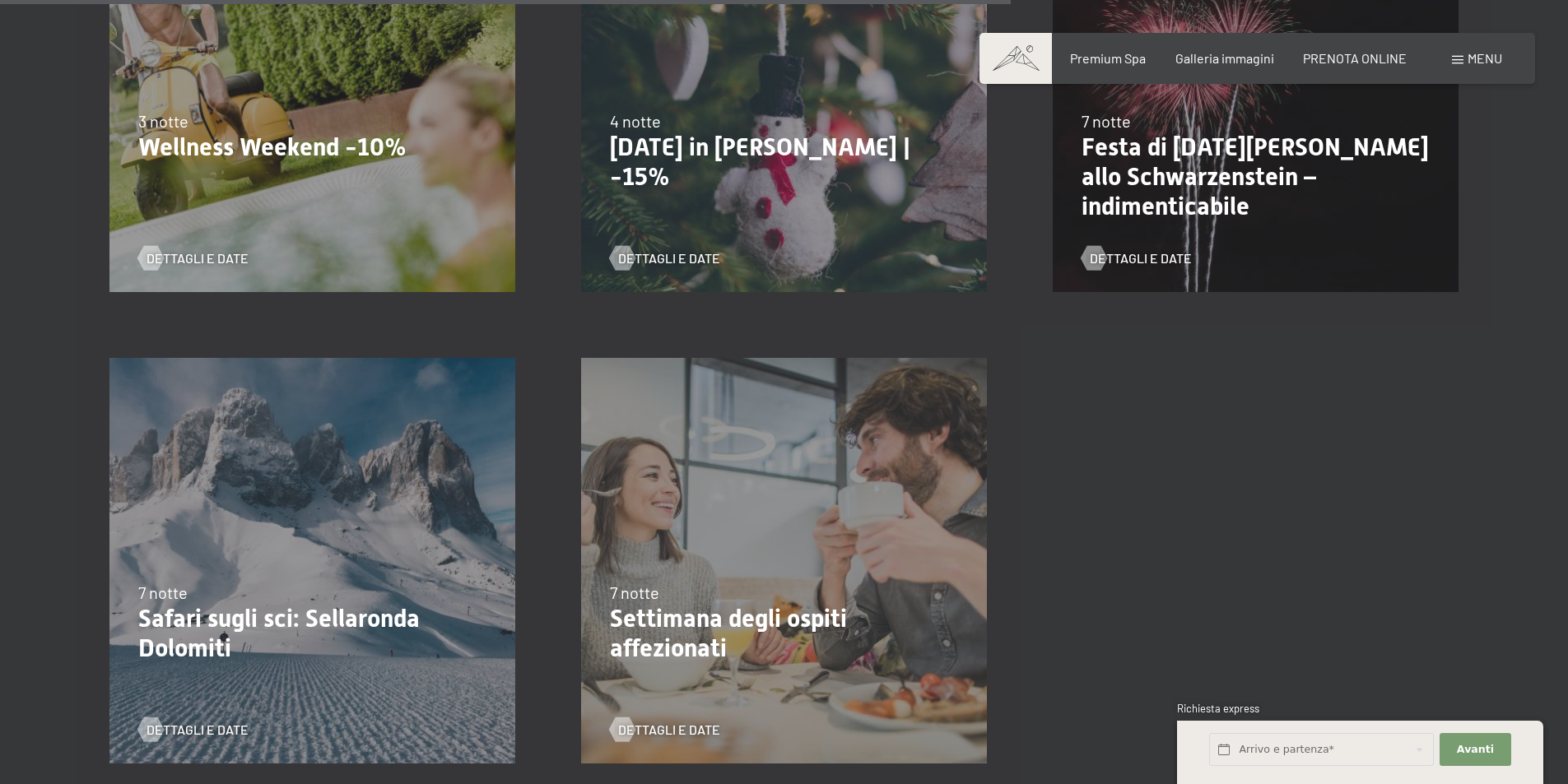
scroll to position [2081, 0]
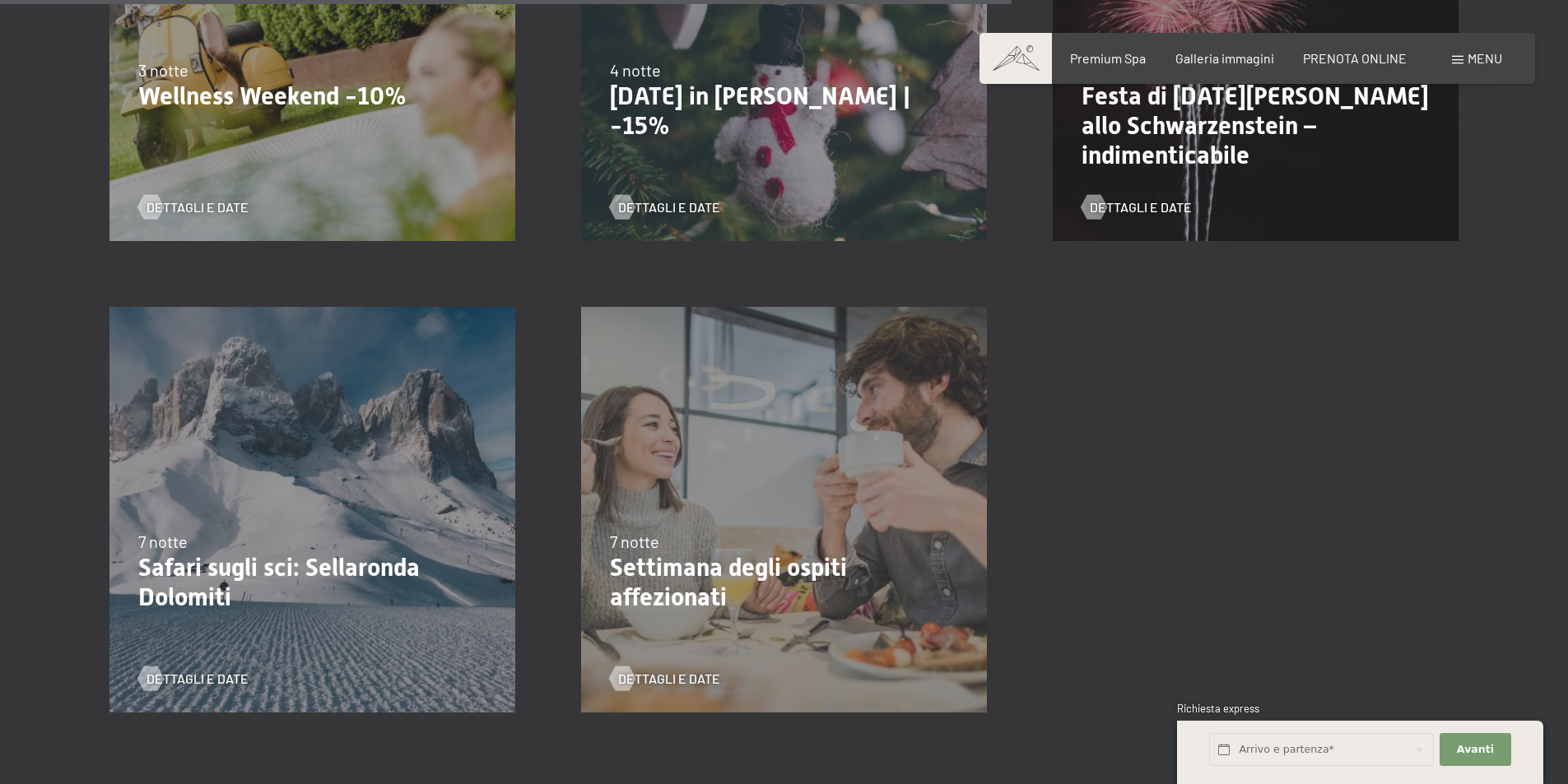
click at [1204, 135] on p "Festa di San Silvestro allo Schwarzenstein – indimenticabile" at bounding box center [1255, 126] width 349 height 89
click at [1157, 213] on span "Dettagli e Date" at bounding box center [1157, 207] width 102 height 18
click at [208, 93] on p "Wellness Weekend -10%" at bounding box center [312, 96] width 349 height 30
click at [190, 210] on span "Dettagli e Date" at bounding box center [214, 207] width 102 height 18
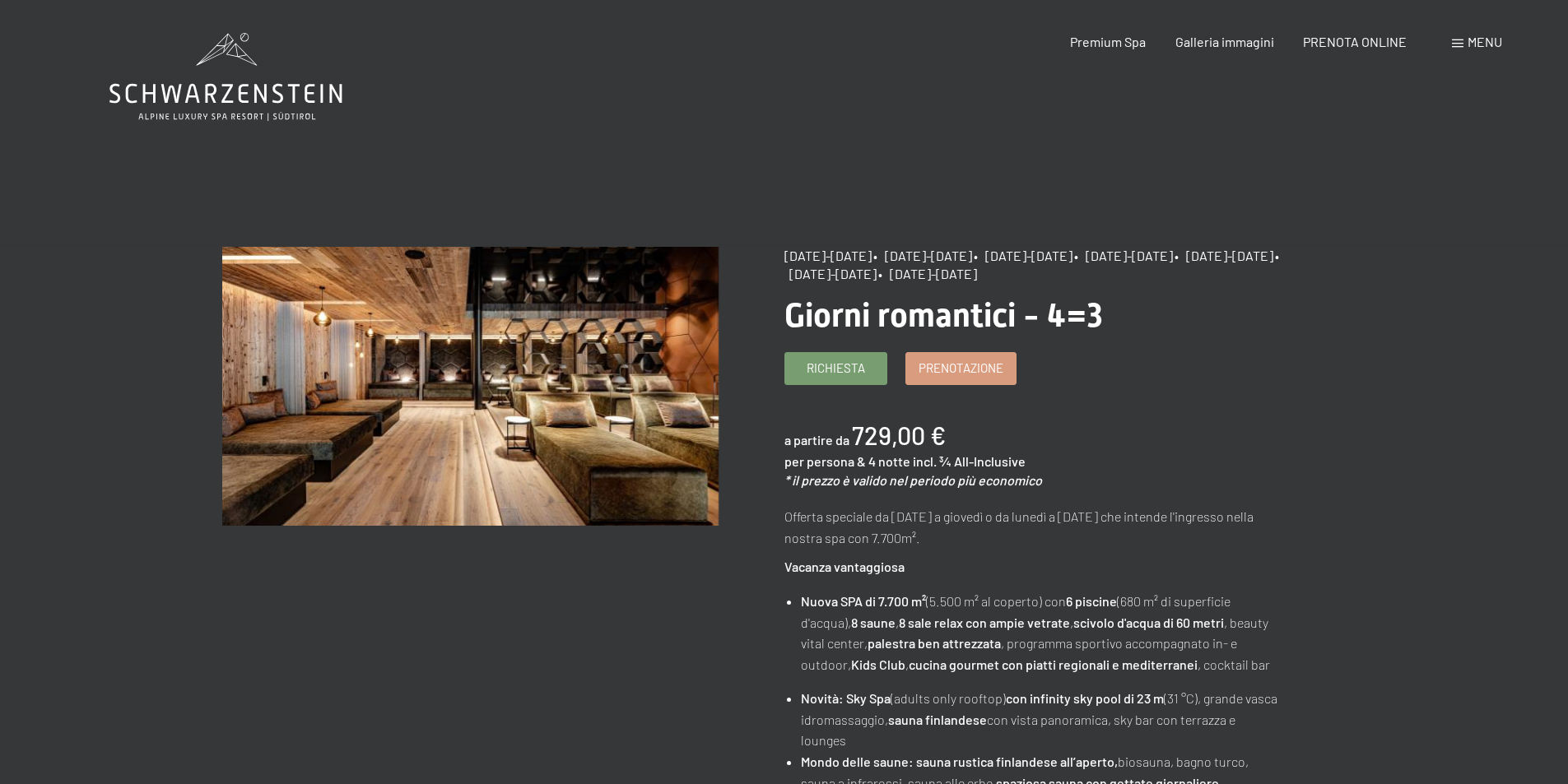
click at [1024, 273] on span "• 6/4/2026-10/4/2026" at bounding box center [1032, 265] width 494 height 34
click at [1493, 45] on span "Menu" at bounding box center [1485, 42] width 35 height 16
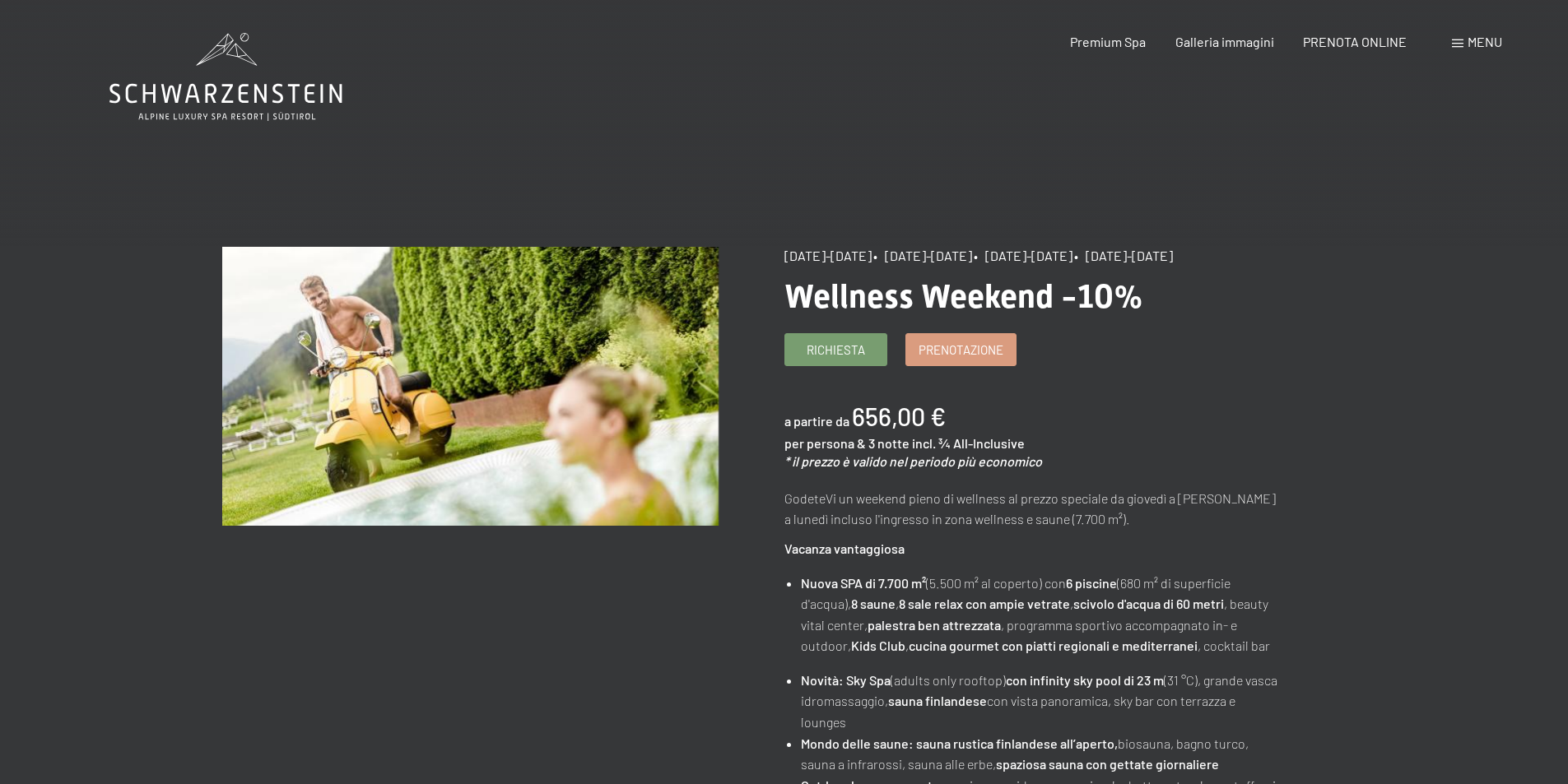
click at [1482, 40] on span "Menu" at bounding box center [1485, 42] width 35 height 16
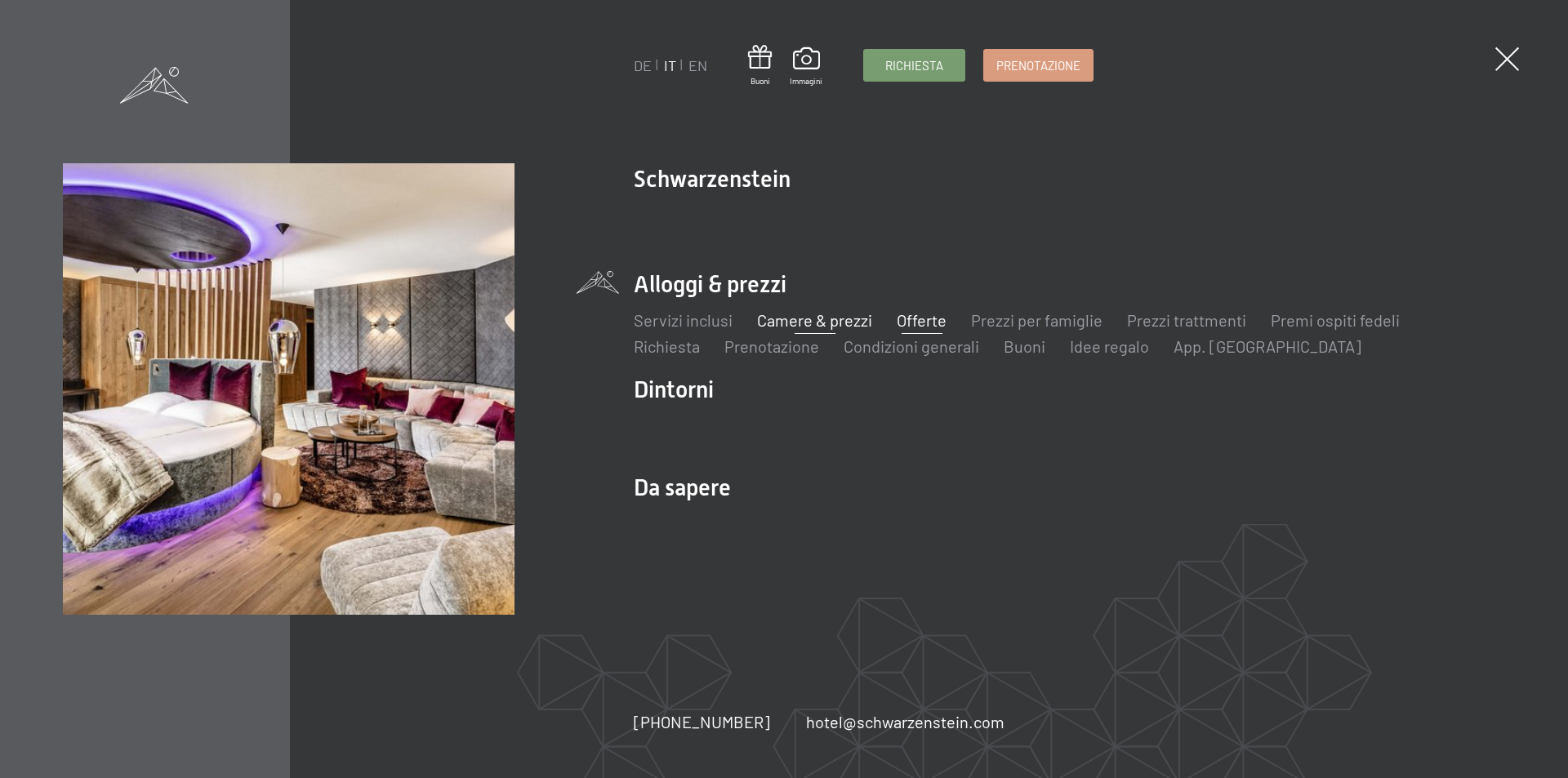
click at [817, 318] on link "Camere & prezzi" at bounding box center [815, 320] width 115 height 20
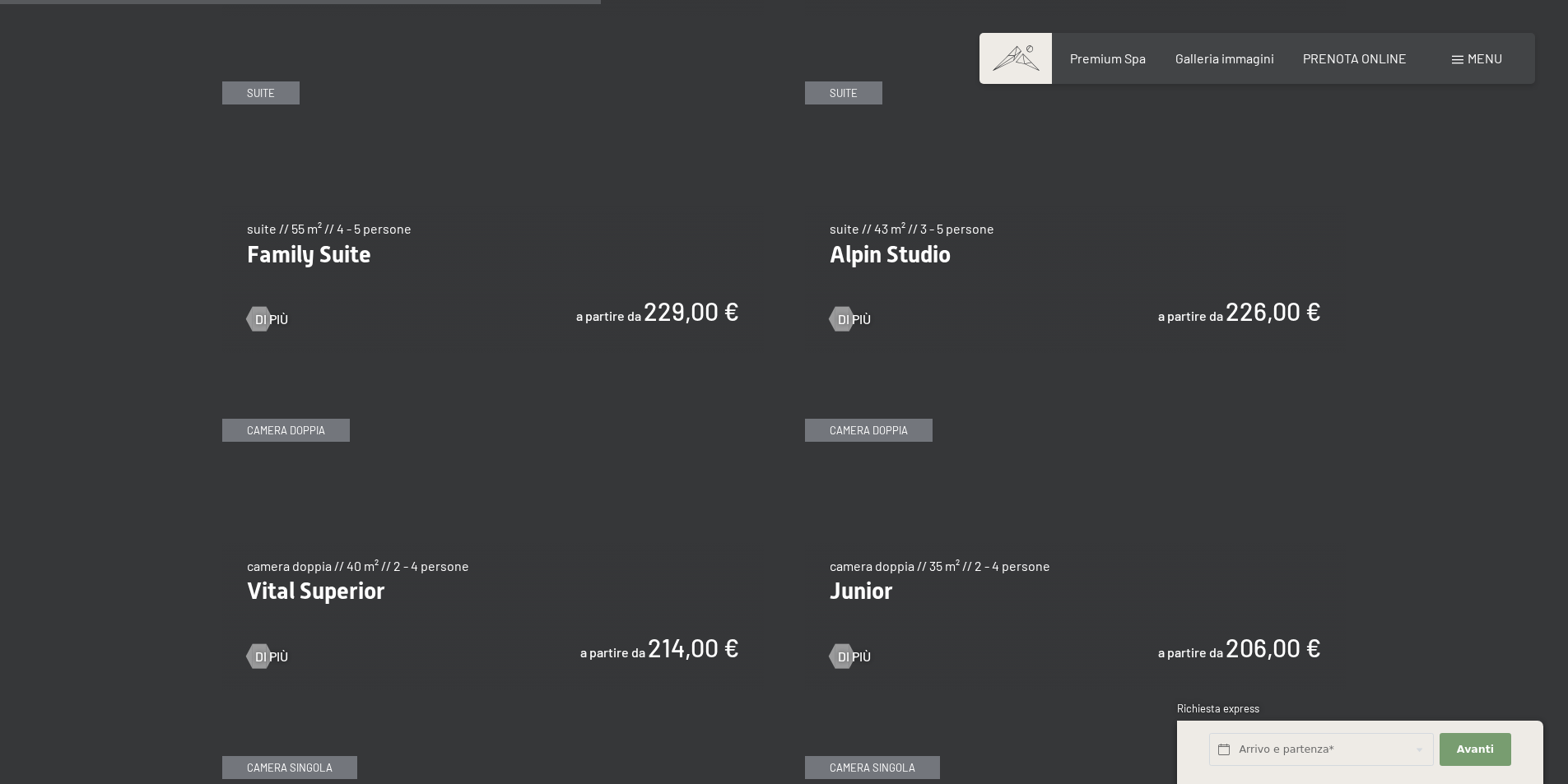
scroll to position [2057, 0]
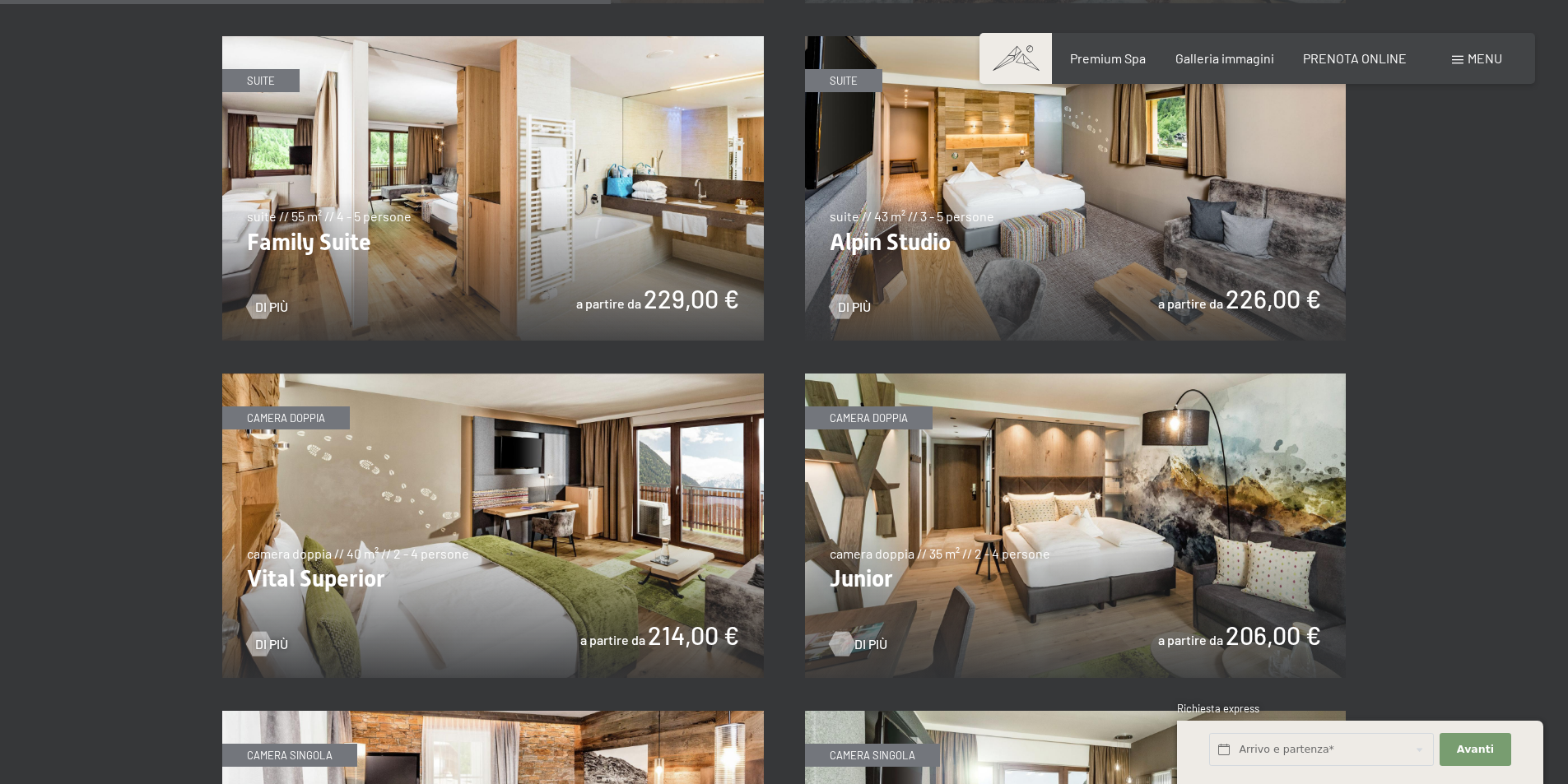
click at [862, 639] on span "Di più" at bounding box center [871, 643] width 33 height 18
click at [660, 638] on img at bounding box center [493, 526] width 542 height 305
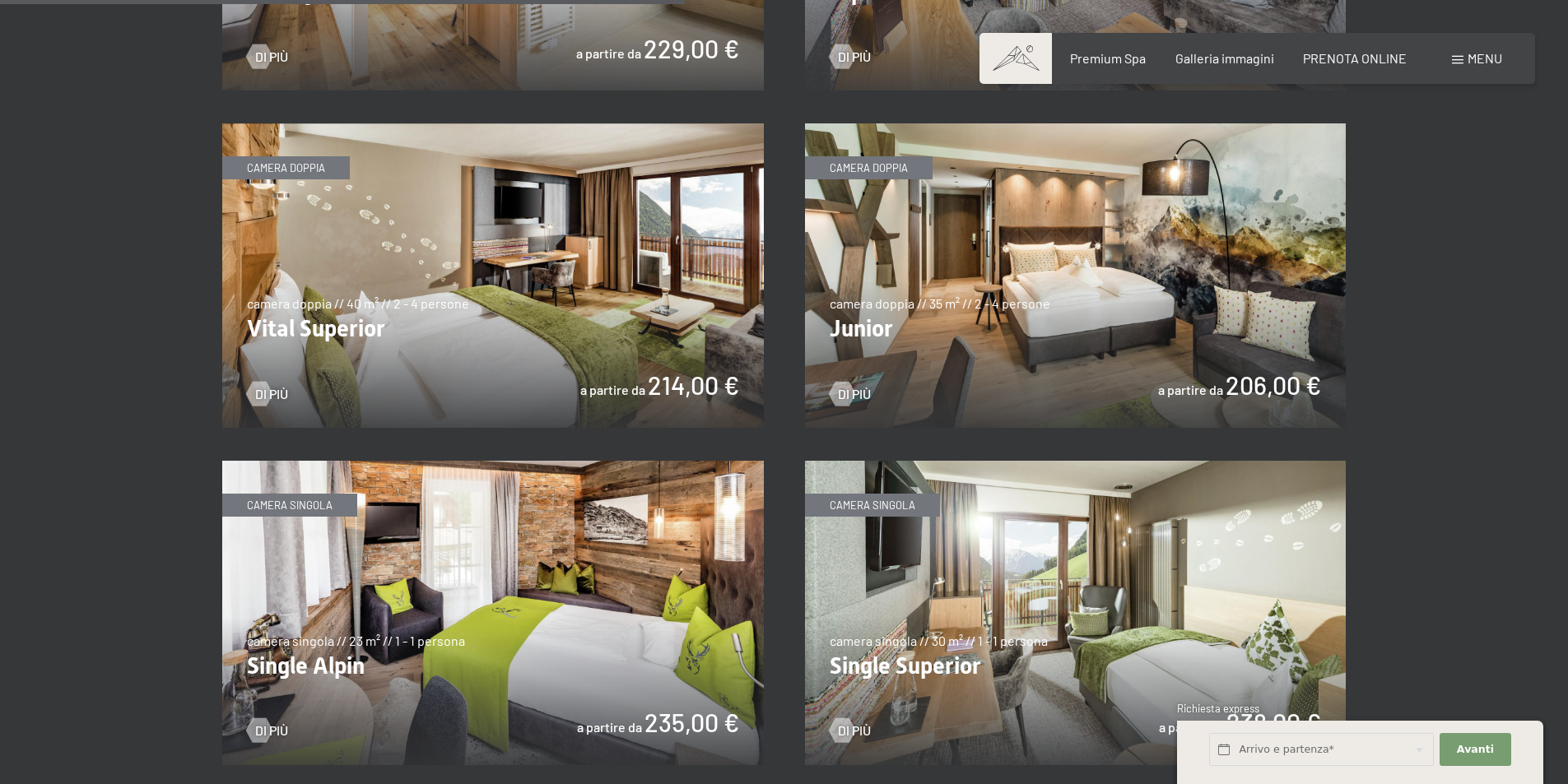
scroll to position [2303, 0]
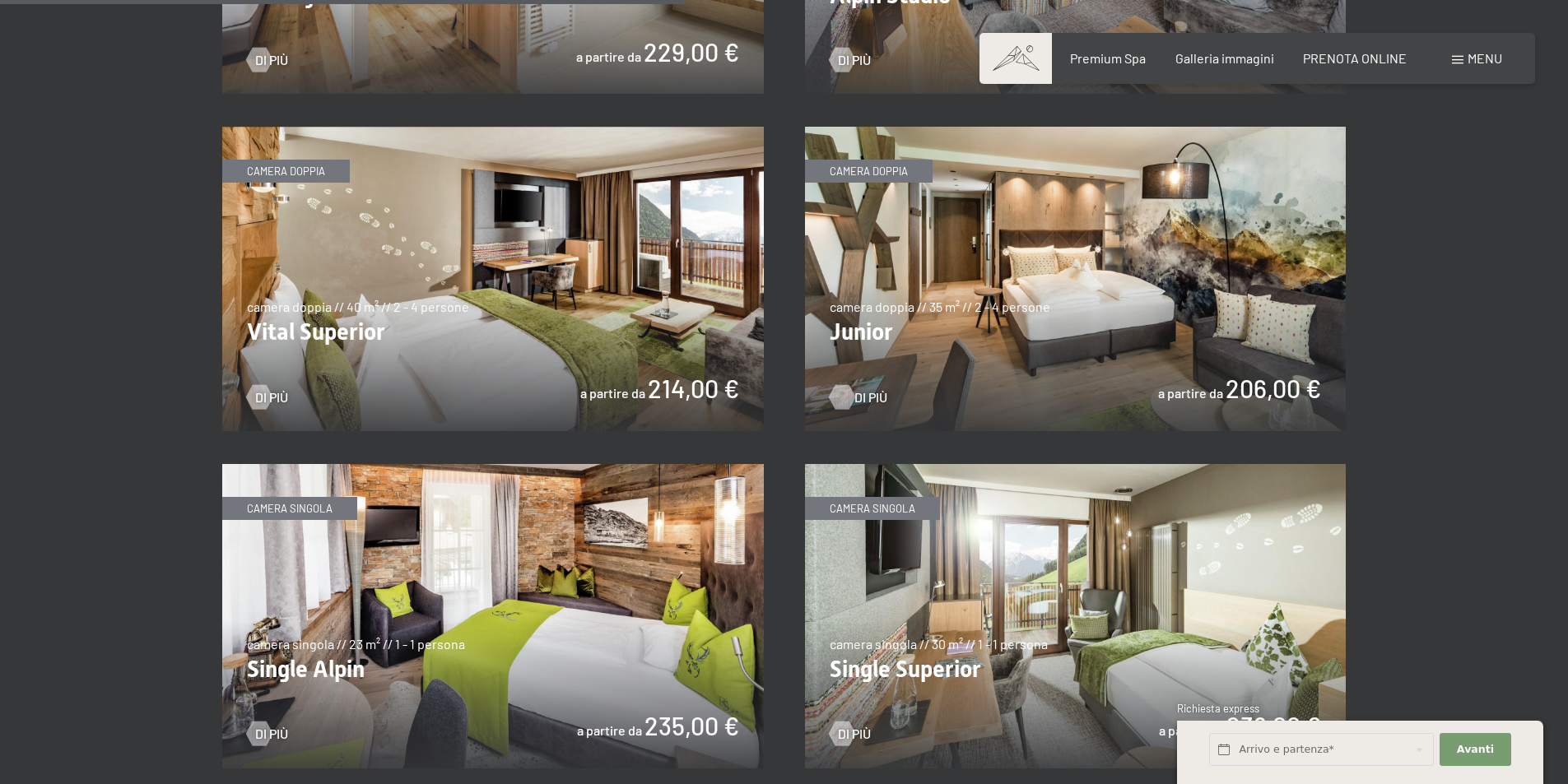
click at [866, 399] on span "Di più" at bounding box center [871, 397] width 33 height 18
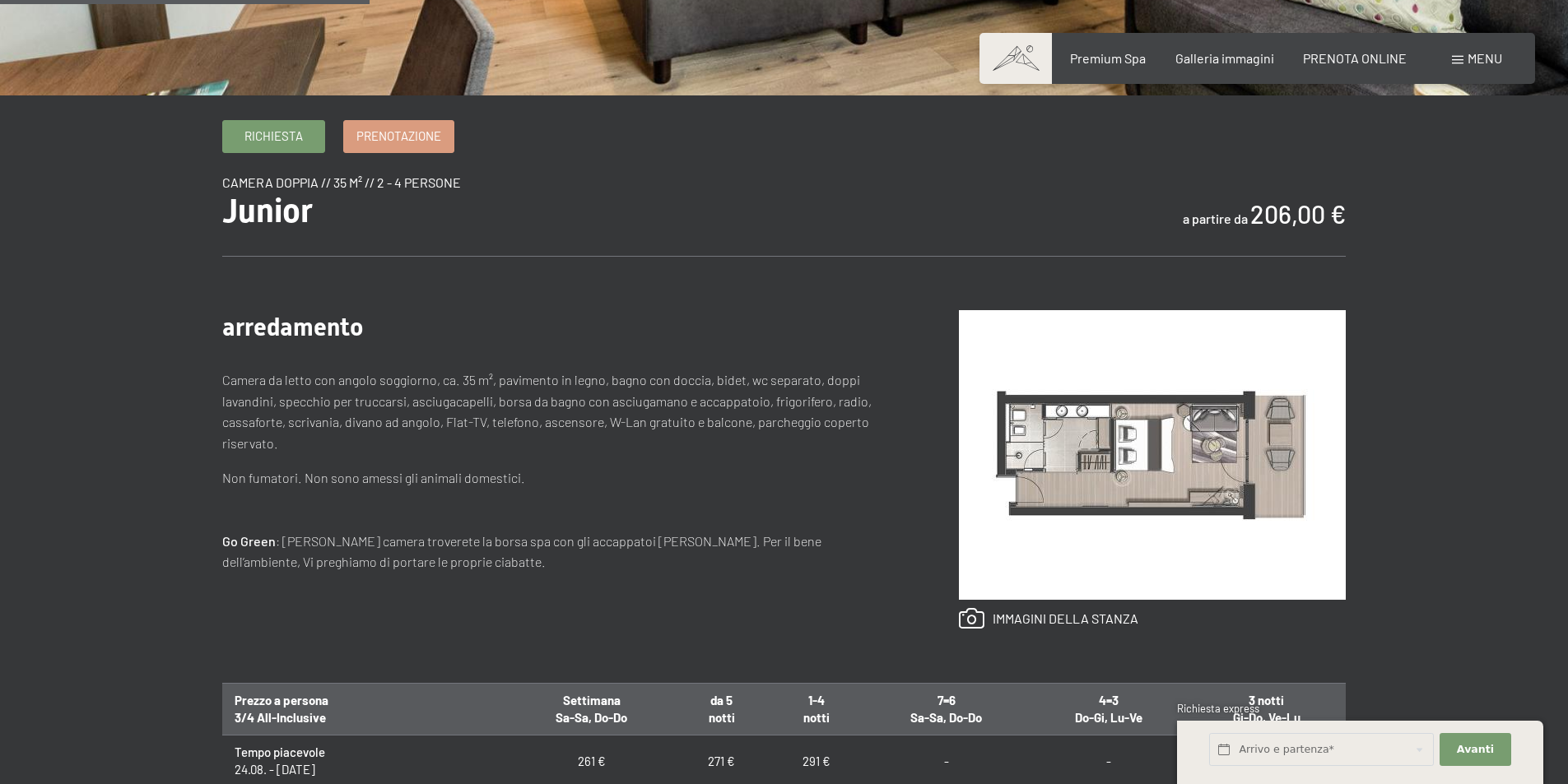
scroll to position [493, 0]
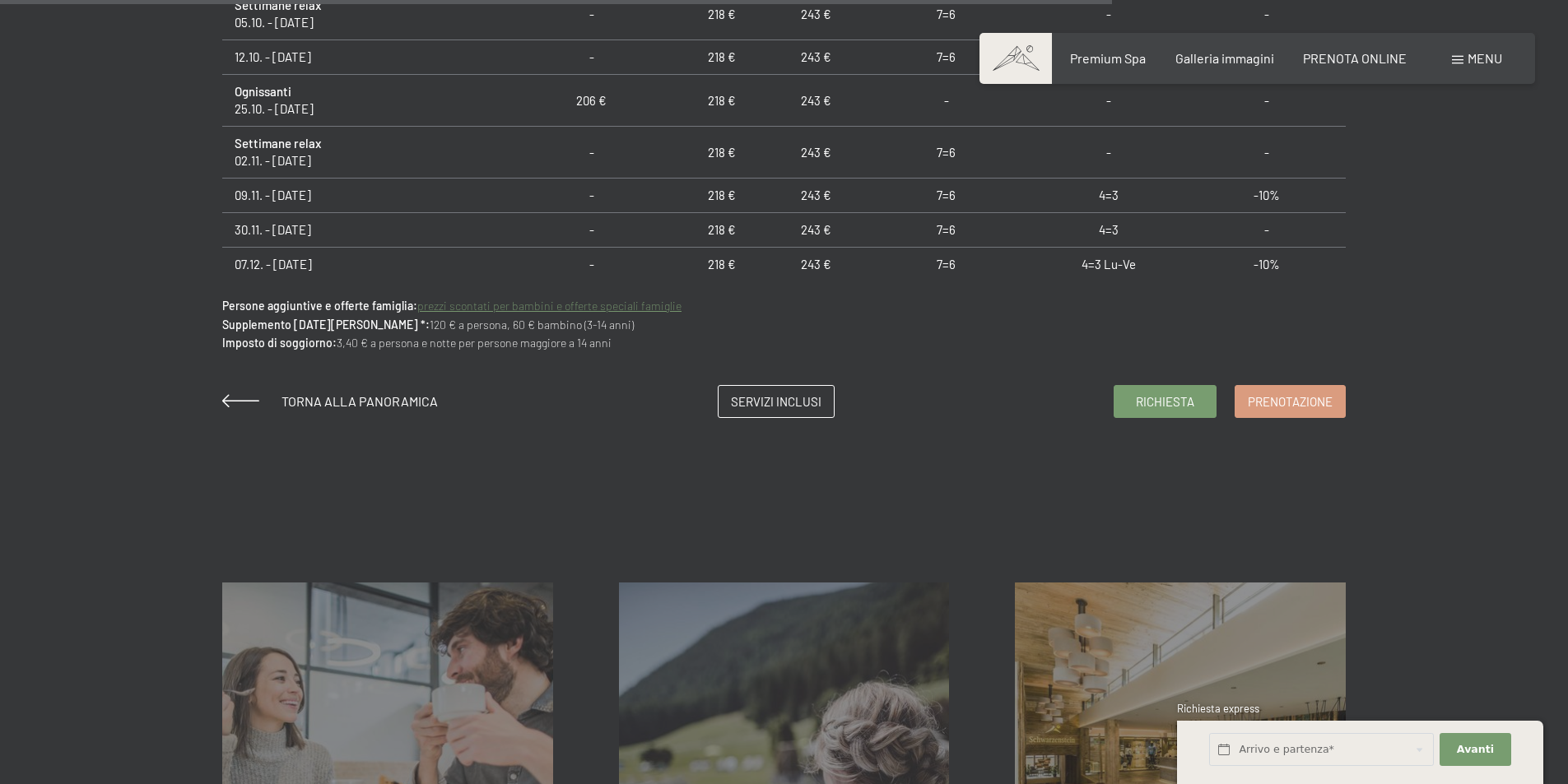
scroll to position [1481, 0]
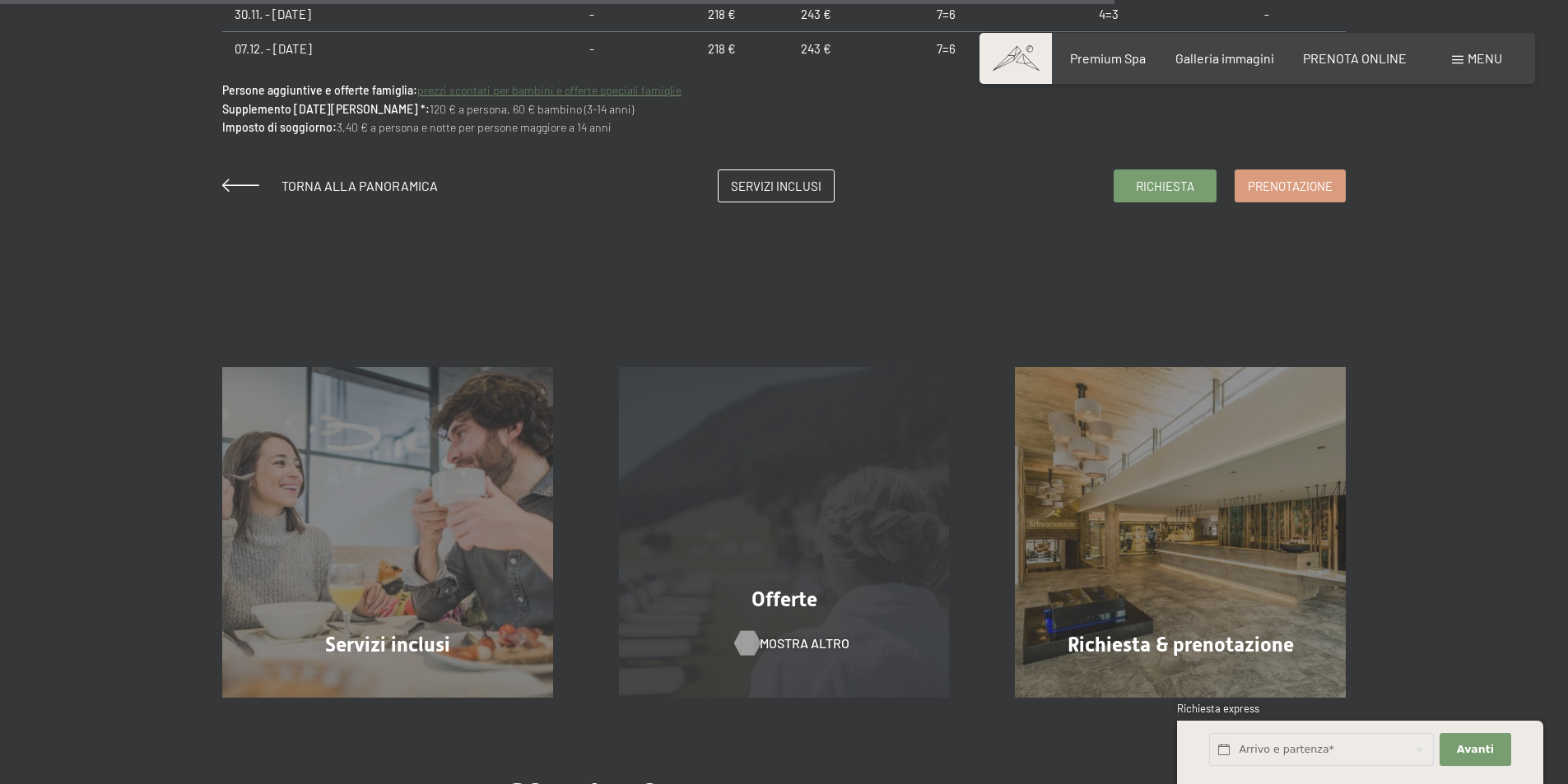
click at [781, 650] on span "mostra altro" at bounding box center [805, 643] width 90 height 18
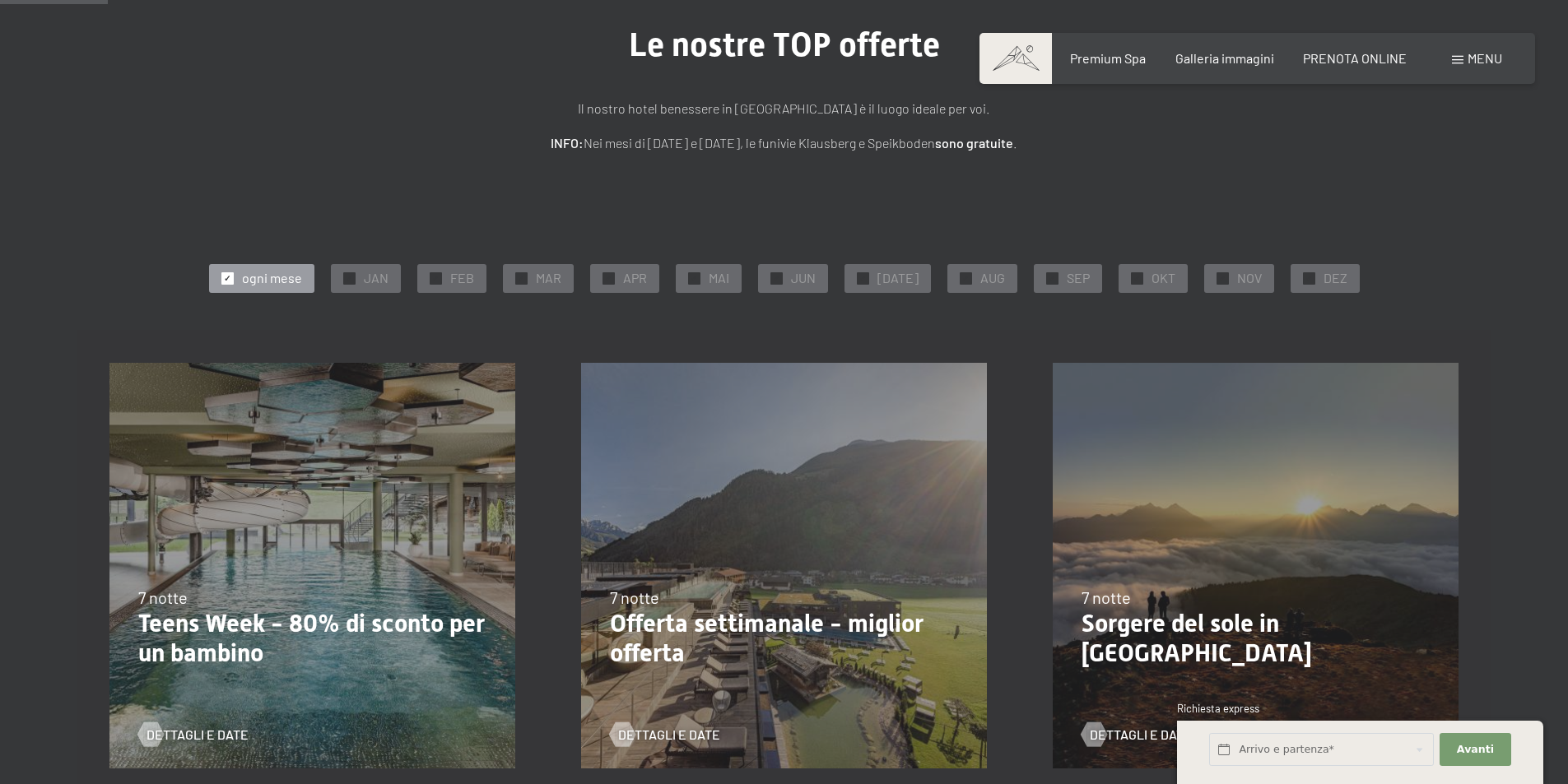
scroll to position [247, 0]
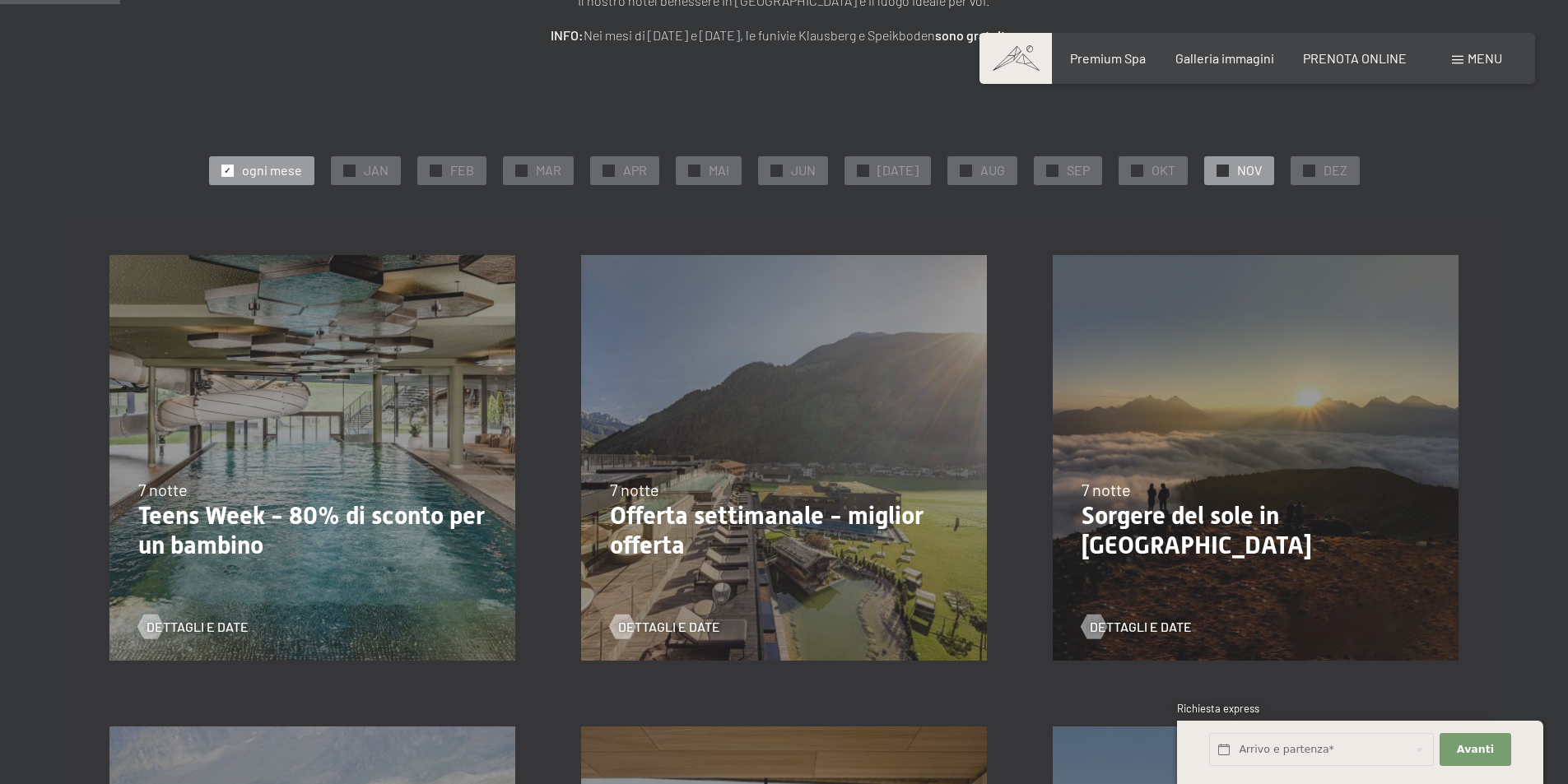
click at [1239, 168] on span "NOV" at bounding box center [1249, 170] width 24 height 18
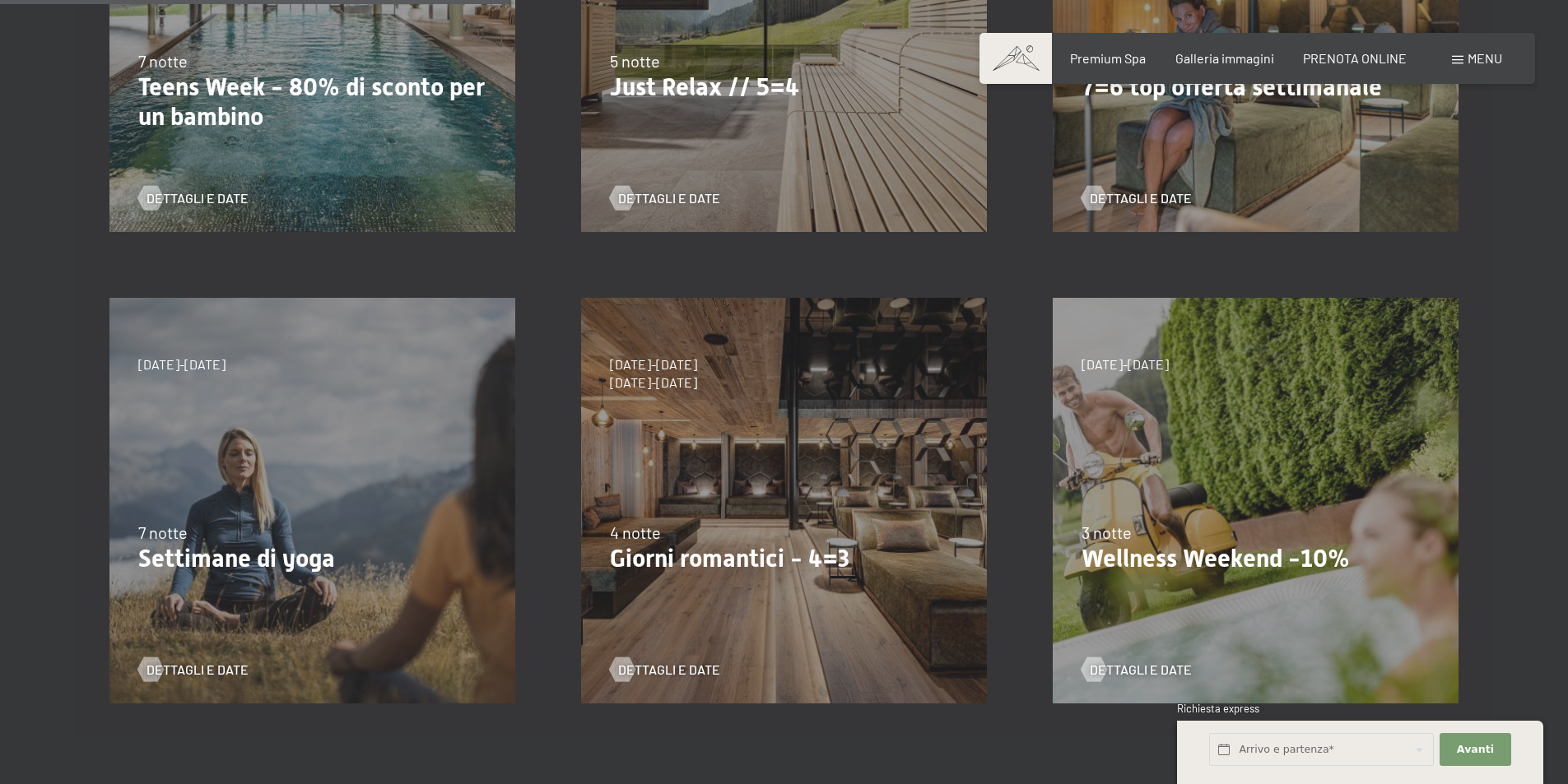
scroll to position [740, 0]
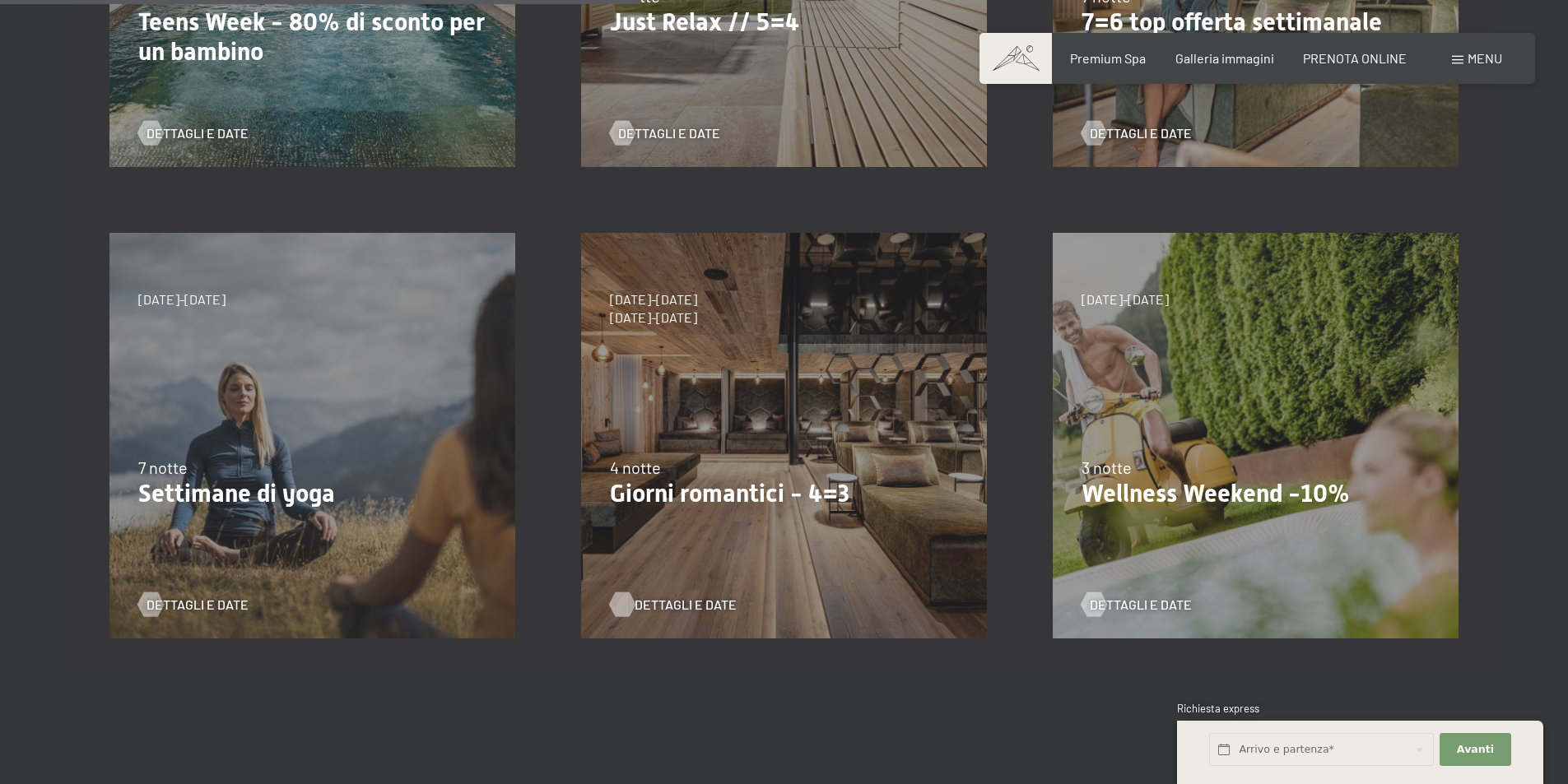
click at [663, 604] on span "Dettagli e Date" at bounding box center [686, 604] width 102 height 18
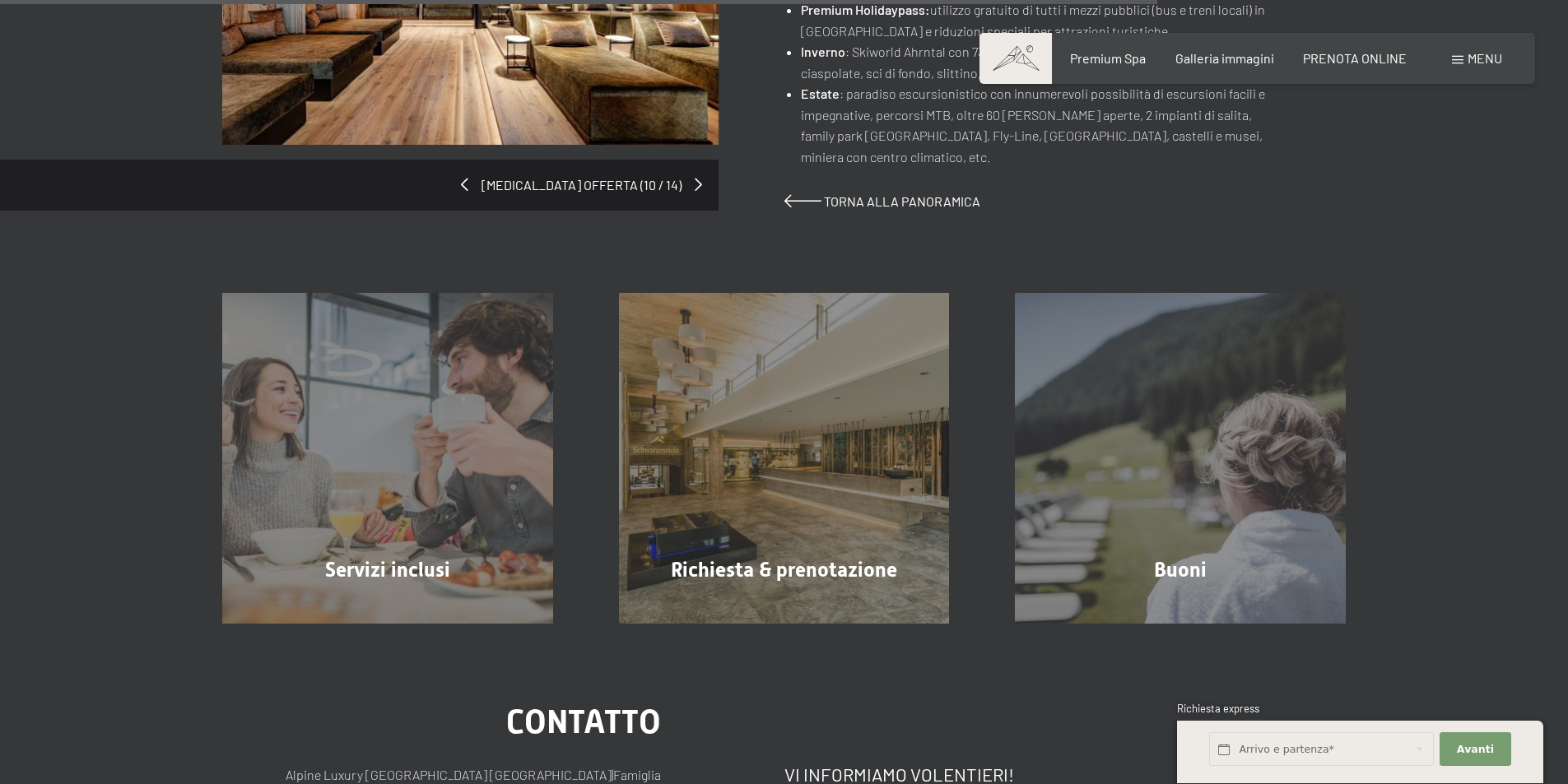
scroll to position [1399, 0]
